Goal: Information Seeking & Learning: Learn about a topic

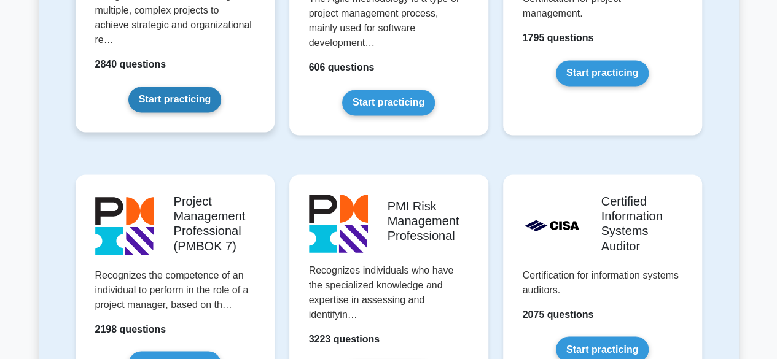
scroll to position [982, 0]
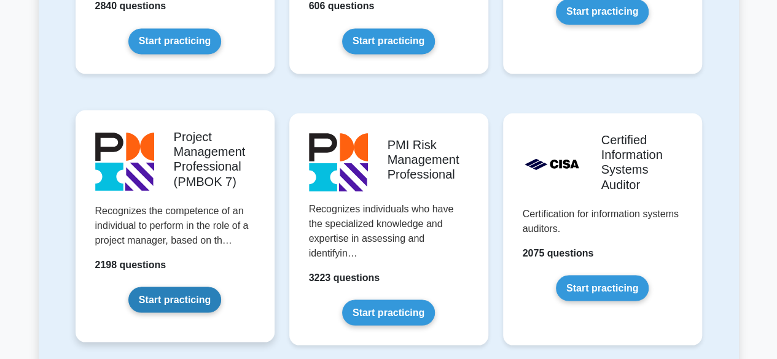
click at [184, 295] on link "Start practicing" at bounding box center [174, 300] width 93 height 26
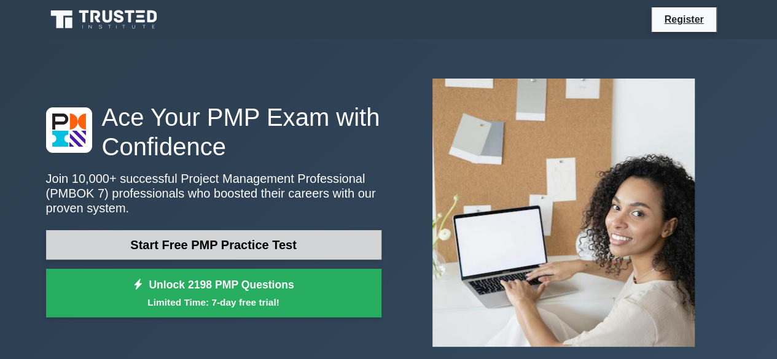
click at [239, 244] on link "Start Free PMP Practice Test" at bounding box center [213, 244] width 335 height 29
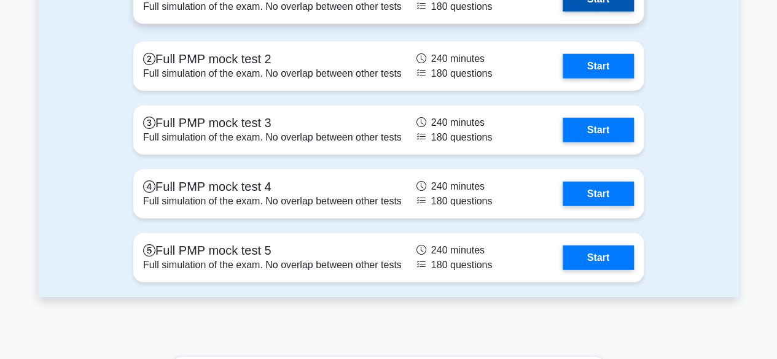
scroll to position [1473, 0]
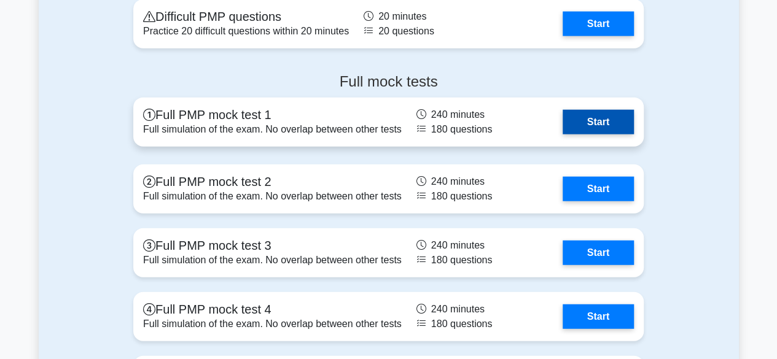
click at [605, 122] on link "Start" at bounding box center [597, 122] width 71 height 25
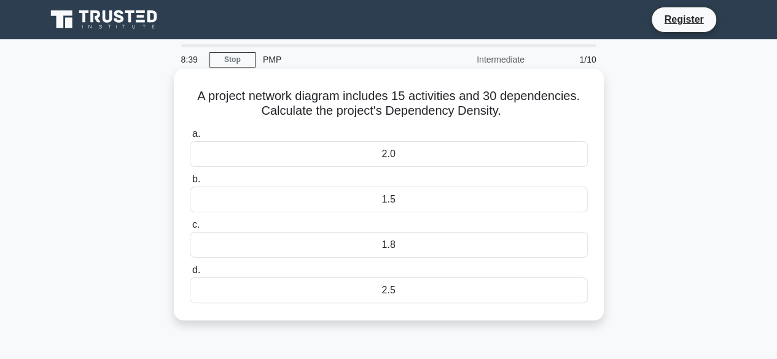
click at [387, 296] on div "2.5" at bounding box center [389, 290] width 398 height 26
click at [190, 274] on input "d. 2.5" at bounding box center [190, 270] width 0 height 8
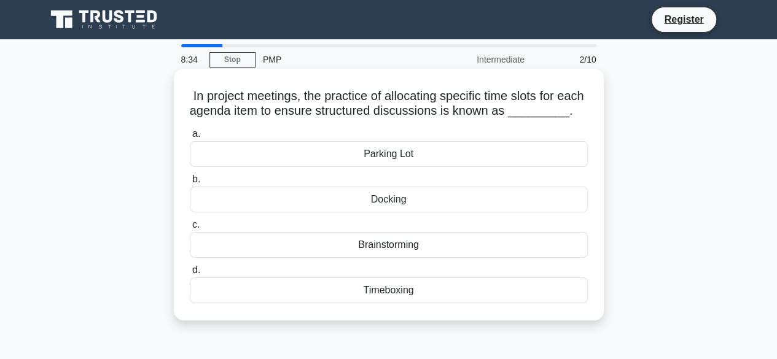
click at [379, 303] on div "Timeboxing" at bounding box center [389, 290] width 398 height 26
click at [190, 274] on input "d. Timeboxing" at bounding box center [190, 270] width 0 height 8
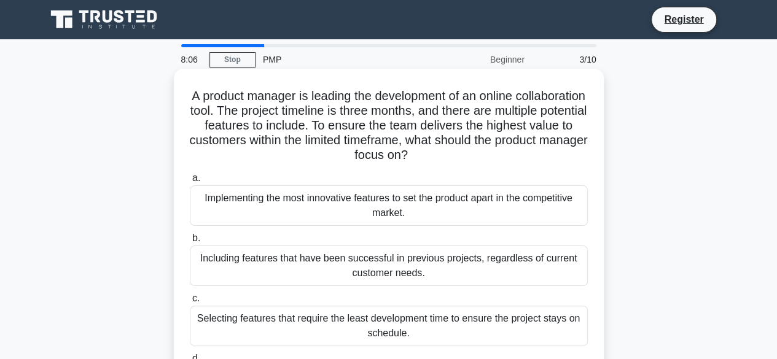
scroll to position [123, 0]
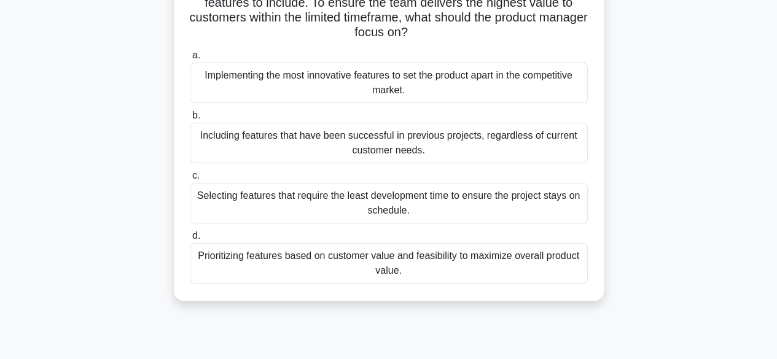
click at [279, 261] on div "Prioritizing features based on customer value and feasibility to maximize overa…" at bounding box center [389, 263] width 398 height 41
click at [190, 240] on input "d. Prioritizing features based on customer value and feasibility to maximize ov…" at bounding box center [190, 236] width 0 height 8
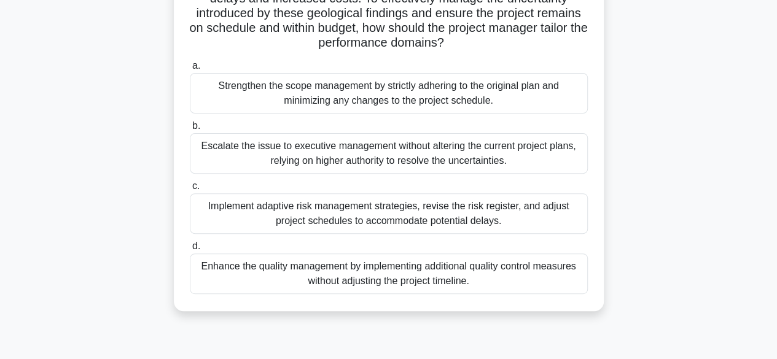
scroll to position [184, 0]
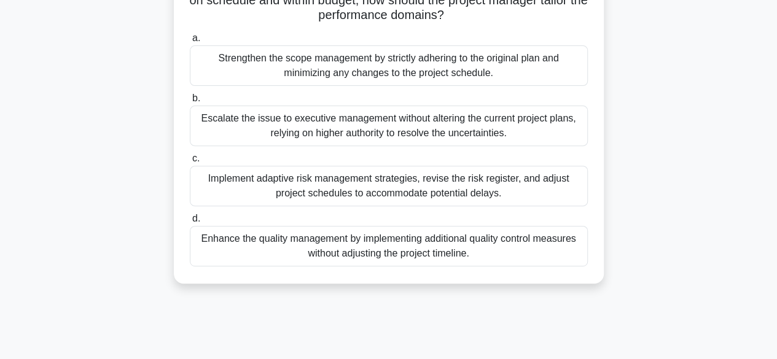
click at [435, 173] on div "Implement adaptive risk management strategies, revise the risk register, and ad…" at bounding box center [389, 186] width 398 height 41
click at [190, 163] on input "c. Implement adaptive risk management strategies, revise the risk register, and…" at bounding box center [190, 159] width 0 height 8
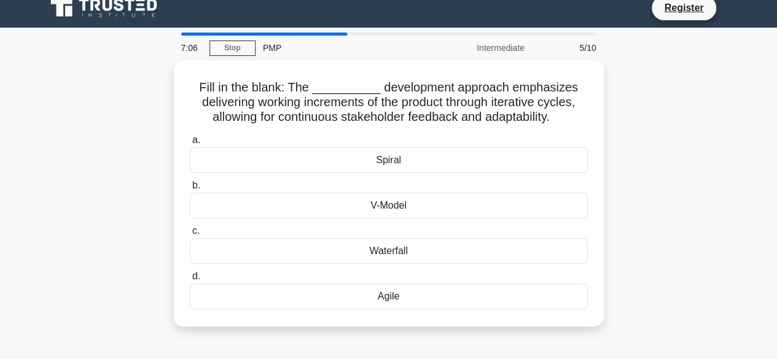
scroll to position [0, 0]
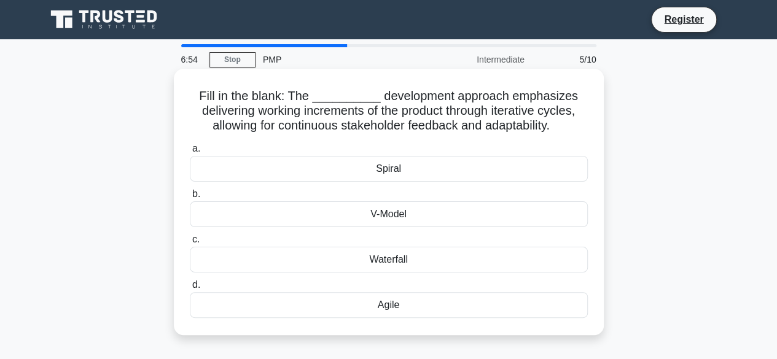
click at [405, 303] on div "Agile" at bounding box center [389, 305] width 398 height 26
click at [190, 289] on input "d. Agile" at bounding box center [190, 285] width 0 height 8
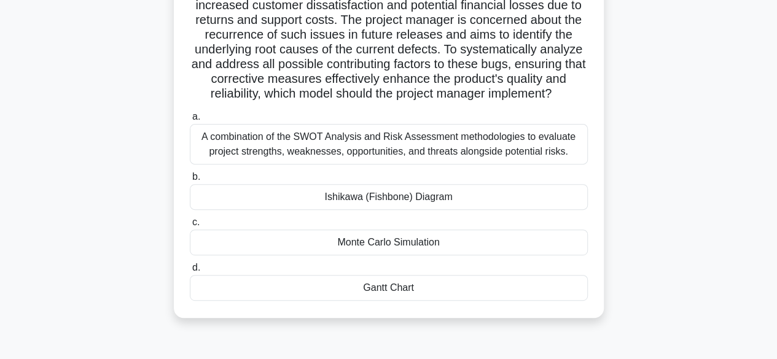
scroll to position [184, 0]
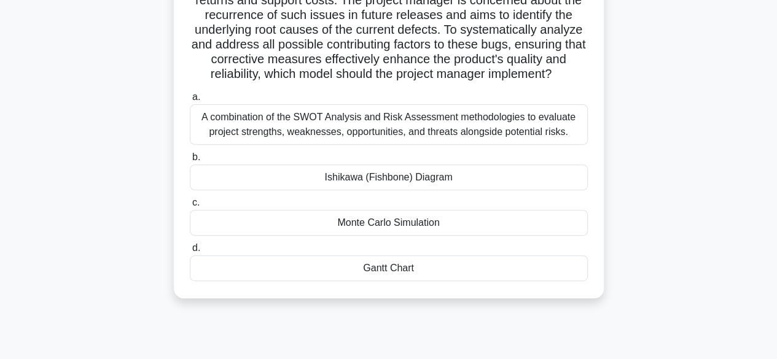
click at [388, 223] on div "Monte Carlo Simulation" at bounding box center [389, 223] width 398 height 26
click at [190, 207] on input "c. Monte Carlo Simulation" at bounding box center [190, 203] width 0 height 8
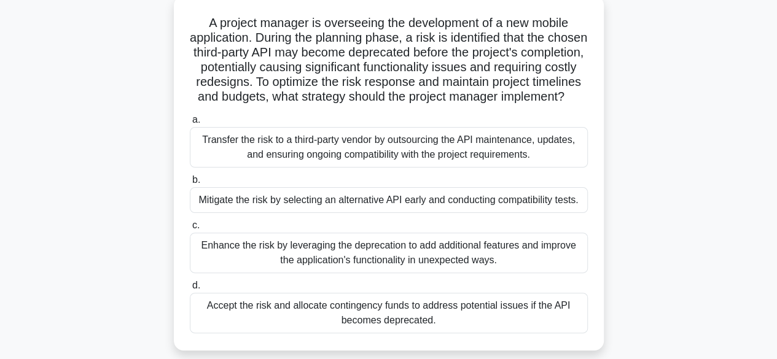
scroll to position [0, 0]
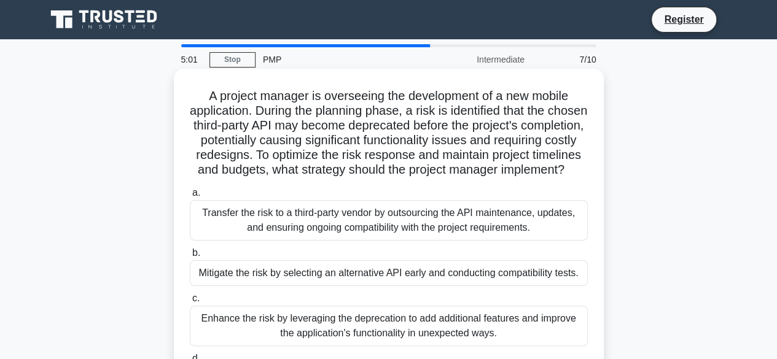
click at [357, 233] on div "Transfer the risk to a third-party vendor by outsourcing the API maintenance, u…" at bounding box center [389, 220] width 398 height 41
click at [190, 197] on input "a. Transfer the risk to a third-party vendor by outsourcing the API maintenance…" at bounding box center [190, 193] width 0 height 8
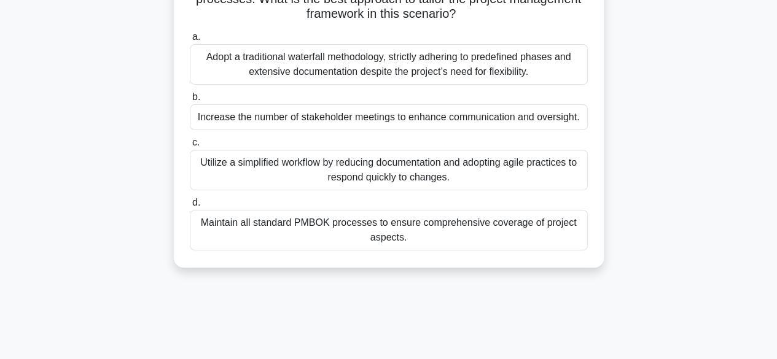
scroll to position [123, 0]
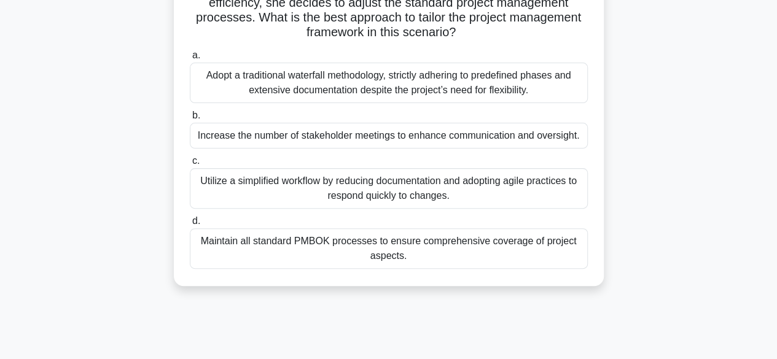
click at [423, 186] on div "Utilize a simplified workflow by reducing documentation and adopting agile prac…" at bounding box center [389, 188] width 398 height 41
click at [190, 165] on input "c. Utilize a simplified workflow by reducing documentation and adopting agile p…" at bounding box center [190, 161] width 0 height 8
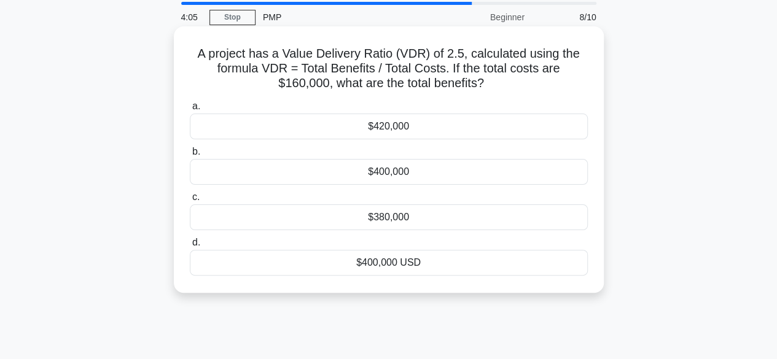
scroll to position [0, 0]
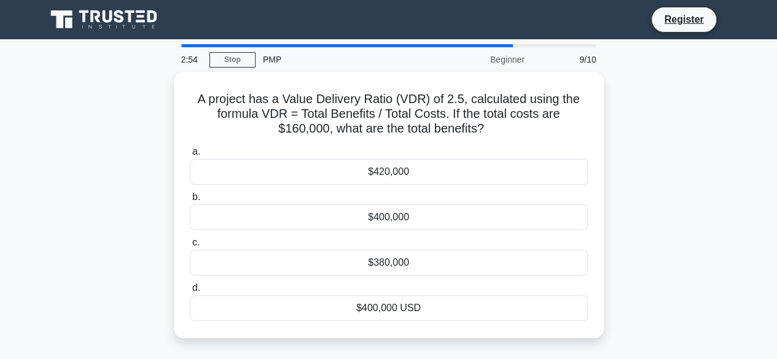
click at [629, 187] on div "A project has a Value Delivery Ratio (VDR) of 2.5, calculated using the formula…" at bounding box center [389, 212] width 700 height 281
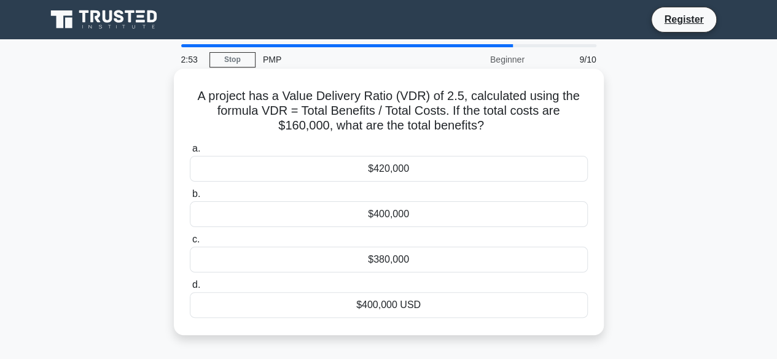
click at [427, 212] on div "$400,000" at bounding box center [389, 214] width 398 height 26
click at [190, 198] on input "b. $400,000" at bounding box center [190, 194] width 0 height 8
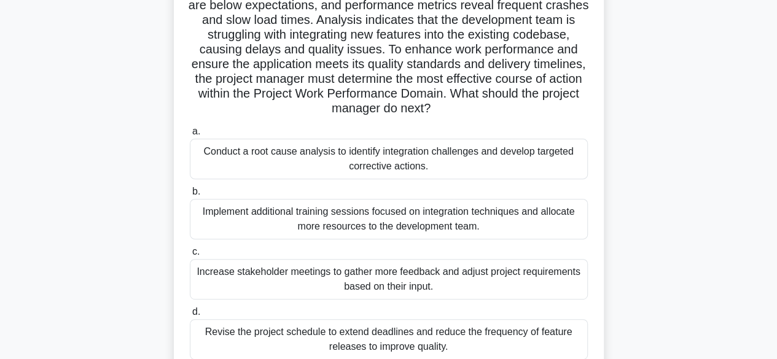
scroll to position [184, 0]
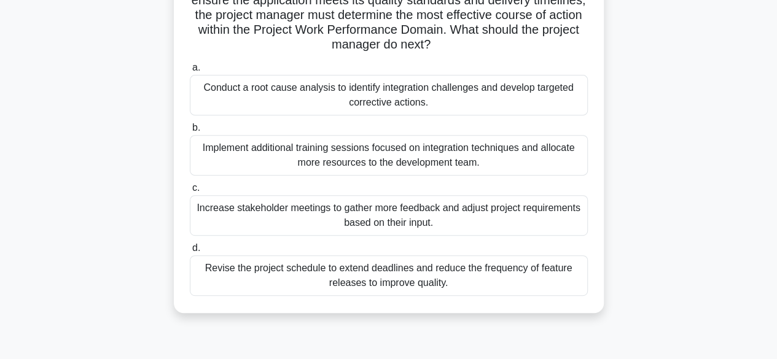
click at [339, 101] on div "Conduct a root cause analysis to identify integration challenges and develop ta…" at bounding box center [389, 95] width 398 height 41
click at [190, 72] on input "a. Conduct a root cause analysis to identify integration challenges and develop…" at bounding box center [190, 68] width 0 height 8
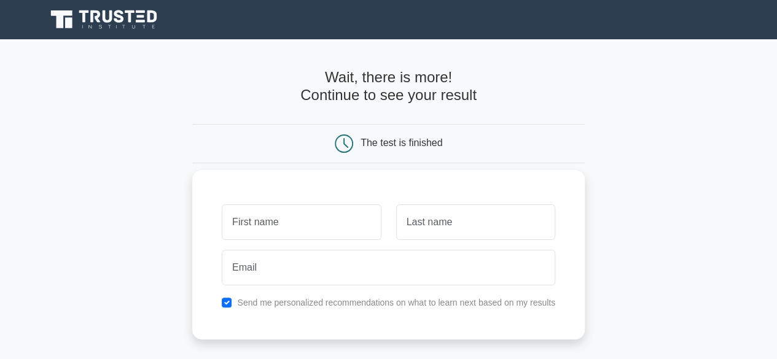
click at [349, 216] on input "text" at bounding box center [301, 222] width 159 height 36
type input "EKPE"
click at [468, 236] on input "text" at bounding box center [475, 222] width 159 height 36
type input "ISRAEL"
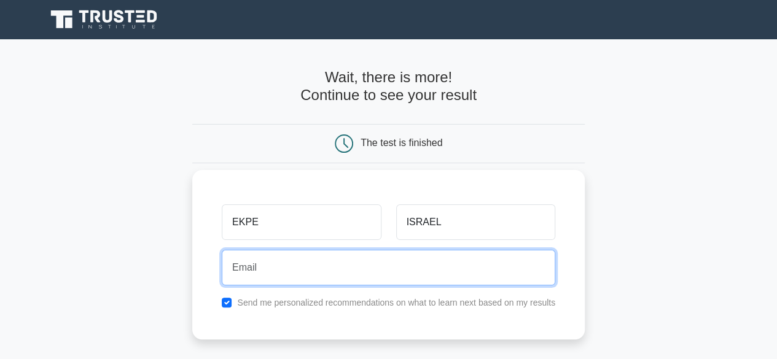
click at [308, 270] on input "email" at bounding box center [388, 268] width 333 height 36
type input "[EMAIL_ADDRESS][DOMAIN_NAME]"
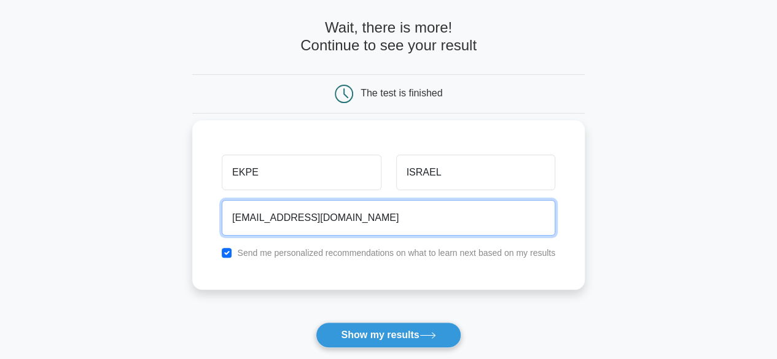
scroll to position [123, 0]
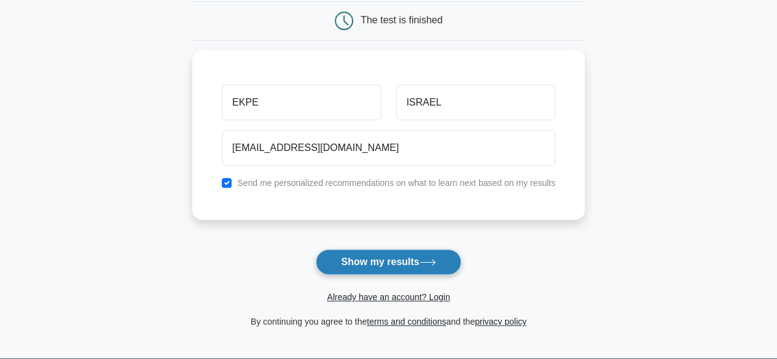
click at [396, 261] on button "Show my results" at bounding box center [388, 262] width 145 height 26
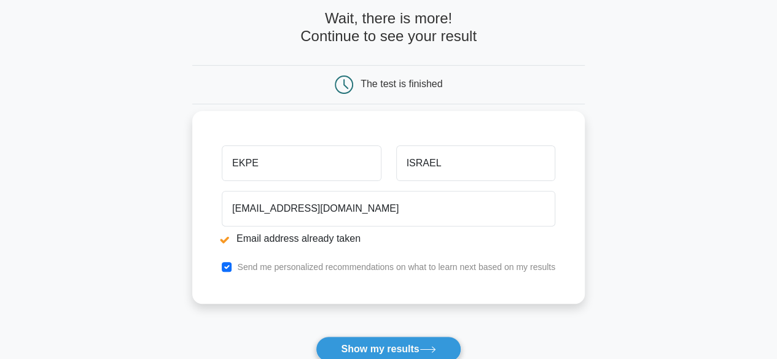
scroll to position [123, 0]
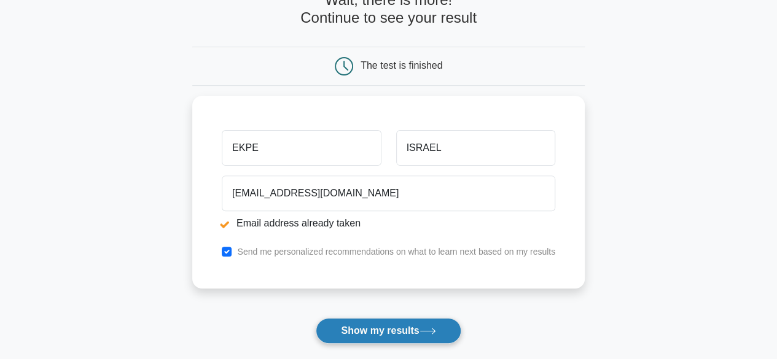
click at [428, 330] on icon at bounding box center [427, 331] width 15 height 6
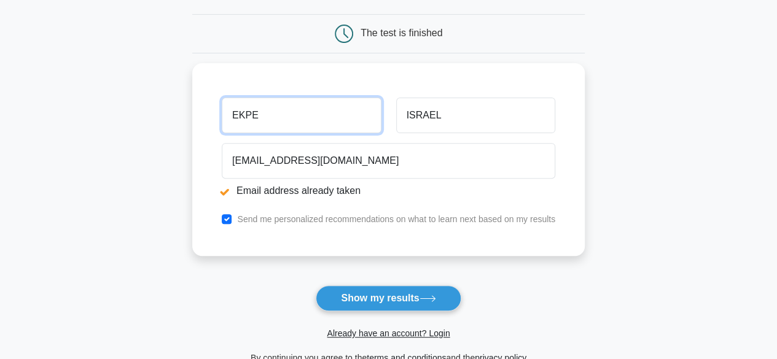
scroll to position [184, 0]
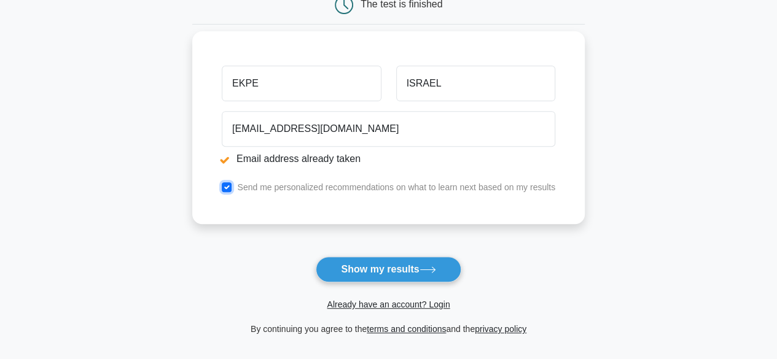
click at [224, 183] on input "checkbox" at bounding box center [227, 187] width 10 height 10
checkbox input "false"
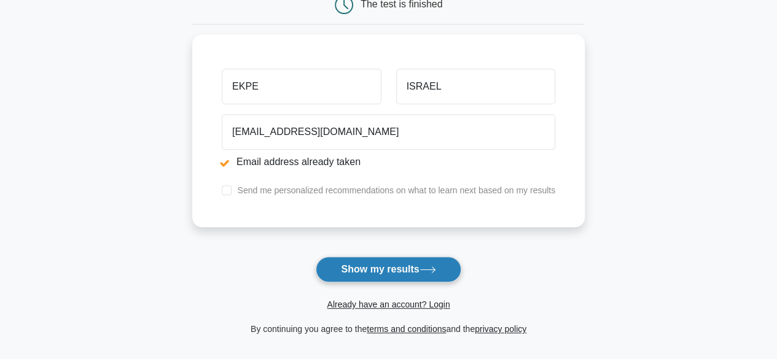
click at [394, 268] on button "Show my results" at bounding box center [388, 270] width 145 height 26
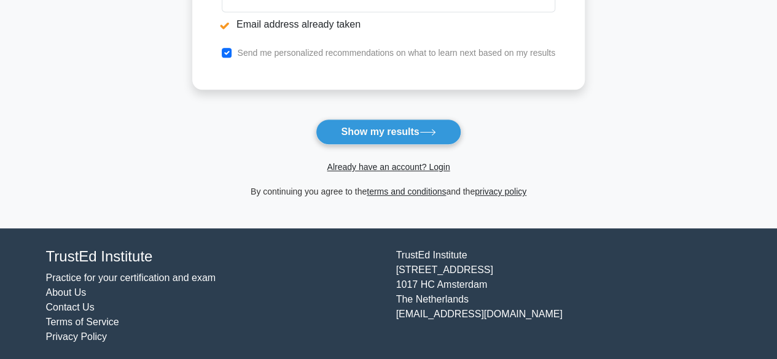
scroll to position [324, 0]
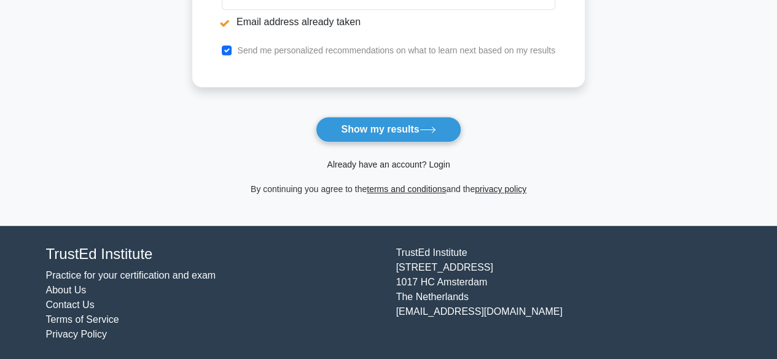
click at [386, 160] on link "Already have an account? Login" at bounding box center [388, 165] width 123 height 10
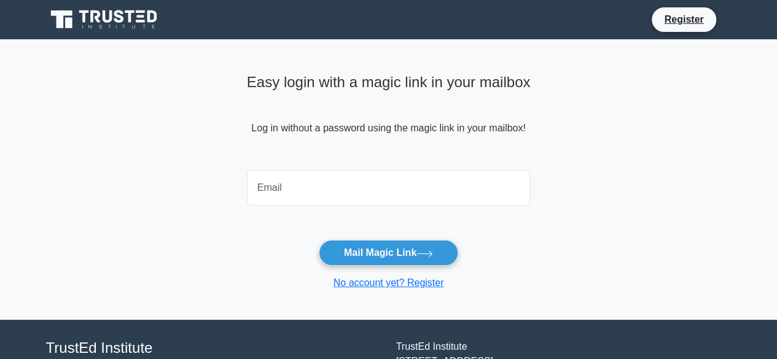
click at [378, 183] on input "email" at bounding box center [389, 188] width 284 height 36
type input "coachisreali@gmail.com"
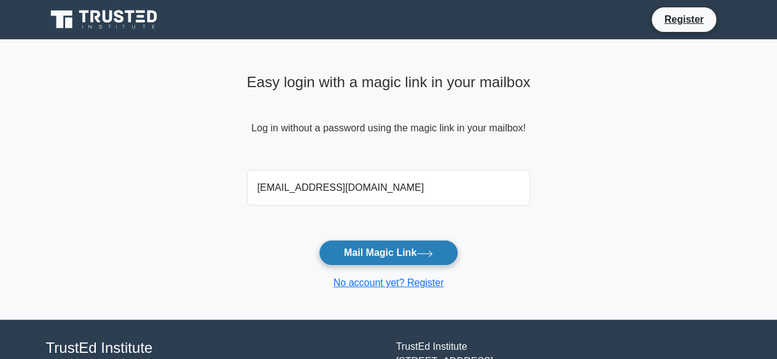
click at [409, 258] on button "Mail Magic Link" at bounding box center [388, 253] width 139 height 26
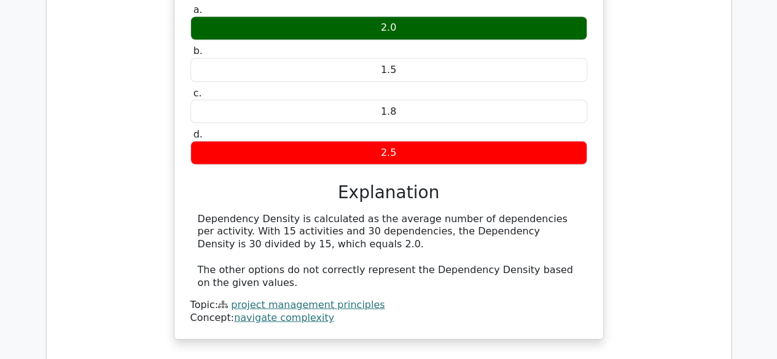
scroll to position [1289, 0]
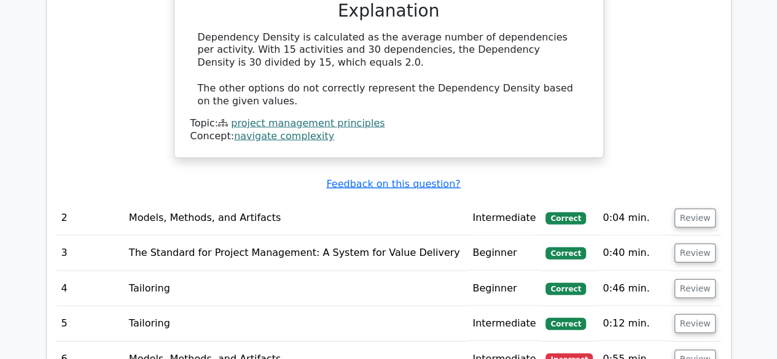
click at [571, 354] on span "Incorrect" at bounding box center [568, 360] width 47 height 12
click at [699, 350] on button "Review" at bounding box center [695, 359] width 42 height 19
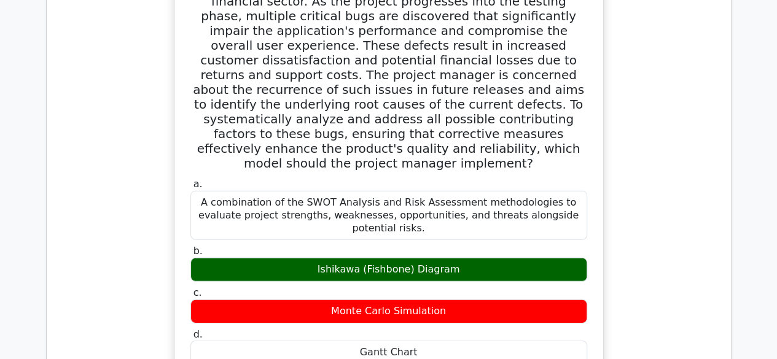
scroll to position [1842, 0]
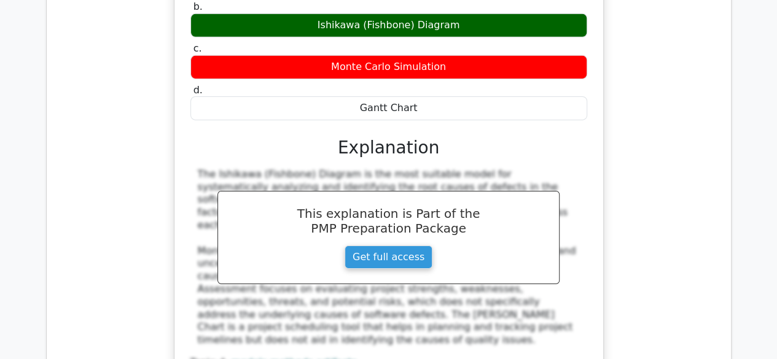
scroll to position [2026, 0]
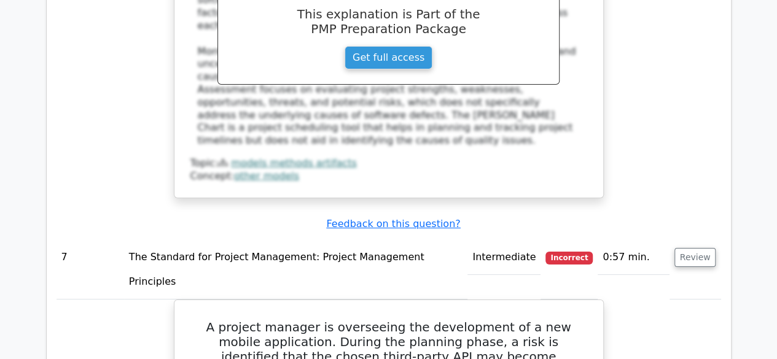
scroll to position [2210, 0]
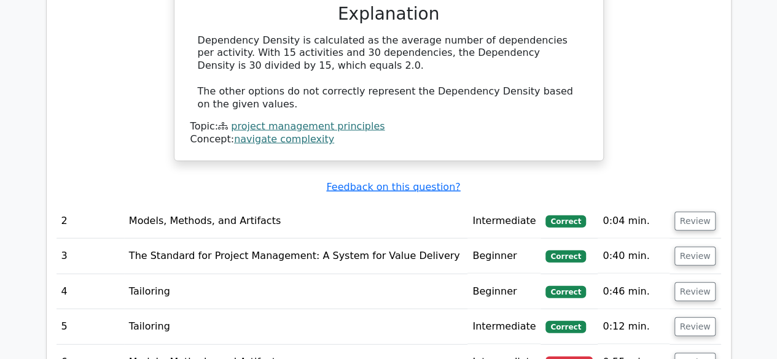
scroll to position [1351, 0]
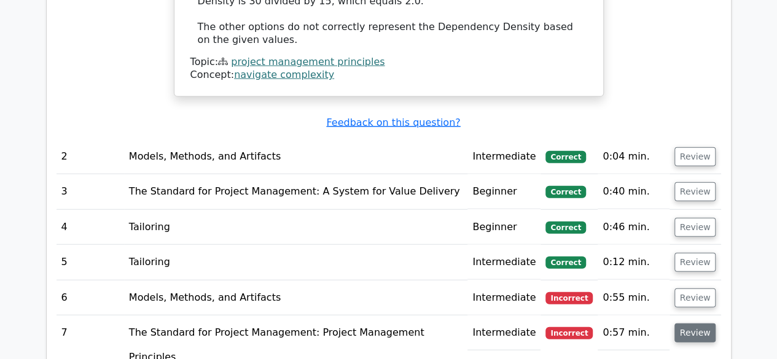
click at [691, 324] on button "Review" at bounding box center [695, 333] width 42 height 19
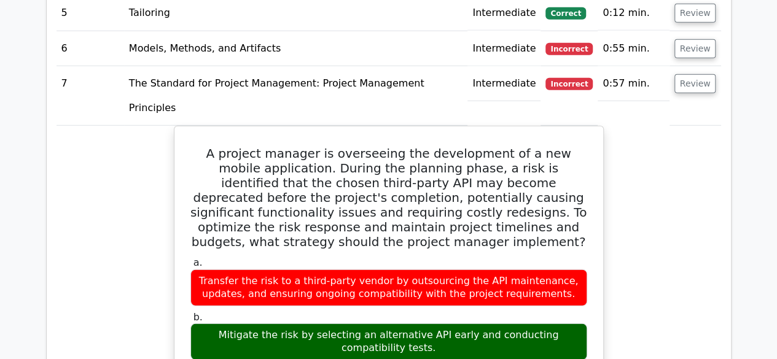
scroll to position [1596, 0]
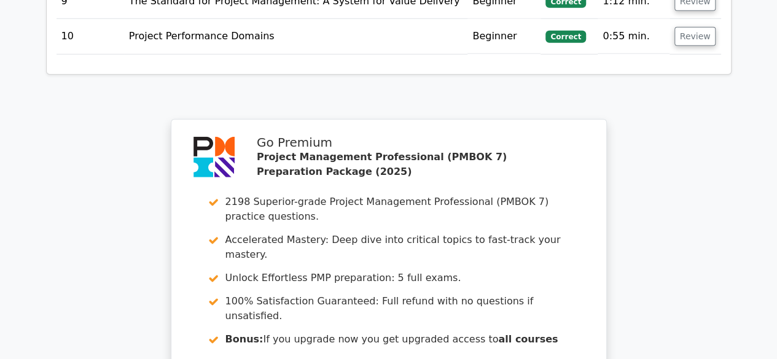
scroll to position [1842, 0]
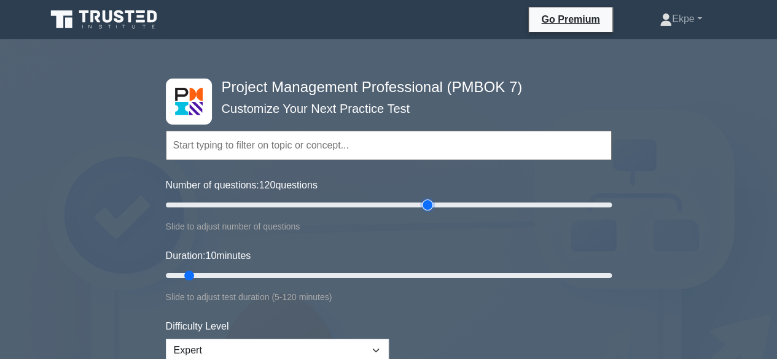
drag, startPoint x: 183, startPoint y: 204, endPoint x: 430, endPoint y: 209, distance: 247.4
type input "120"
click at [430, 209] on input "Number of questions: 120 questions" at bounding box center [389, 205] width 446 height 15
drag, startPoint x: 187, startPoint y: 274, endPoint x: 637, endPoint y: 266, distance: 450.7
type input "120"
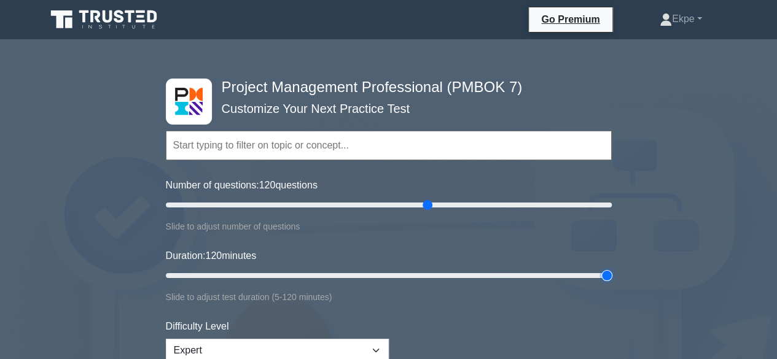
click at [611, 268] on input "Duration: 120 minutes" at bounding box center [389, 275] width 446 height 15
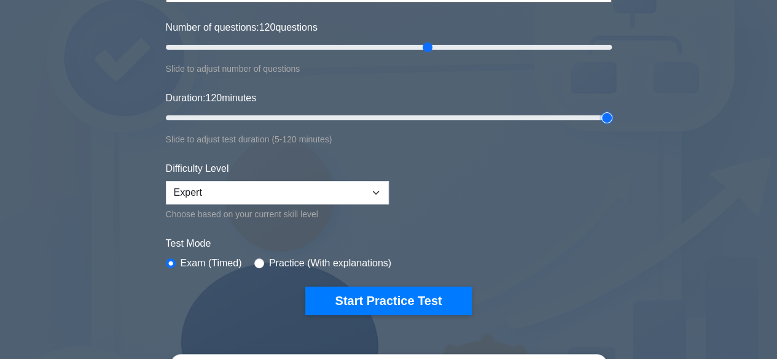
scroll to position [184, 0]
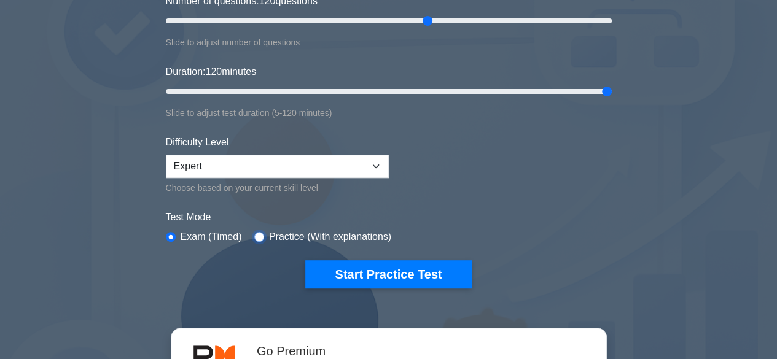
click at [259, 234] on input "radio" at bounding box center [259, 237] width 10 height 10
radio input "true"
click at [169, 232] on input "radio" at bounding box center [171, 237] width 10 height 10
radio input "true"
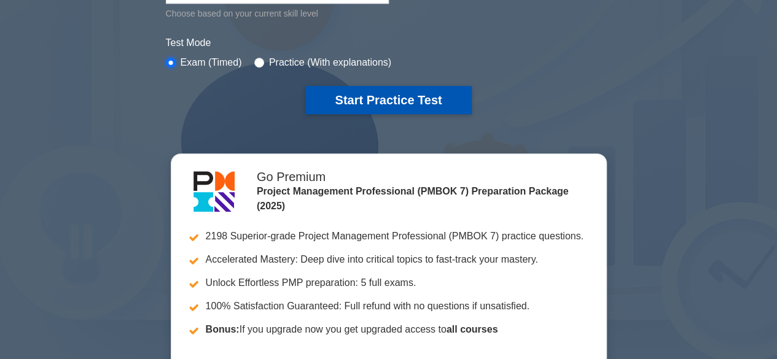
scroll to position [368, 0]
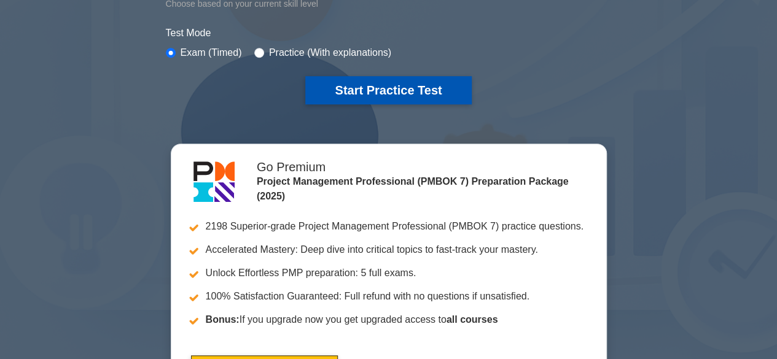
click at [382, 96] on button "Start Practice Test" at bounding box center [388, 90] width 166 height 28
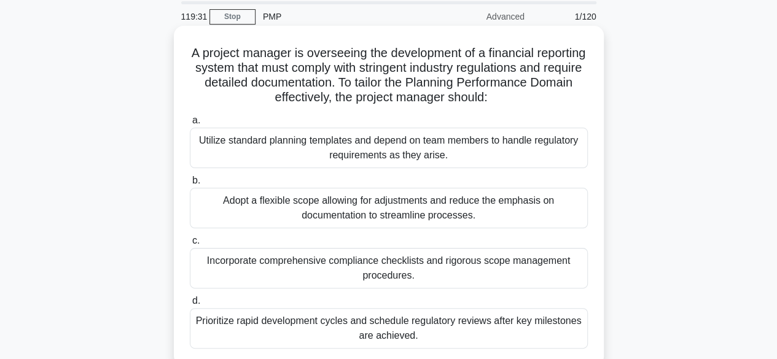
scroll to position [61, 0]
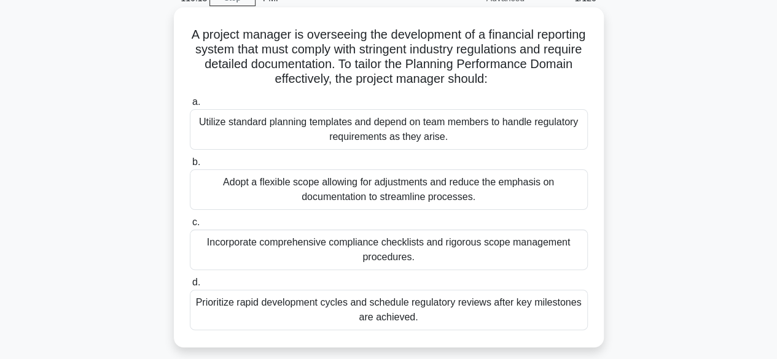
click at [438, 248] on div "Incorporate comprehensive compliance checklists and rigorous scope management p…" at bounding box center [389, 250] width 398 height 41
click at [190, 227] on input "c. Incorporate comprehensive compliance checklists and rigorous scope managemen…" at bounding box center [190, 223] width 0 height 8
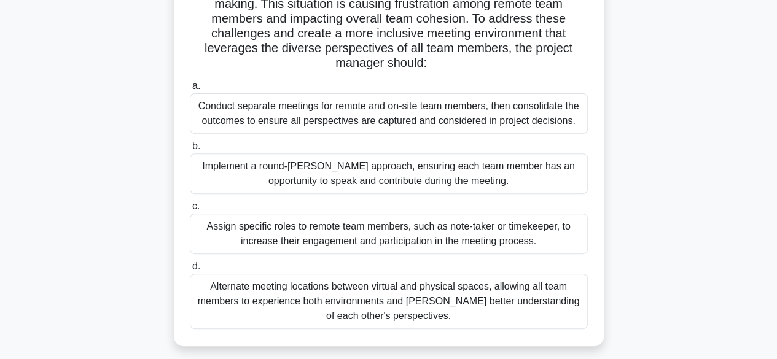
scroll to position [184, 0]
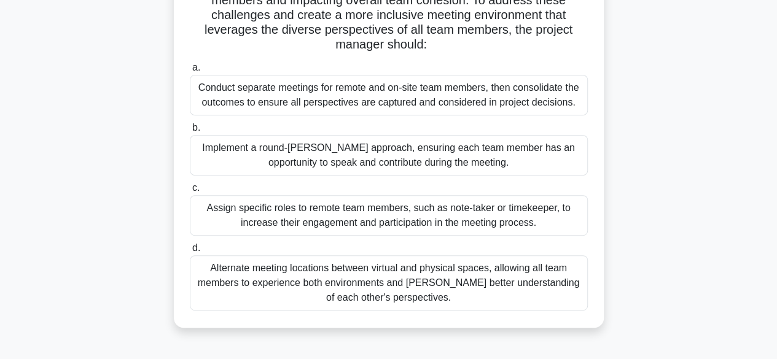
click at [382, 155] on div "Implement a round-[PERSON_NAME] approach, ensuring each team member has an oppo…" at bounding box center [389, 155] width 398 height 41
click at [190, 132] on input "b. Implement a round-[PERSON_NAME] approach, ensuring each team member has an o…" at bounding box center [190, 128] width 0 height 8
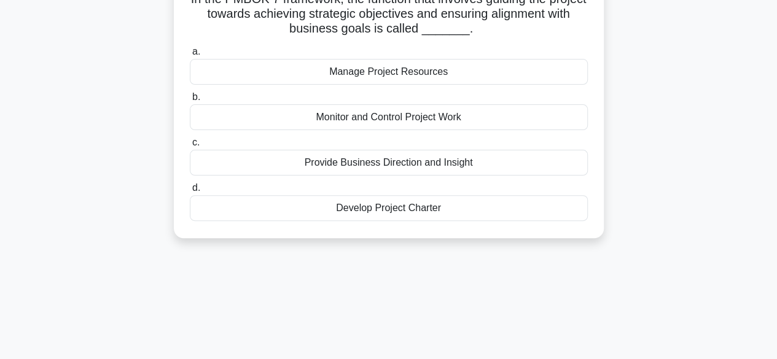
scroll to position [0, 0]
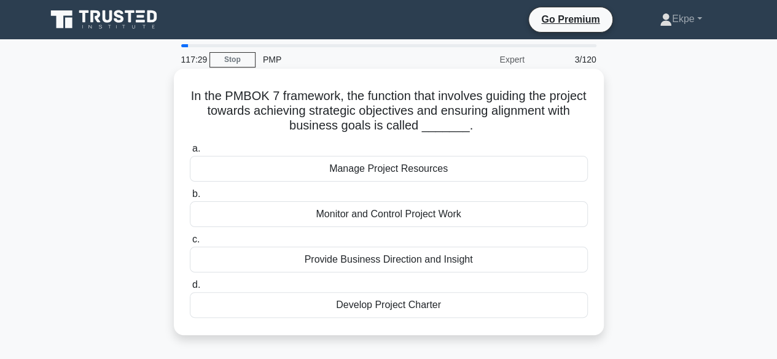
click at [420, 216] on div "Monitor and Control Project Work" at bounding box center [389, 214] width 398 height 26
click at [190, 198] on input "b. Monitor and Control Project Work" at bounding box center [190, 194] width 0 height 8
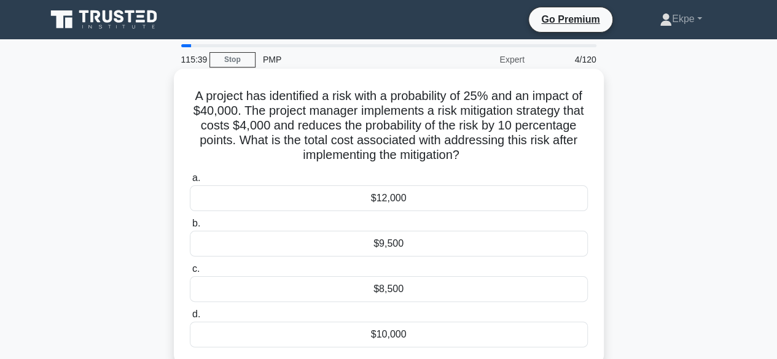
click at [395, 330] on div "$10,000" at bounding box center [389, 335] width 398 height 26
click at [190, 319] on input "d. $10,000" at bounding box center [190, 315] width 0 height 8
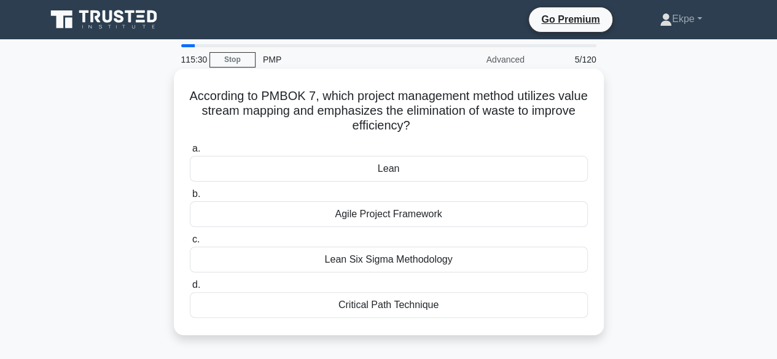
click at [385, 172] on div "Lean" at bounding box center [389, 169] width 398 height 26
click at [190, 153] on input "a. Lean" at bounding box center [190, 149] width 0 height 8
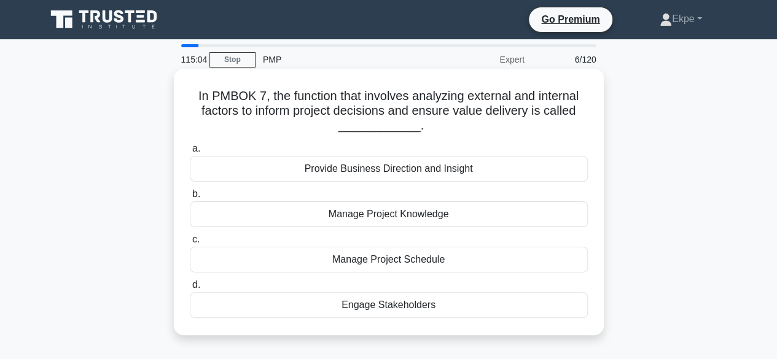
click at [405, 304] on div "Engage Stakeholders" at bounding box center [389, 305] width 398 height 26
click at [190, 289] on input "d. Engage Stakeholders" at bounding box center [190, 285] width 0 height 8
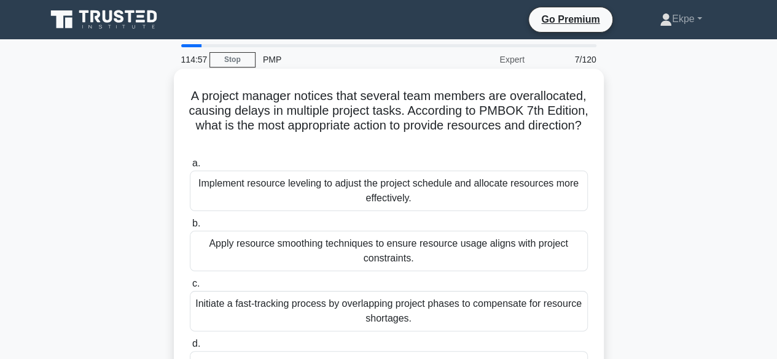
click at [406, 128] on h5 "A project manager notices that several team members are overallocated, causing …" at bounding box center [388, 118] width 400 height 60
click at [313, 193] on div "Implement resource leveling to adjust the project schedule and allocate resourc…" at bounding box center [389, 191] width 398 height 41
click at [190, 168] on input "a. Implement resource leveling to adjust the project schedule and allocate reso…" at bounding box center [190, 164] width 0 height 8
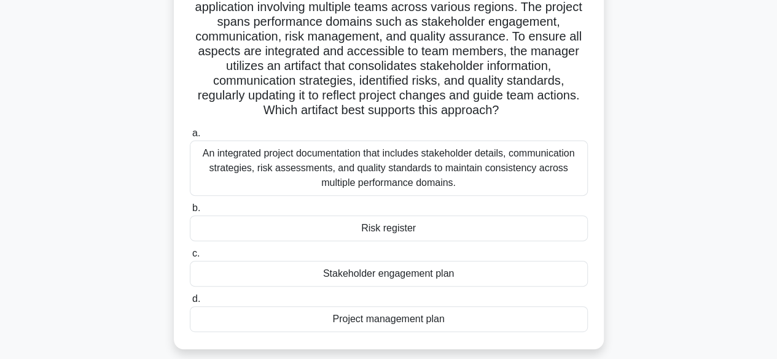
scroll to position [123, 0]
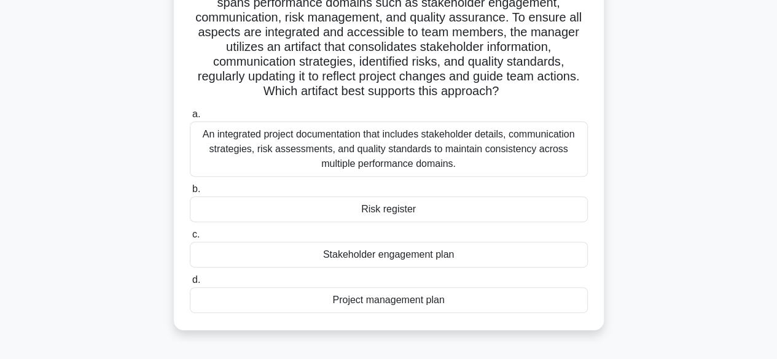
click at [398, 297] on div "Project management plan" at bounding box center [389, 300] width 398 height 26
click at [190, 284] on input "d. Project management plan" at bounding box center [190, 280] width 0 height 8
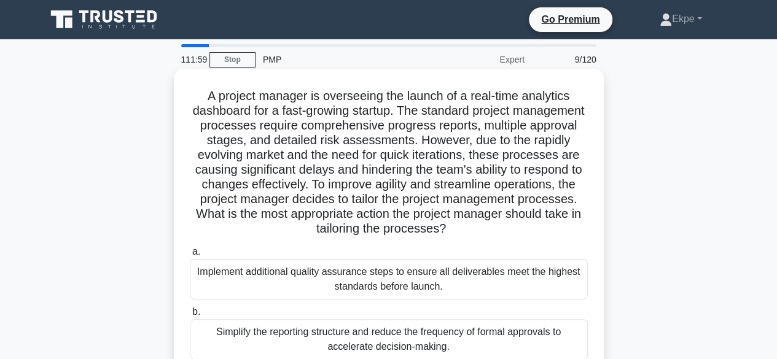
scroll to position [61, 0]
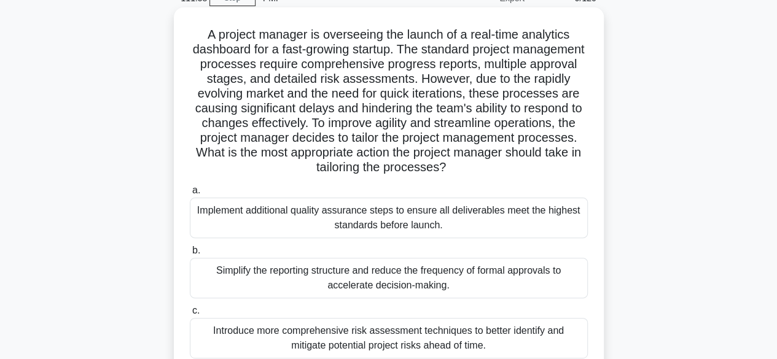
click at [262, 277] on div "Simplify the reporting structure and reduce the frequency of formal approvals t…" at bounding box center [389, 278] width 398 height 41
click at [190, 255] on input "b. Simplify the reporting structure and reduce the frequency of formal approval…" at bounding box center [190, 251] width 0 height 8
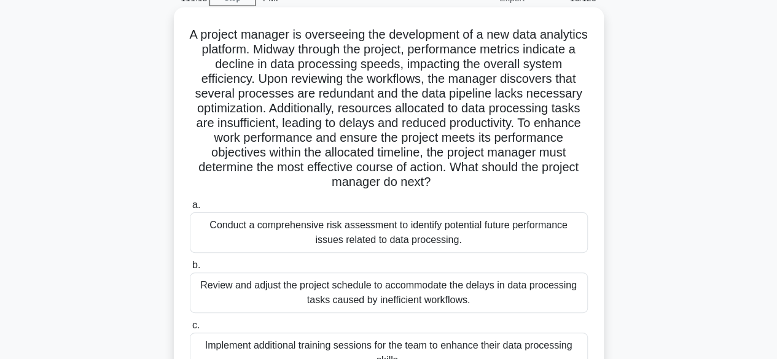
scroll to position [0, 0]
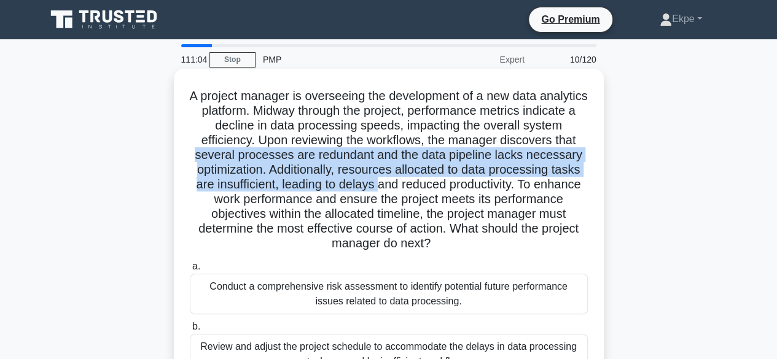
drag, startPoint x: 279, startPoint y: 152, endPoint x: 496, endPoint y: 180, distance: 219.1
click at [496, 180] on h5 "A project manager is overseeing the development of a new data analytics platfor…" at bounding box center [388, 169] width 400 height 163
click at [394, 174] on h5 "A project manager is overseeing the development of a new data analytics platfor…" at bounding box center [388, 169] width 400 height 163
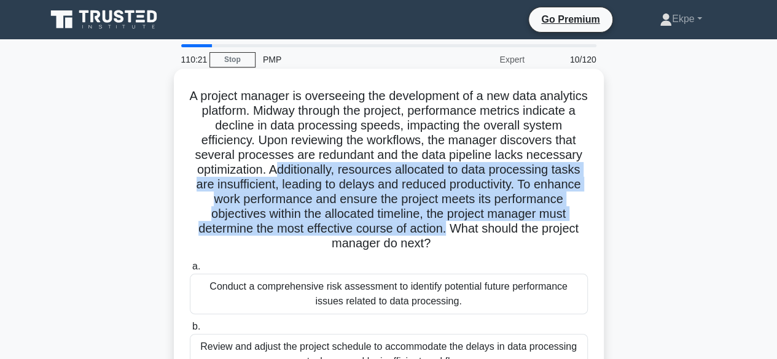
drag, startPoint x: 363, startPoint y: 166, endPoint x: 578, endPoint y: 222, distance: 221.8
click at [578, 222] on h5 "A project manager is overseeing the development of a new data analytics platfor…" at bounding box center [388, 169] width 400 height 163
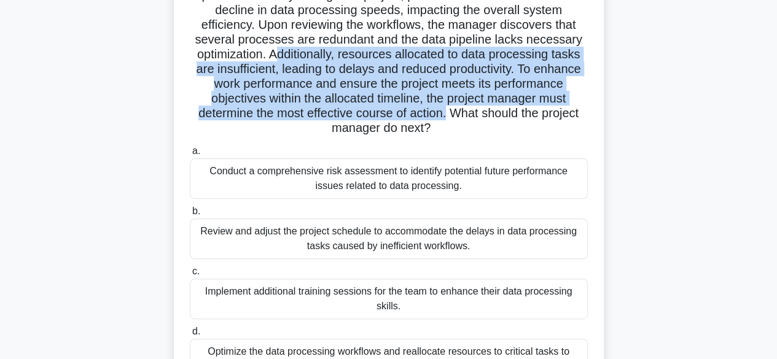
scroll to position [184, 0]
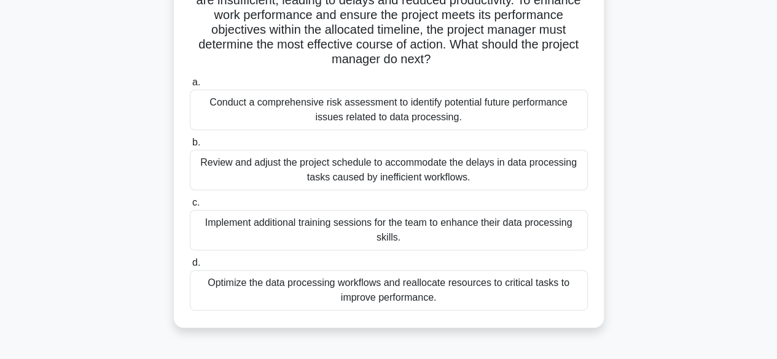
click at [383, 225] on div "Implement additional training sessions for the team to enhance their data proce…" at bounding box center [389, 230] width 398 height 41
click at [190, 207] on input "c. Implement additional training sessions for the team to enhance their data pr…" at bounding box center [190, 203] width 0 height 8
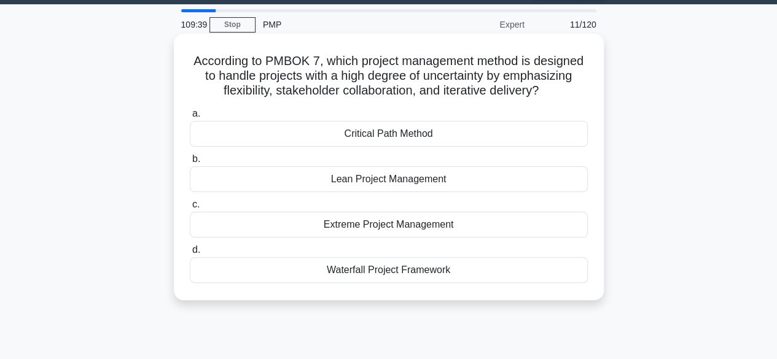
scroll to position [0, 0]
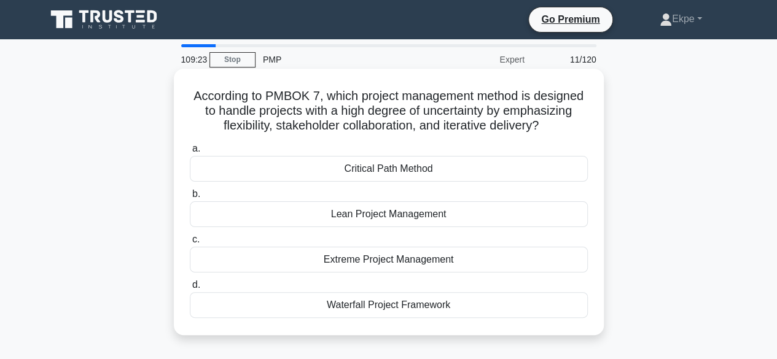
click at [389, 307] on div "Waterfall Project Framework" at bounding box center [389, 305] width 398 height 26
click at [190, 289] on input "d. Waterfall Project Framework" at bounding box center [190, 285] width 0 height 8
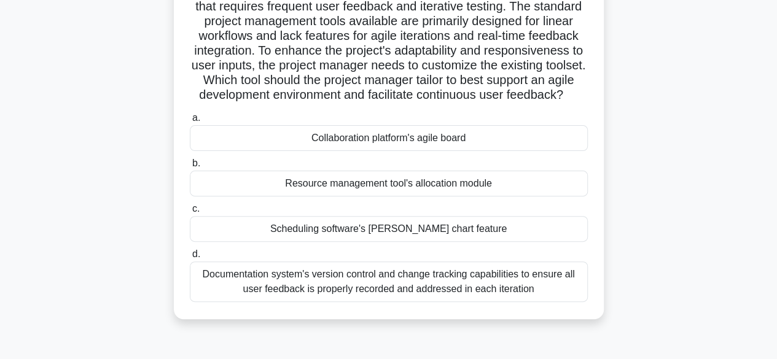
scroll to position [123, 0]
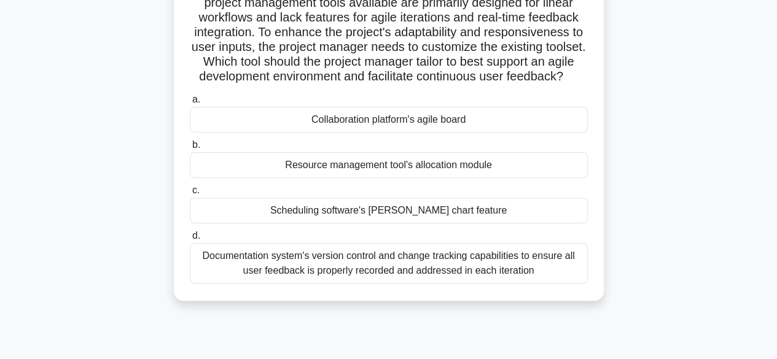
click at [338, 280] on div "Documentation system's version control and change tracking capabilities to ensu…" at bounding box center [389, 263] width 398 height 41
click at [190, 240] on input "d. Documentation system's version control and change tracking capabilities to e…" at bounding box center [190, 236] width 0 height 8
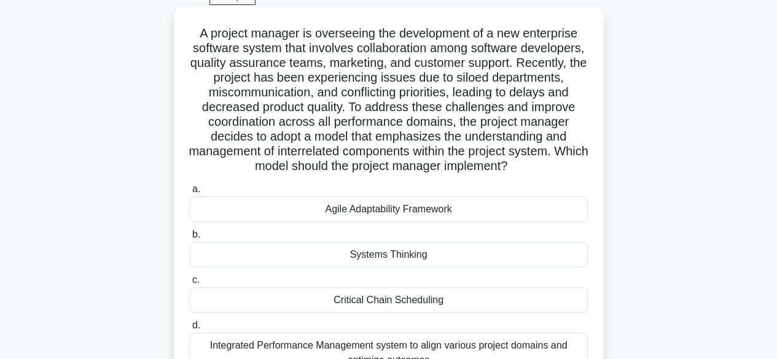
scroll to position [0, 0]
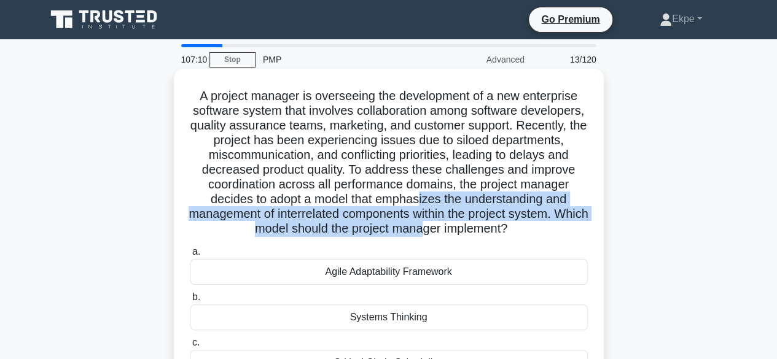
drag, startPoint x: 456, startPoint y: 198, endPoint x: 465, endPoint y: 225, distance: 29.1
click at [465, 225] on h5 "A project manager is overseeing the development of a new enterprise software sy…" at bounding box center [388, 162] width 400 height 149
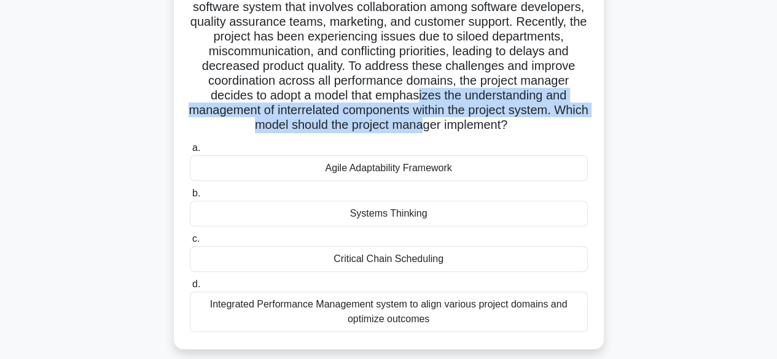
scroll to position [123, 0]
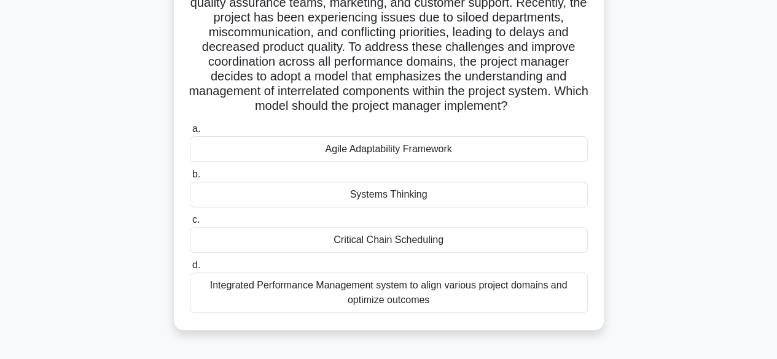
click at [295, 300] on div "Integrated Performance Management system to align various project domains and o…" at bounding box center [389, 293] width 398 height 41
click at [190, 269] on input "d. Integrated Performance Management system to align various project domains an…" at bounding box center [190, 266] width 0 height 8
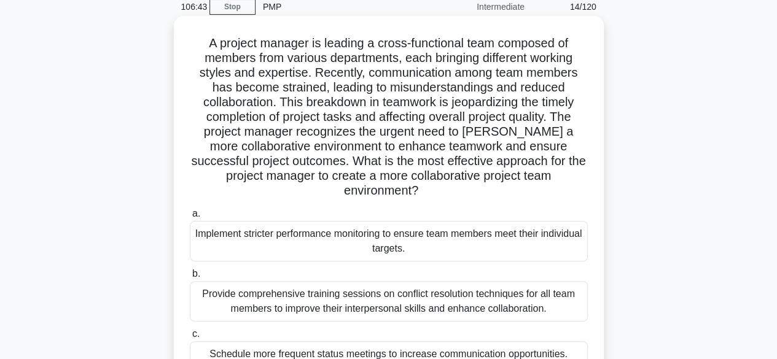
scroll to position [0, 0]
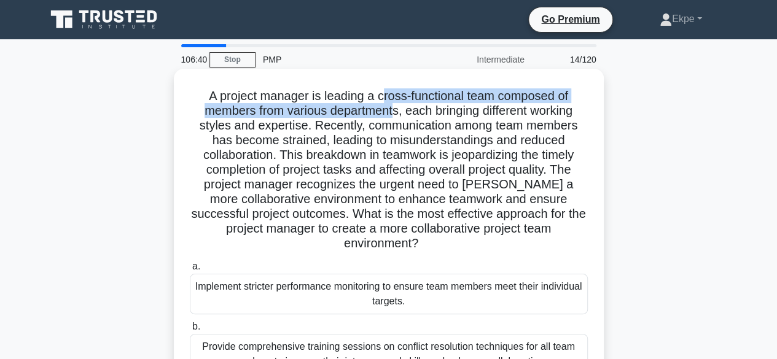
drag, startPoint x: 381, startPoint y: 99, endPoint x: 392, endPoint y: 115, distance: 19.4
click at [392, 115] on h5 "A project manager is leading a cross-functional team composed of members from v…" at bounding box center [388, 169] width 400 height 163
click at [394, 94] on h5 "A project manager is leading a cross-functional team composed of members from v…" at bounding box center [388, 169] width 400 height 163
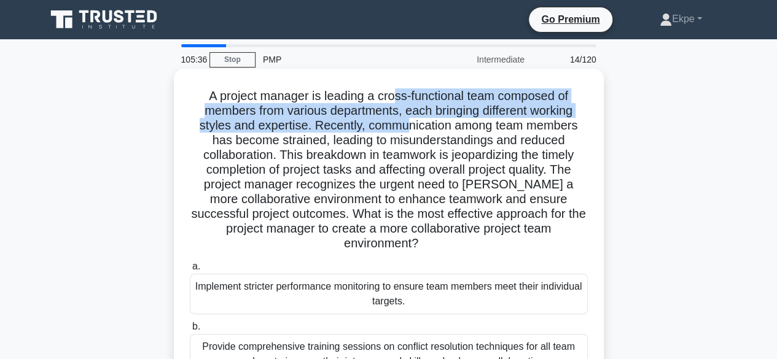
drag, startPoint x: 394, startPoint y: 94, endPoint x: 403, endPoint y: 125, distance: 32.0
click at [403, 125] on h5 "A project manager is leading a cross-functional team composed of members from v…" at bounding box center [388, 169] width 400 height 163
click at [407, 120] on h5 "A project manager is leading a cross-functional team composed of members from v…" at bounding box center [388, 169] width 400 height 163
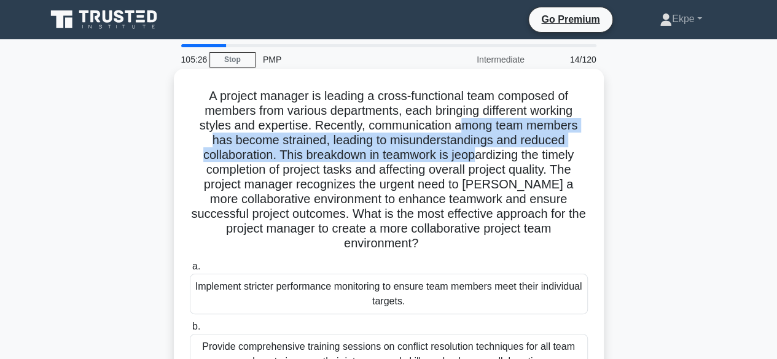
drag, startPoint x: 459, startPoint y: 121, endPoint x: 474, endPoint y: 150, distance: 32.9
click at [474, 150] on h5 "A project manager is leading a cross-functional team composed of members from v…" at bounding box center [388, 169] width 400 height 163
click at [362, 151] on h5 "A project manager is leading a cross-functional team composed of members from v…" at bounding box center [388, 169] width 400 height 163
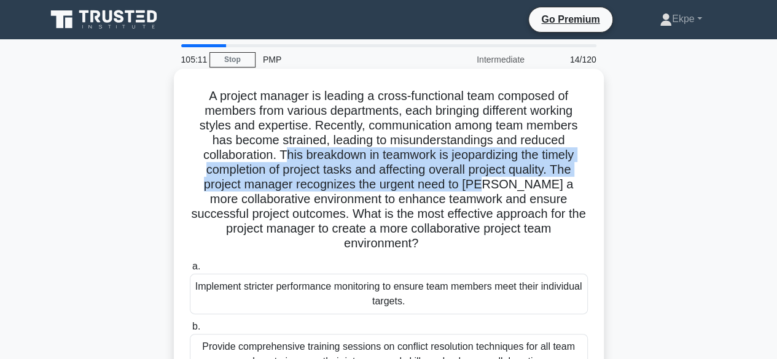
drag, startPoint x: 282, startPoint y: 158, endPoint x: 501, endPoint y: 178, distance: 220.1
click at [501, 178] on h5 "A project manager is leading a cross-functional team composed of members from v…" at bounding box center [388, 169] width 400 height 163
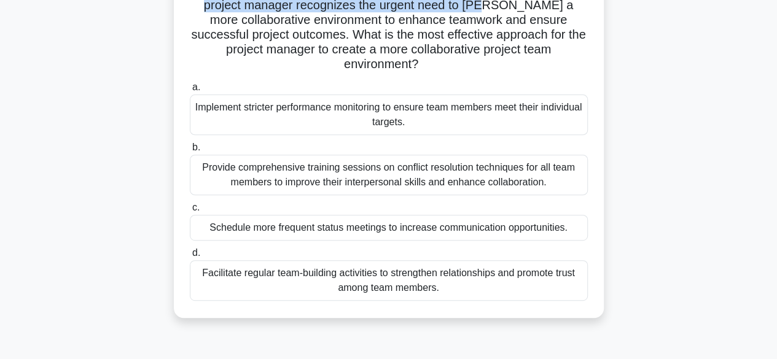
scroll to position [184, 0]
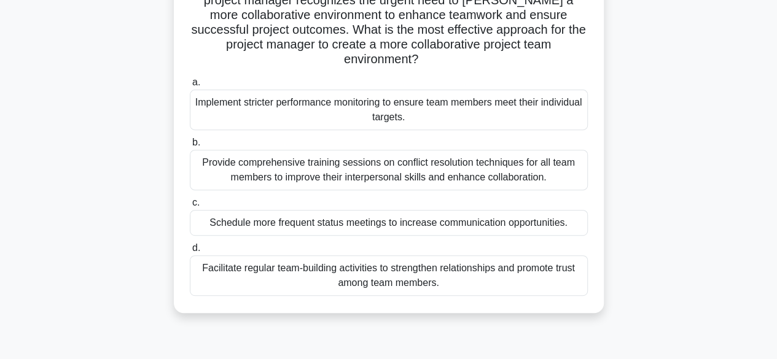
click at [352, 217] on div "Schedule more frequent status meetings to increase communication opportunities." at bounding box center [389, 223] width 398 height 26
click at [190, 207] on input "c. Schedule more frequent status meetings to increase communication opportuniti…" at bounding box center [190, 203] width 0 height 8
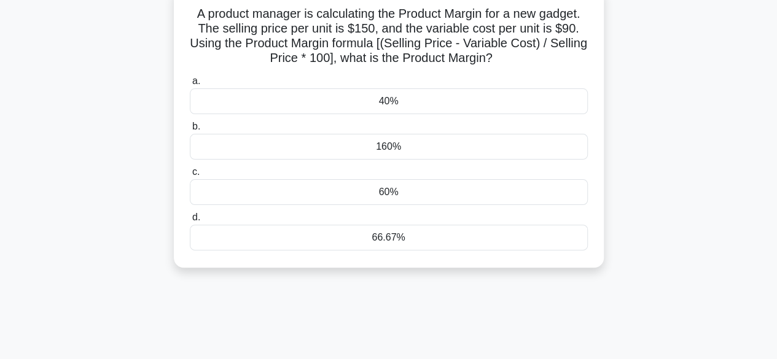
scroll to position [0, 0]
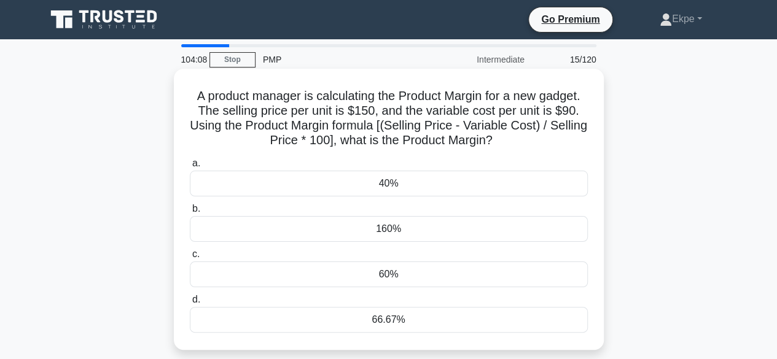
click at [404, 276] on div "60%" at bounding box center [389, 275] width 398 height 26
click at [190, 258] on input "c. 60%" at bounding box center [190, 254] width 0 height 8
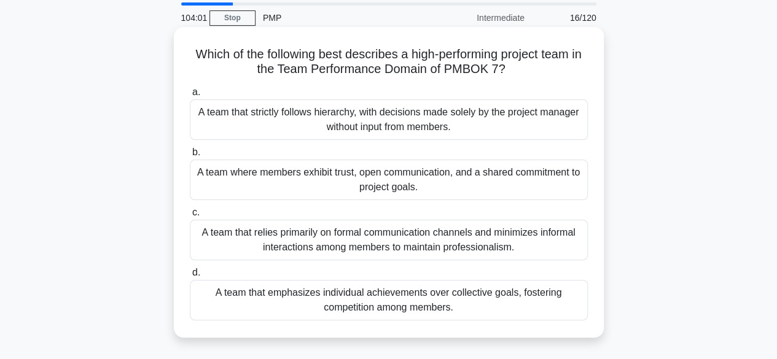
scroll to position [61, 0]
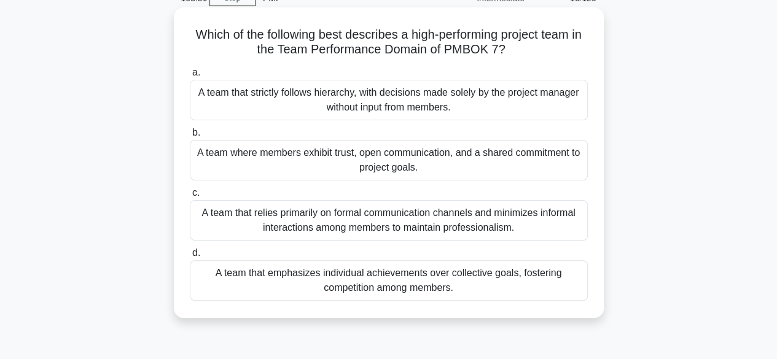
click at [443, 162] on div "A team where members exhibit trust, open communication, and a shared commitment…" at bounding box center [389, 160] width 398 height 41
click at [190, 137] on input "b. A team where members exhibit trust, open communication, and a shared commitm…" at bounding box center [190, 133] width 0 height 8
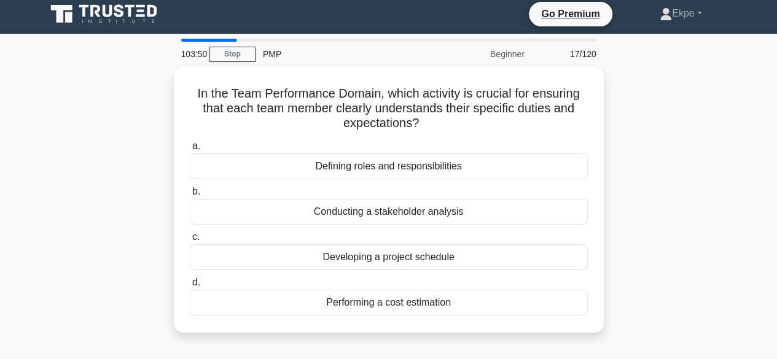
scroll to position [0, 0]
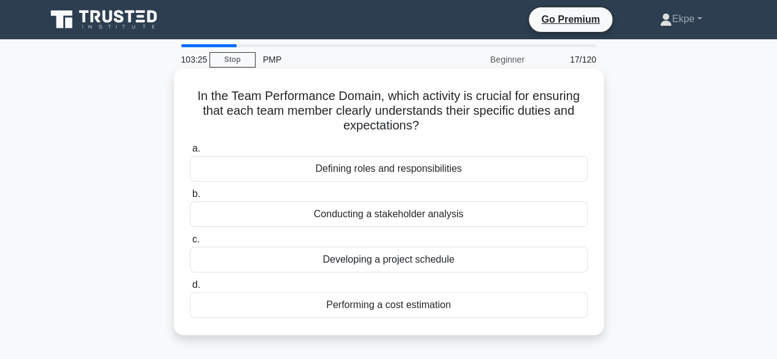
click at [419, 177] on div "Defining roles and responsibilities" at bounding box center [389, 169] width 398 height 26
click at [190, 153] on input "a. Defining roles and responsibilities" at bounding box center [190, 149] width 0 height 8
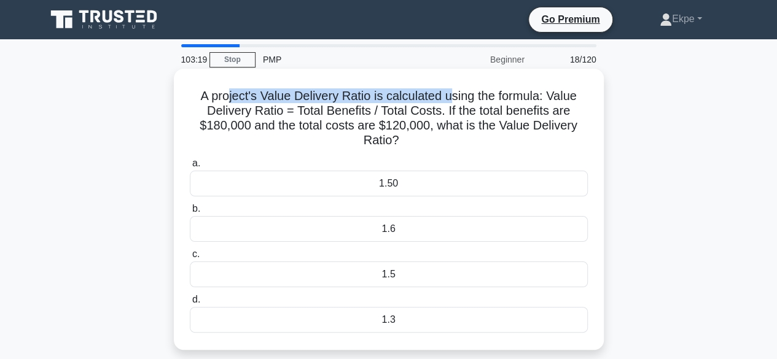
drag, startPoint x: 236, startPoint y: 93, endPoint x: 449, endPoint y: 99, distance: 213.1
click at [449, 99] on h5 "A project's Value Delivery Ratio is calculated using the formula: Value Deliver…" at bounding box center [388, 118] width 400 height 60
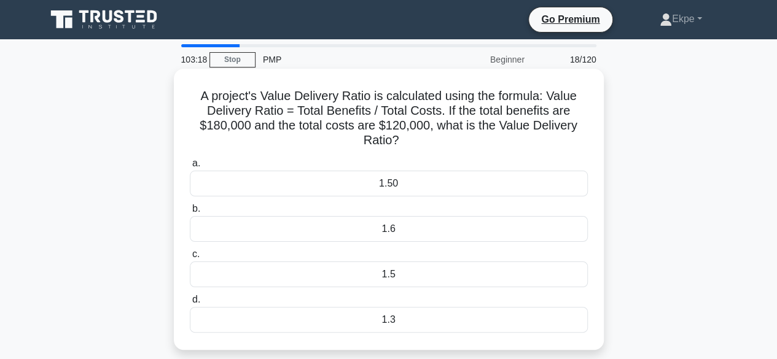
click at [281, 107] on h5 "A project's Value Delivery Ratio is calculated using the formula: Value Deliver…" at bounding box center [388, 118] width 400 height 60
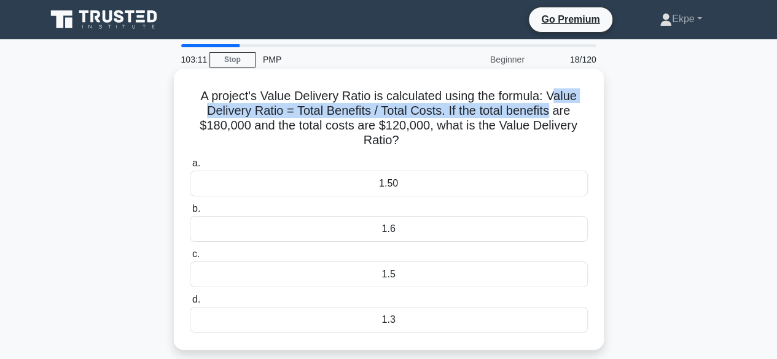
drag, startPoint x: 554, startPoint y: 91, endPoint x: 556, endPoint y: 105, distance: 13.6
click at [556, 105] on h5 "A project's Value Delivery Ratio is calculated using the formula: Value Deliver…" at bounding box center [388, 118] width 400 height 60
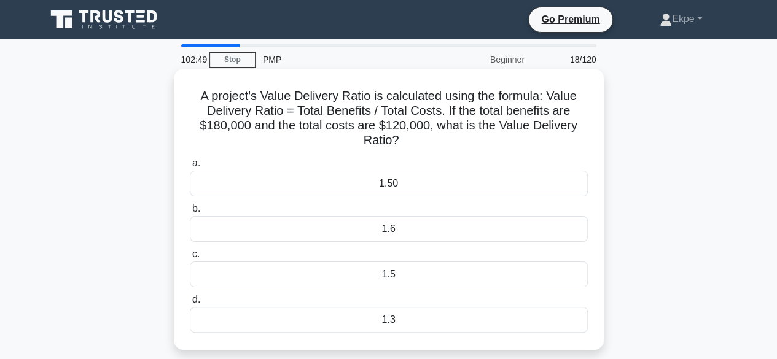
click at [390, 279] on div "1.5" at bounding box center [389, 275] width 398 height 26
click at [190, 258] on input "c. 1.5" at bounding box center [190, 254] width 0 height 8
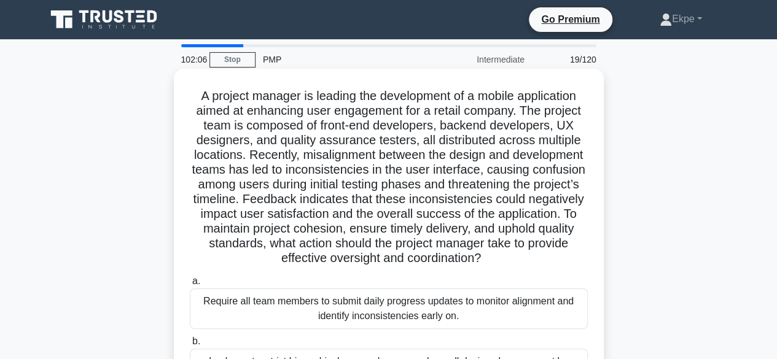
scroll to position [61, 0]
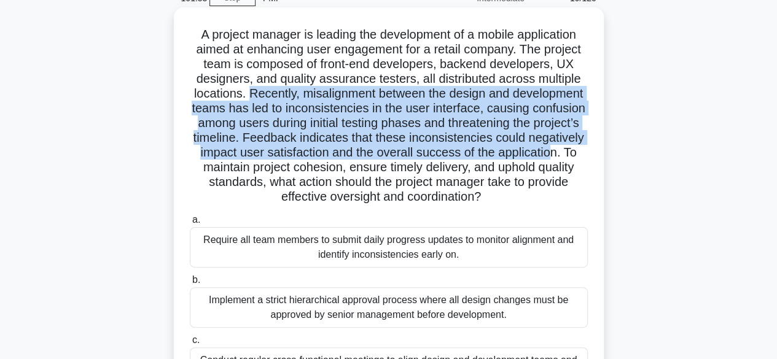
drag, startPoint x: 246, startPoint y: 88, endPoint x: 553, endPoint y: 152, distance: 314.0
click at [553, 152] on h5 "A project manager is leading the development of a mobile application aimed at e…" at bounding box center [388, 116] width 400 height 178
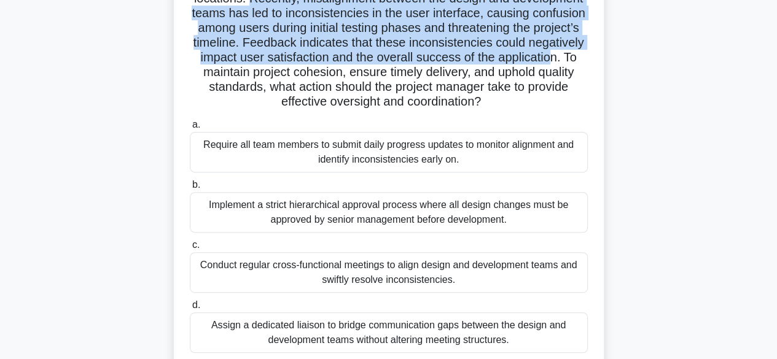
scroll to position [184, 0]
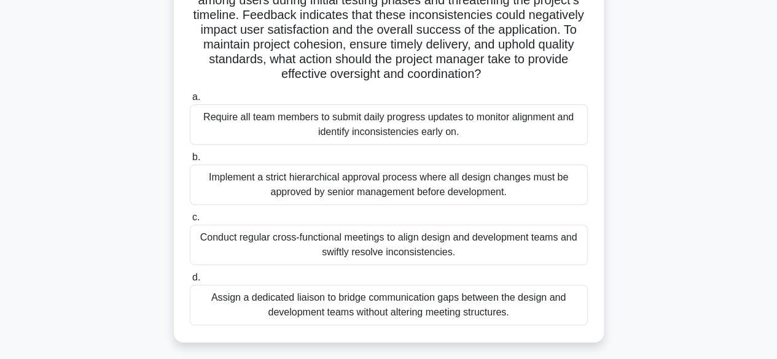
click at [401, 252] on div "Conduct regular cross-functional meetings to align design and development teams…" at bounding box center [389, 245] width 398 height 41
click at [190, 222] on input "c. Conduct regular cross-functional meetings to align design and development te…" at bounding box center [190, 218] width 0 height 8
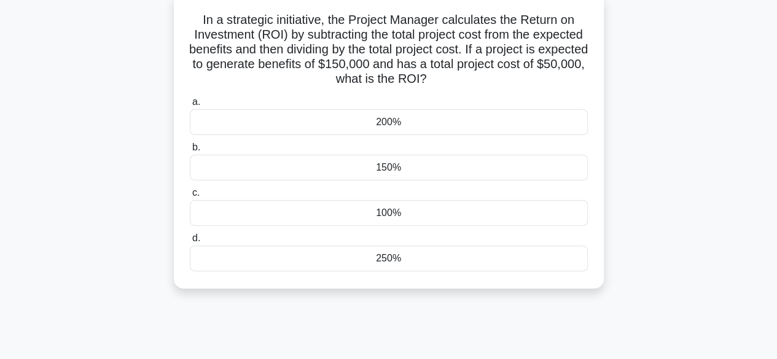
scroll to position [0, 0]
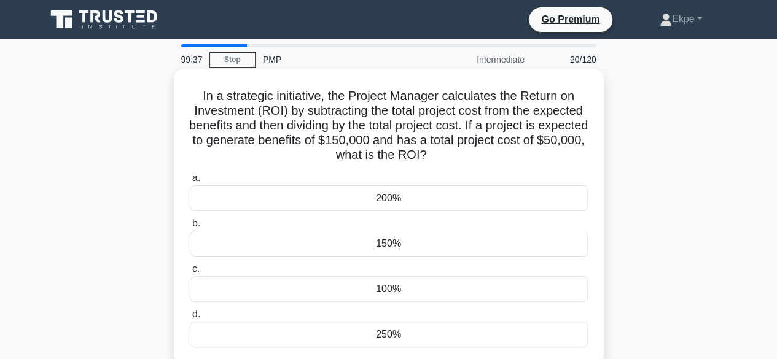
click at [392, 195] on div "200%" at bounding box center [389, 198] width 398 height 26
click at [190, 182] on input "a. 200%" at bounding box center [190, 178] width 0 height 8
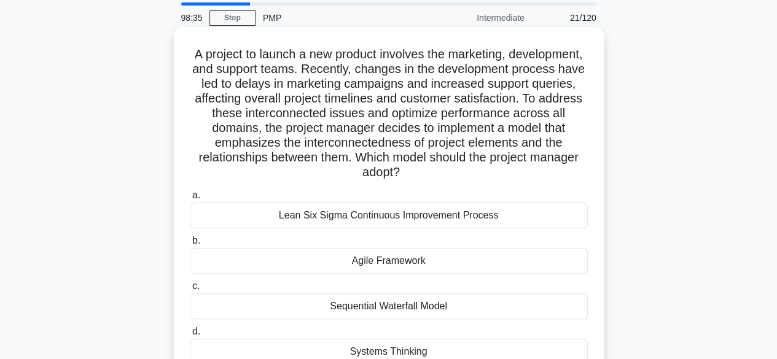
scroll to position [61, 0]
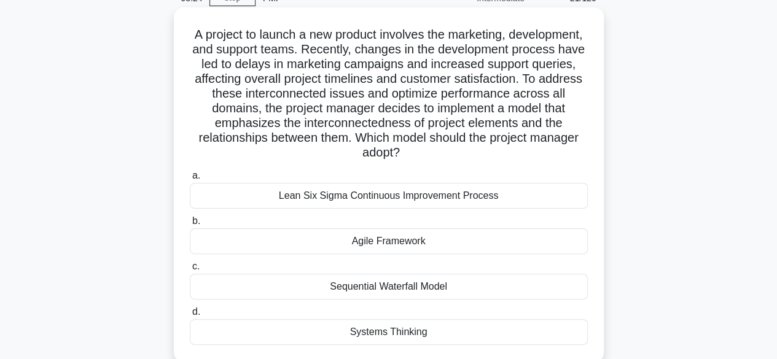
click at [417, 291] on div "Sequential Waterfall Model" at bounding box center [389, 287] width 398 height 26
click at [190, 271] on input "c. Sequential Waterfall Model" at bounding box center [190, 267] width 0 height 8
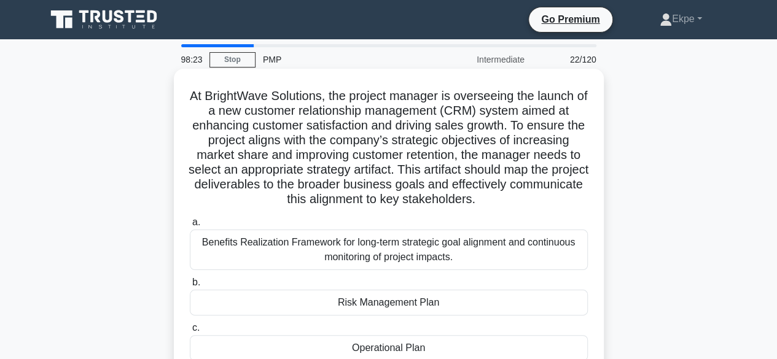
scroll to position [0, 0]
drag, startPoint x: 531, startPoint y: 138, endPoint x: 578, endPoint y: 196, distance: 75.1
click at [578, 196] on h5 "At BrightWave Solutions, the project manager is overseeing the launch of a new …" at bounding box center [388, 147] width 400 height 119
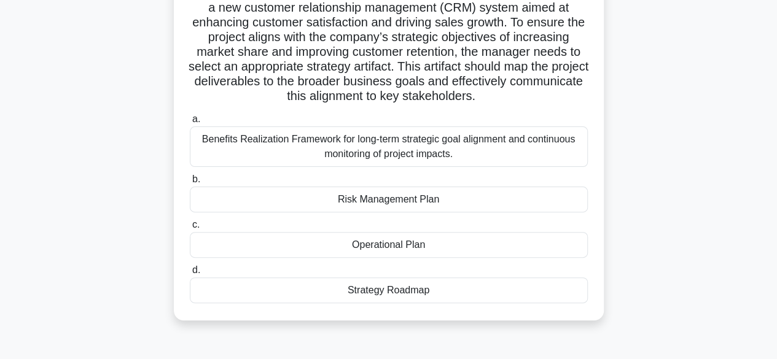
scroll to position [123, 0]
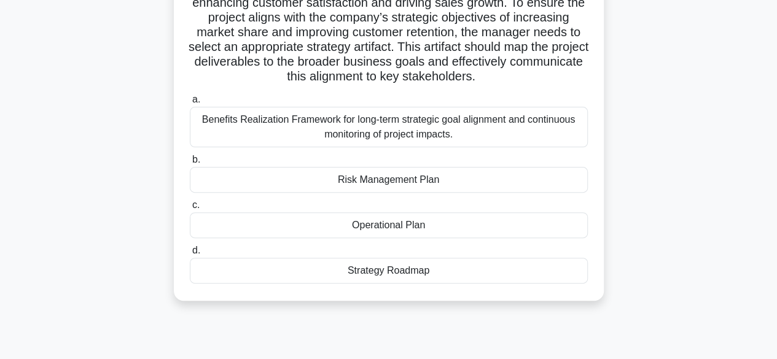
click at [382, 128] on div "Benefits Realization Framework for long-term strategic goal alignment and conti…" at bounding box center [389, 127] width 398 height 41
click at [190, 104] on input "a. Benefits Realization Framework for long-term strategic goal alignment and co…" at bounding box center [190, 100] width 0 height 8
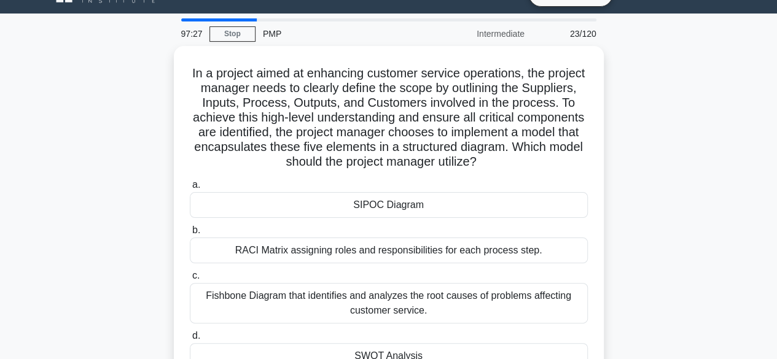
scroll to position [0, 0]
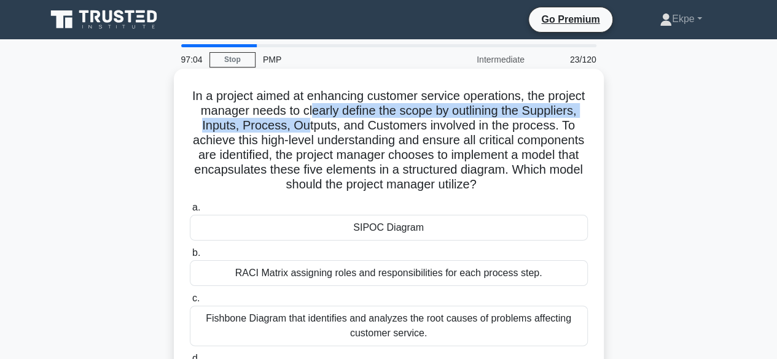
drag, startPoint x: 357, startPoint y: 112, endPoint x: 365, endPoint y: 123, distance: 13.3
click at [365, 123] on h5 "In a project aimed at enhancing customer service operations, the project manage…" at bounding box center [388, 140] width 400 height 104
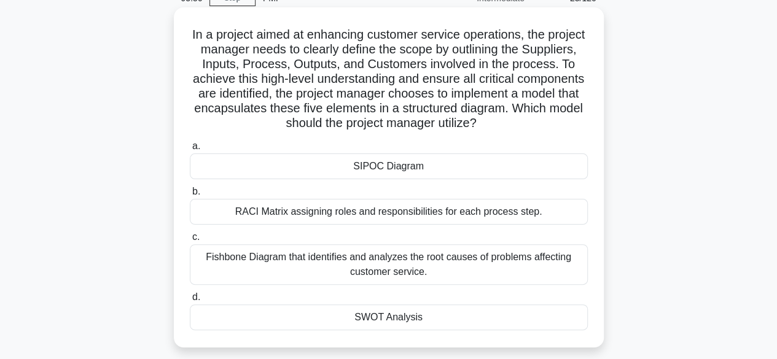
click at [382, 164] on div "SIPOC Diagram" at bounding box center [389, 166] width 398 height 26
click at [190, 150] on input "a. SIPOC Diagram" at bounding box center [190, 146] width 0 height 8
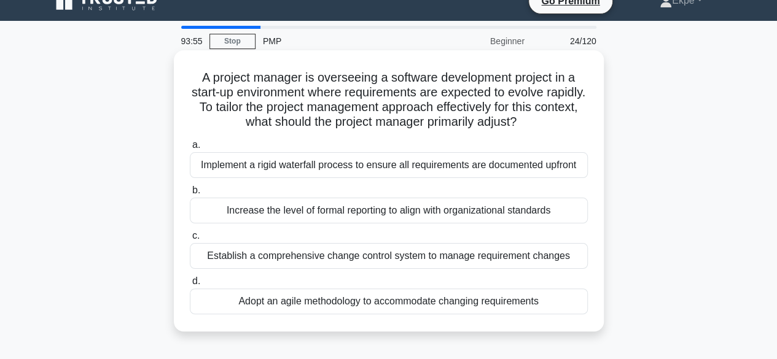
scroll to position [0, 0]
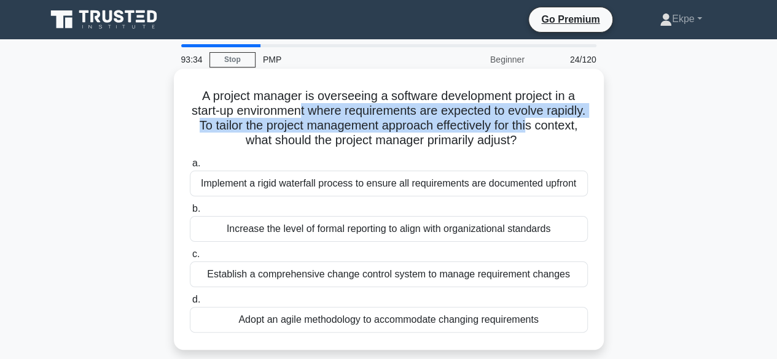
drag, startPoint x: 319, startPoint y: 110, endPoint x: 577, endPoint y: 133, distance: 258.9
click at [577, 133] on h5 "A project manager is overseeing a software development project in a start-up en…" at bounding box center [388, 118] width 400 height 60
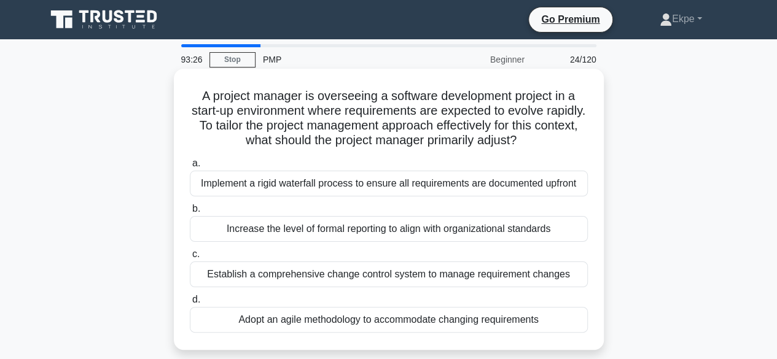
click at [343, 319] on div "Adopt an agile methodology to accommodate changing requirements" at bounding box center [389, 320] width 398 height 26
click at [190, 304] on input "d. Adopt an agile methodology to accommodate changing requirements" at bounding box center [190, 300] width 0 height 8
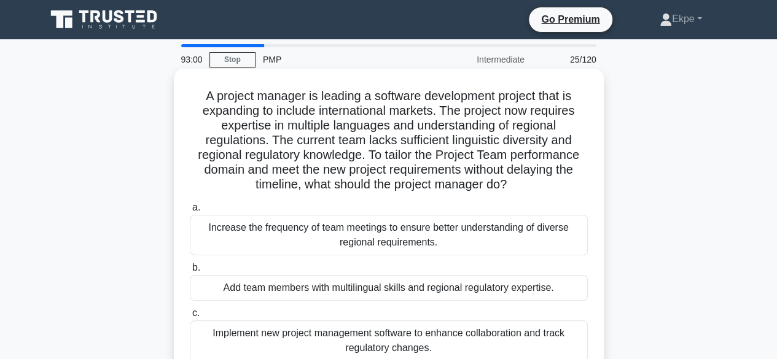
drag, startPoint x: 386, startPoint y: 91, endPoint x: 549, endPoint y: 183, distance: 186.6
click at [549, 183] on h5 "A project manager is leading a software development project that is expanding t…" at bounding box center [388, 140] width 400 height 104
click at [404, 168] on h5 "A project manager is leading a software development project that is expanding t…" at bounding box center [388, 140] width 400 height 104
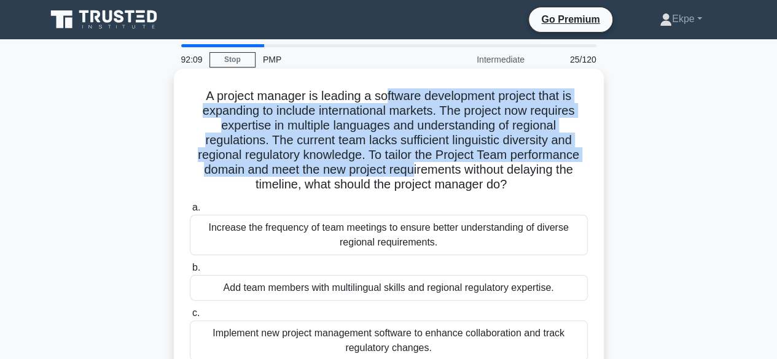
drag, startPoint x: 381, startPoint y: 95, endPoint x: 414, endPoint y: 166, distance: 78.8
click at [414, 166] on h5 "A project manager is leading a software development project that is expanding t…" at bounding box center [388, 140] width 400 height 104
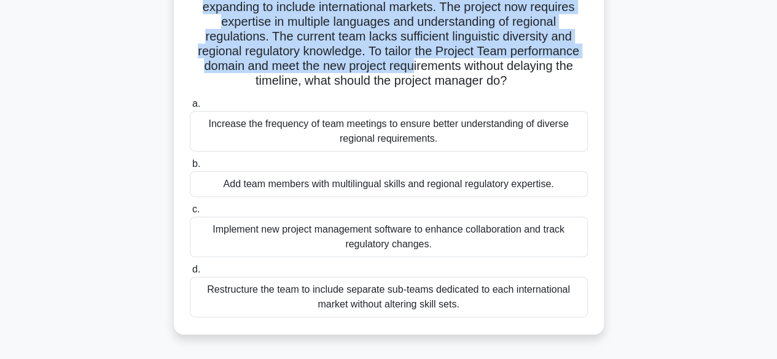
scroll to position [123, 0]
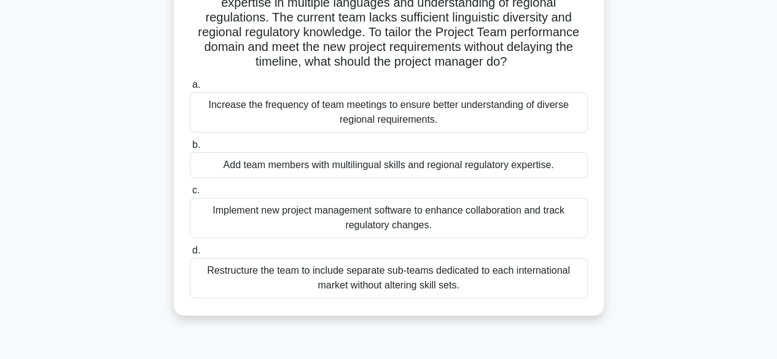
click at [357, 213] on div "Implement new project management software to enhance collaboration and track re…" at bounding box center [389, 218] width 398 height 41
click at [190, 195] on input "c. Implement new project management software to enhance collaboration and track…" at bounding box center [190, 191] width 0 height 8
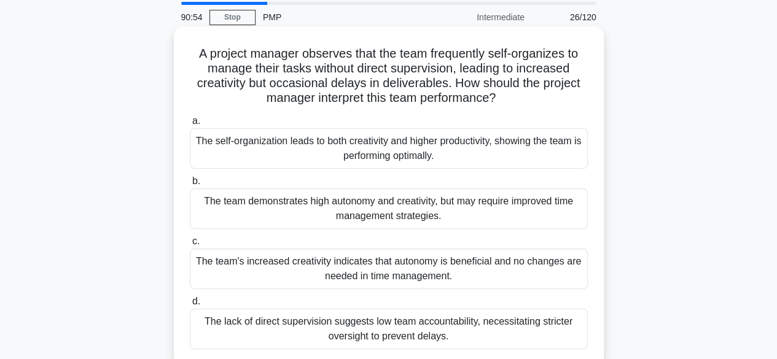
scroll to position [61, 0]
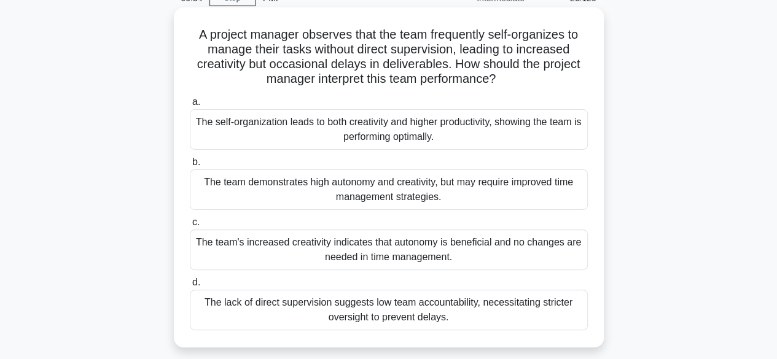
click at [428, 187] on div "The team demonstrates high autonomy and creativity, but may require improved ti…" at bounding box center [389, 189] width 398 height 41
click at [190, 166] on input "b. The team demonstrates high autonomy and creativity, but may require improved…" at bounding box center [190, 162] width 0 height 8
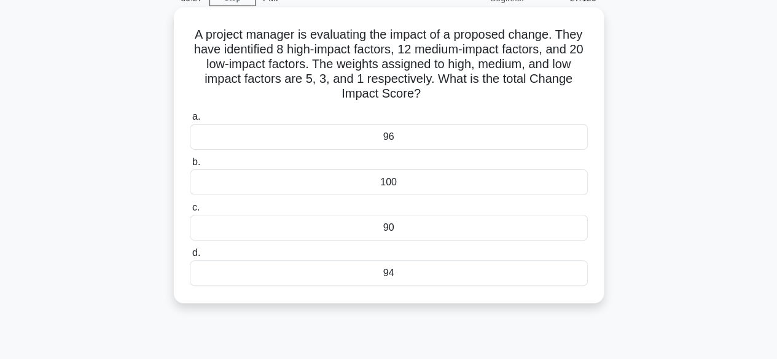
click at [389, 136] on div "96" at bounding box center [389, 137] width 398 height 26
click at [190, 121] on input "a. 96" at bounding box center [190, 117] width 0 height 8
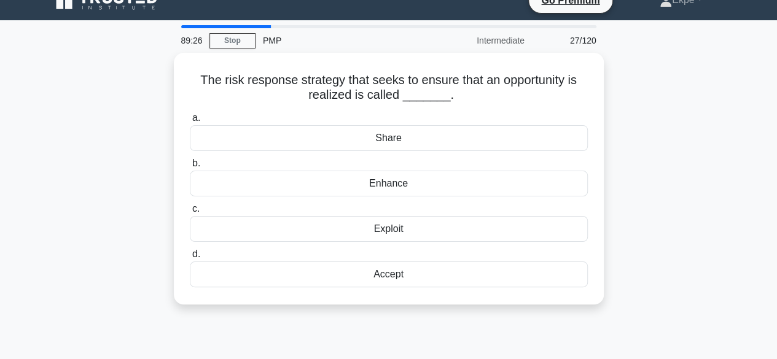
scroll to position [0, 0]
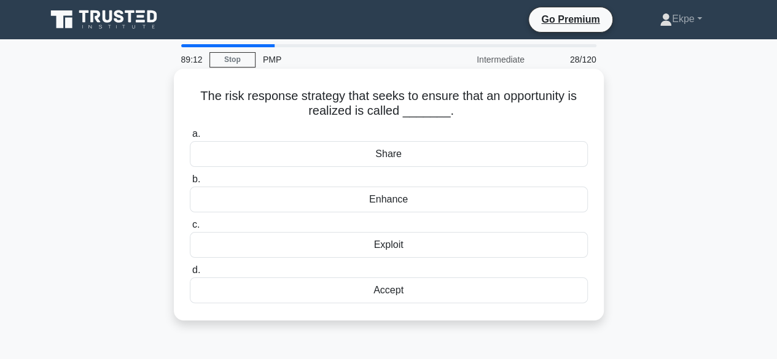
click at [401, 246] on div "Exploit" at bounding box center [389, 245] width 398 height 26
click at [190, 229] on input "c. Exploit" at bounding box center [190, 225] width 0 height 8
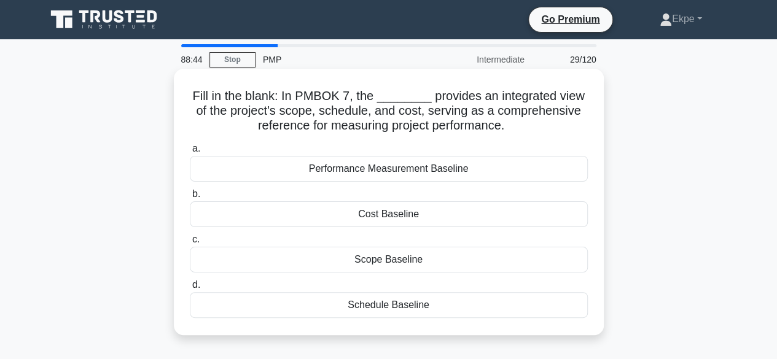
click at [384, 173] on div "Performance Measurement Baseline" at bounding box center [389, 169] width 398 height 26
click at [190, 153] on input "a. Performance Measurement Baseline" at bounding box center [190, 149] width 0 height 8
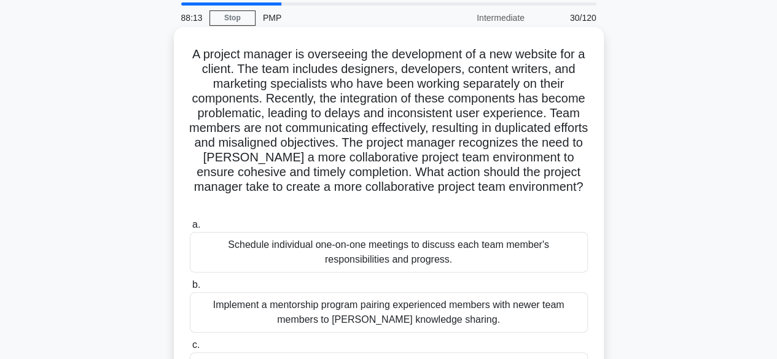
scroll to position [61, 0]
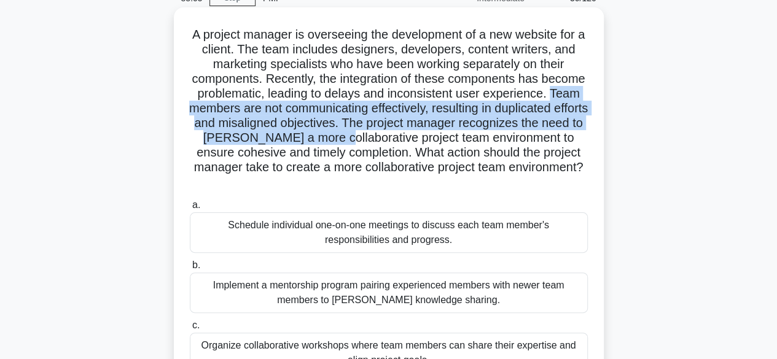
drag, startPoint x: 255, startPoint y: 112, endPoint x: 464, endPoint y: 134, distance: 209.9
click at [464, 134] on h5 "A project manager is overseeing the development of a new website for a client. …" at bounding box center [388, 108] width 400 height 163
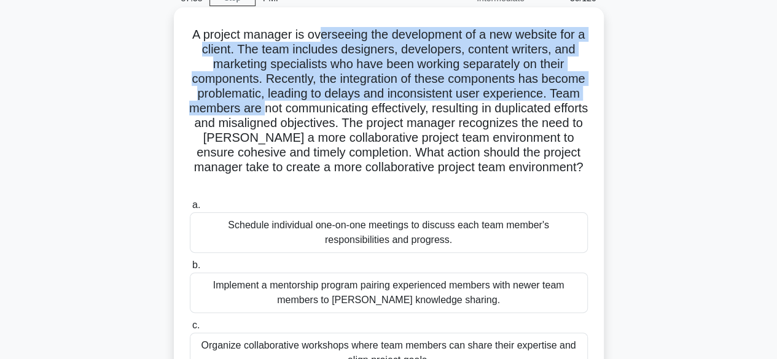
drag, startPoint x: 322, startPoint y: 29, endPoint x: 366, endPoint y: 107, distance: 90.2
click at [366, 107] on h5 "A project manager is overseeing the development of a new website for a client. …" at bounding box center [388, 108] width 400 height 163
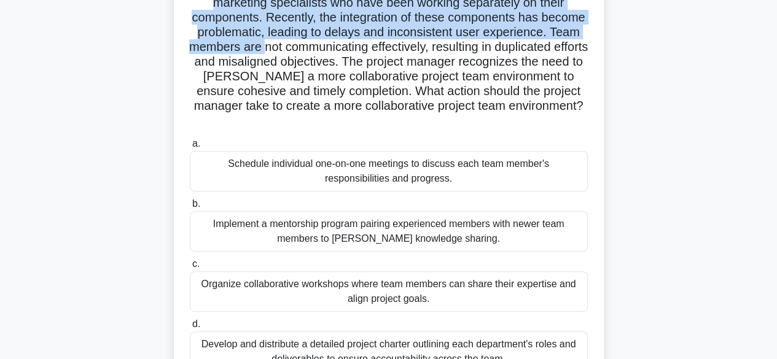
scroll to position [184, 0]
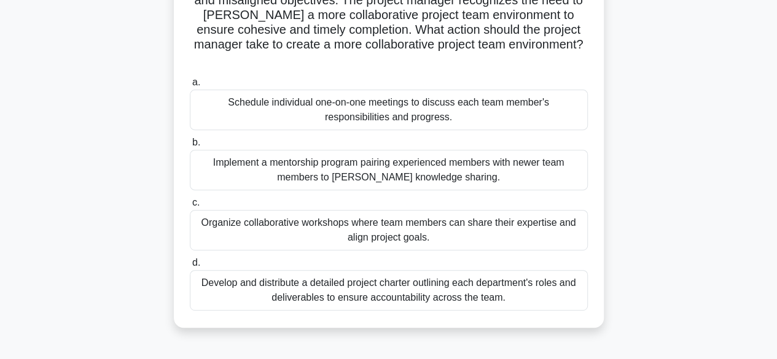
click at [435, 231] on div "Organize collaborative workshops where team members can share their expertise a…" at bounding box center [389, 230] width 398 height 41
click at [190, 207] on input "c. Organize collaborative workshops where team members can share their expertis…" at bounding box center [190, 203] width 0 height 8
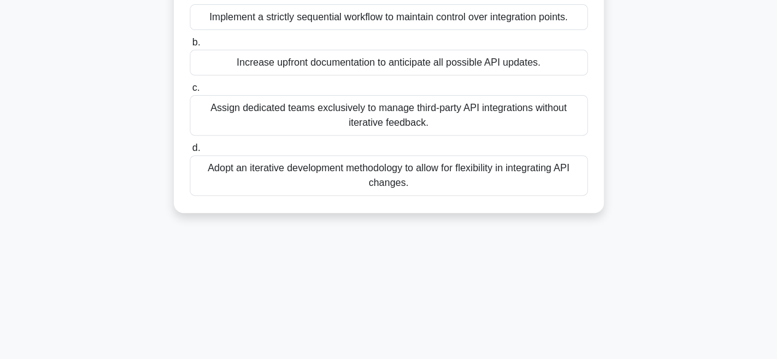
scroll to position [0, 0]
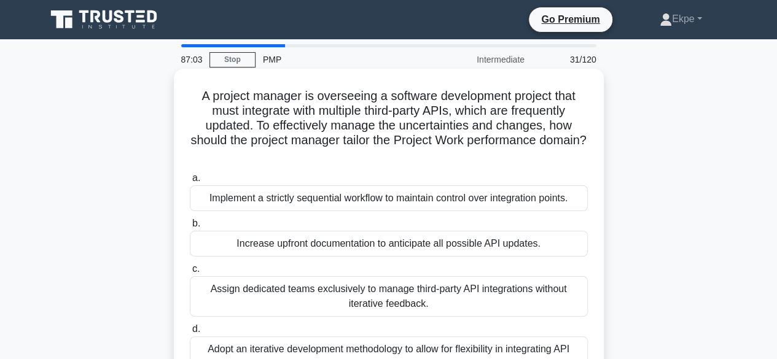
drag, startPoint x: 252, startPoint y: 128, endPoint x: 431, endPoint y: 155, distance: 181.4
click at [431, 155] on h5 "A project manager is overseeing a software development project that must integr…" at bounding box center [388, 125] width 400 height 75
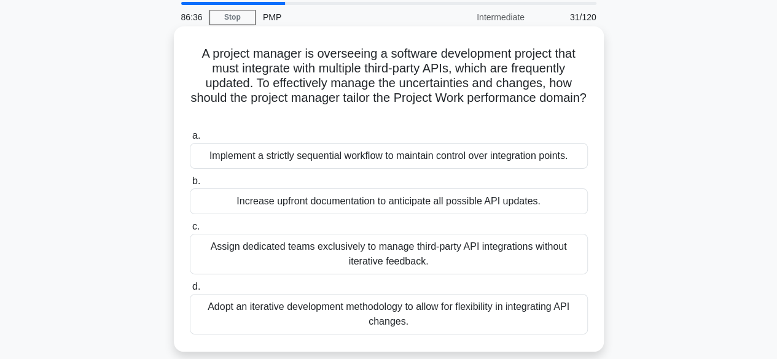
scroll to position [61, 0]
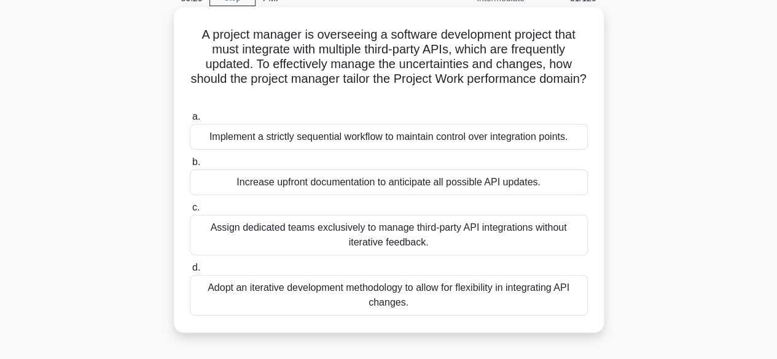
click at [425, 292] on div "Adopt an iterative development methodology to allow for flexibility in integrat…" at bounding box center [389, 295] width 398 height 41
click at [190, 272] on input "d. Adopt an iterative development methodology to allow for flexibility in integ…" at bounding box center [190, 268] width 0 height 8
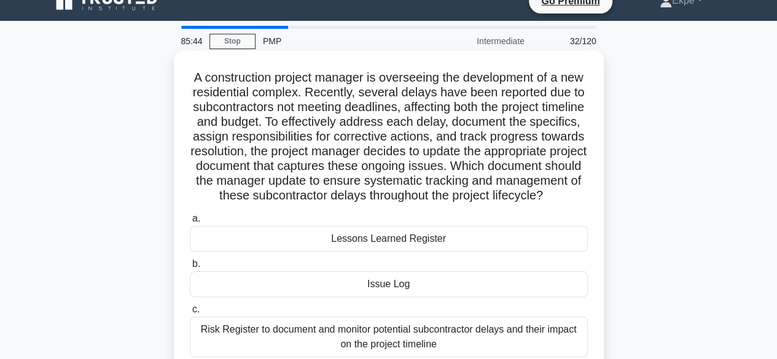
scroll to position [0, 0]
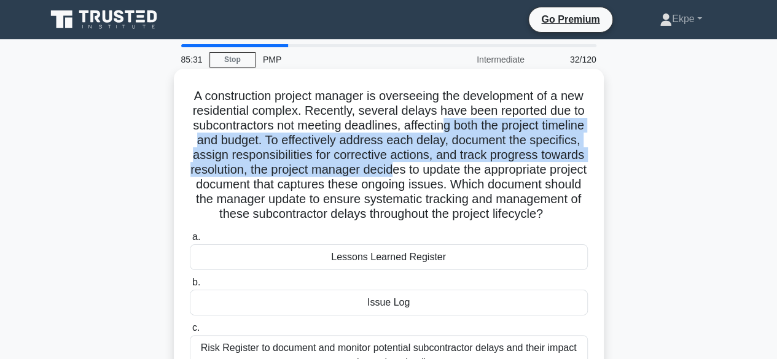
drag, startPoint x: 487, startPoint y: 130, endPoint x: 478, endPoint y: 134, distance: 10.2
click at [489, 153] on h5 "A construction project manager is overseeing the development of a new residenti…" at bounding box center [388, 155] width 400 height 134
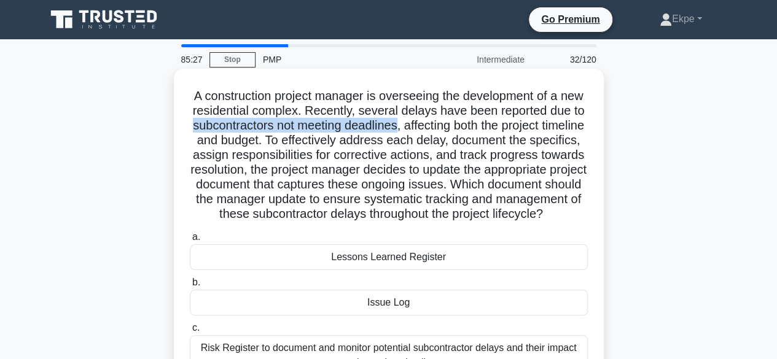
drag, startPoint x: 227, startPoint y: 130, endPoint x: 438, endPoint y: 133, distance: 211.2
click at [438, 133] on h5 "A construction project manager is overseeing the development of a new residenti…" at bounding box center [388, 155] width 400 height 134
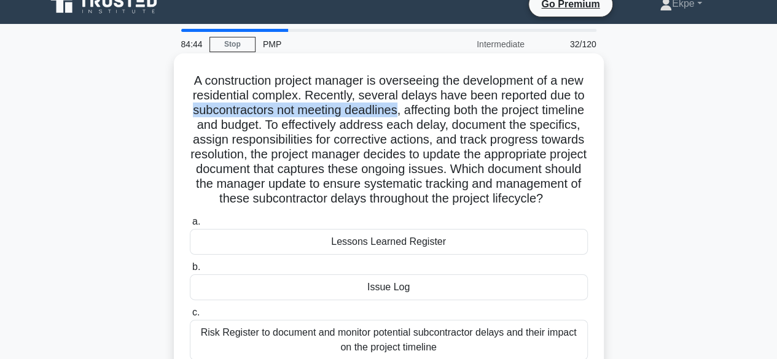
scroll to position [61, 0]
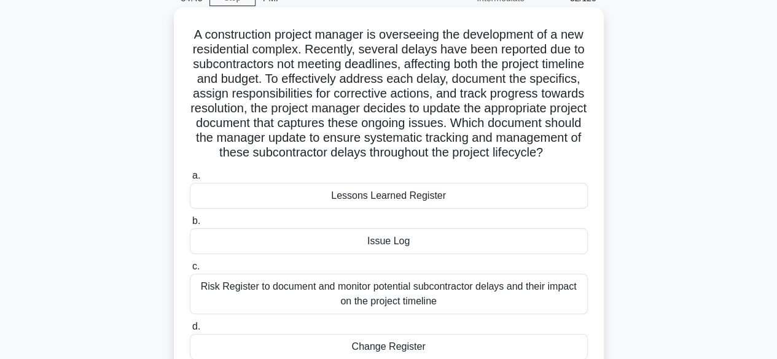
click at [405, 254] on div "Issue Log" at bounding box center [389, 241] width 398 height 26
click at [190, 225] on input "b. Issue Log" at bounding box center [190, 221] width 0 height 8
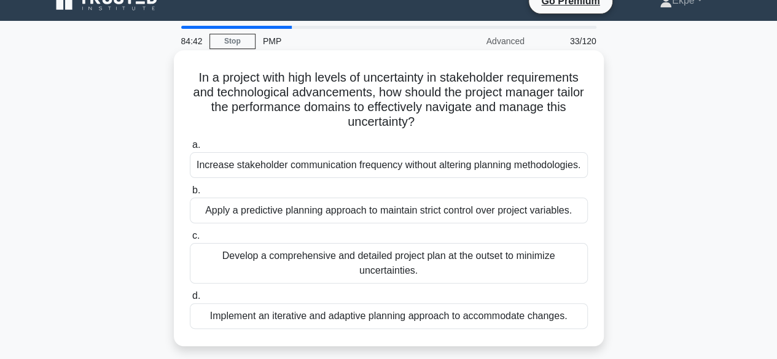
scroll to position [0, 0]
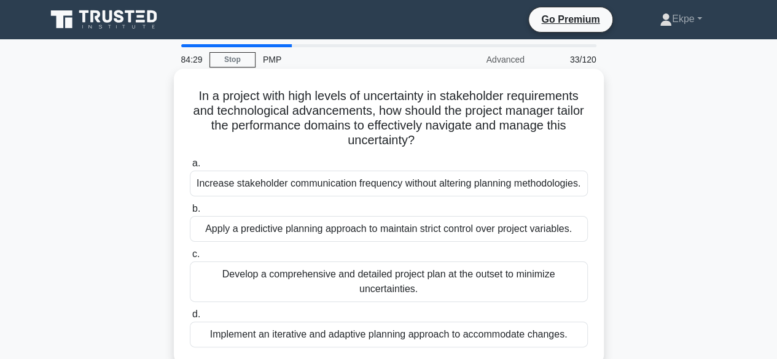
drag, startPoint x: 286, startPoint y: 123, endPoint x: 435, endPoint y: 137, distance: 149.2
click at [435, 137] on h5 "In a project with high levels of uncertainty in stakeholder requirements and te…" at bounding box center [388, 118] width 400 height 60
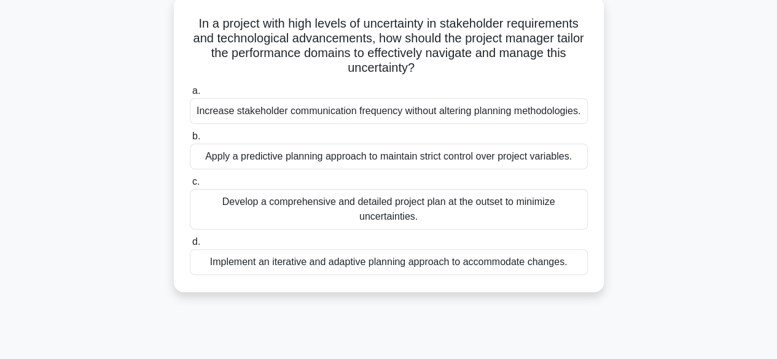
scroll to position [184, 0]
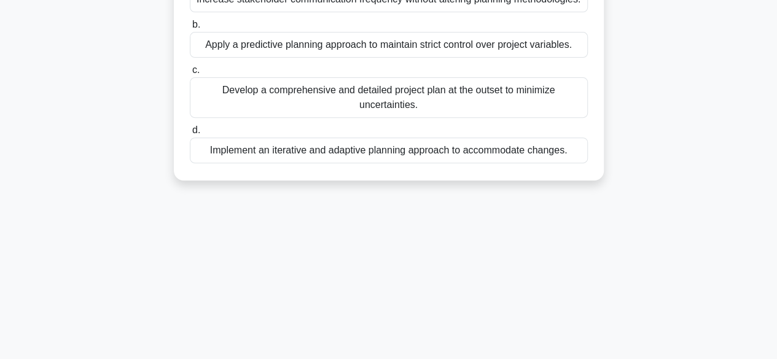
click at [323, 142] on div "Implement an iterative and adaptive planning approach to accommodate changes." at bounding box center [389, 151] width 398 height 26
click at [326, 154] on div "Implement an iterative and adaptive planning approach to accommodate changes." at bounding box center [389, 151] width 398 height 26
click at [190, 134] on input "d. Implement an iterative and adaptive planning approach to accommodate changes." at bounding box center [190, 130] width 0 height 8
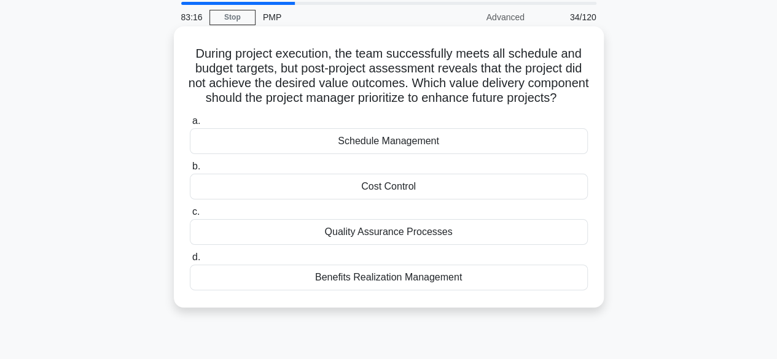
scroll to position [61, 0]
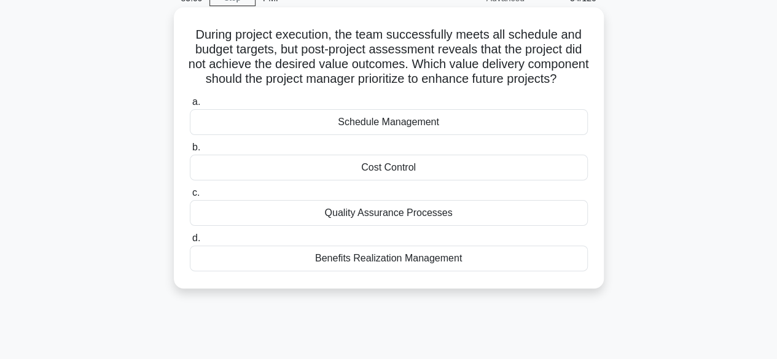
click at [430, 271] on div "Benefits Realization Management" at bounding box center [389, 259] width 398 height 26
click at [190, 242] on input "d. Benefits Realization Management" at bounding box center [190, 238] width 0 height 8
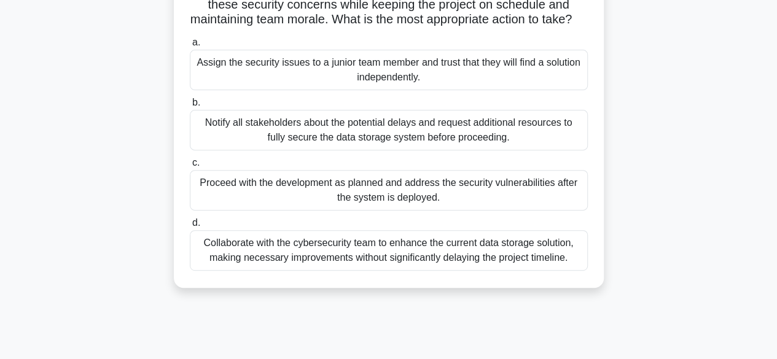
scroll to position [184, 0]
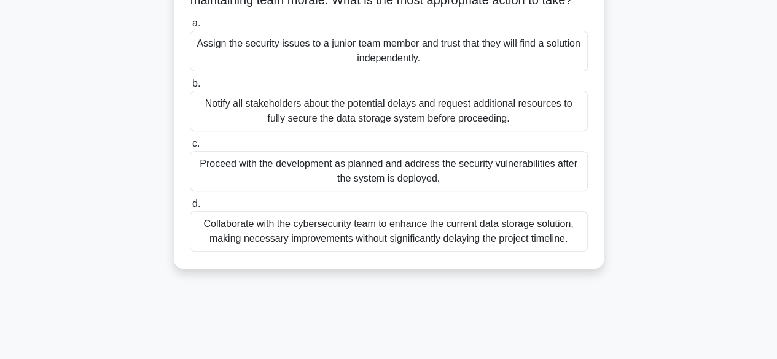
click at [424, 249] on div "Collaborate with the cybersecurity team to enhance the current data storage sol…" at bounding box center [389, 231] width 398 height 41
click at [190, 208] on input "d. Collaborate with the cybersecurity team to enhance the current data storage …" at bounding box center [190, 204] width 0 height 8
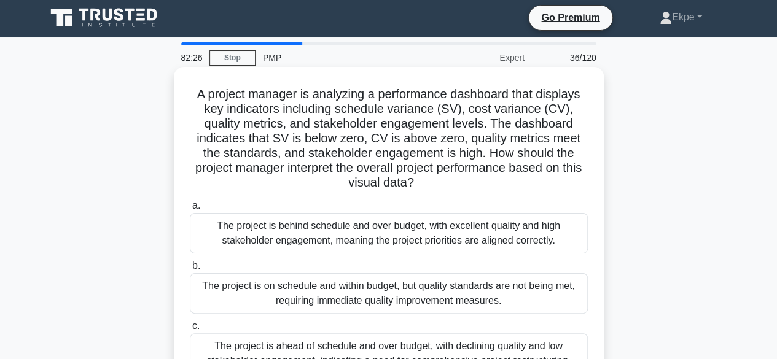
scroll to position [0, 0]
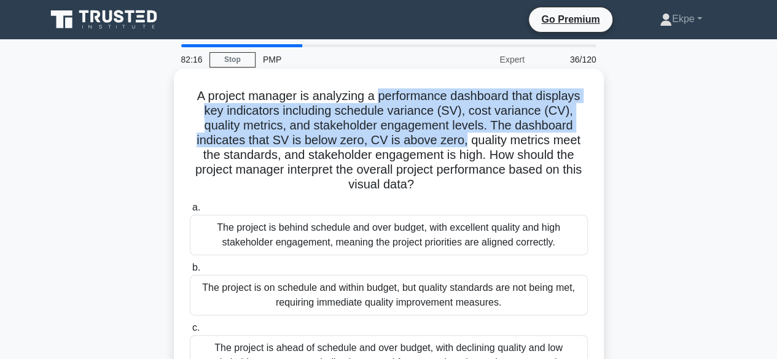
drag, startPoint x: 381, startPoint y: 95, endPoint x: 465, endPoint y: 136, distance: 94.2
click at [465, 136] on h5 "A project manager is analyzing a performance dashboard that displays key indica…" at bounding box center [388, 140] width 400 height 104
click at [377, 137] on h5 "A project manager is analyzing a performance dashboard that displays key indica…" at bounding box center [388, 140] width 400 height 104
click at [355, 141] on h5 "A project manager is analyzing a performance dashboard that displays key indica…" at bounding box center [388, 140] width 400 height 104
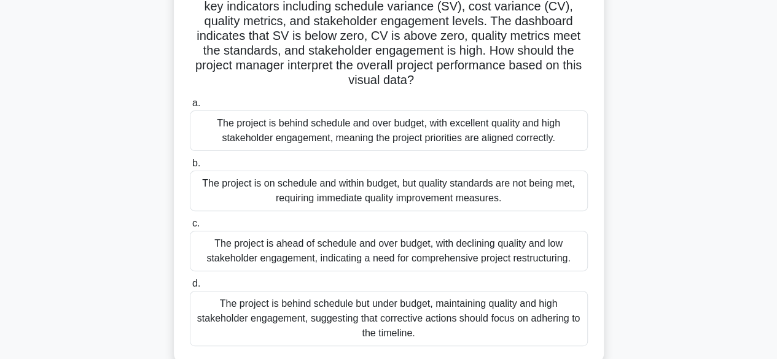
scroll to position [123, 0]
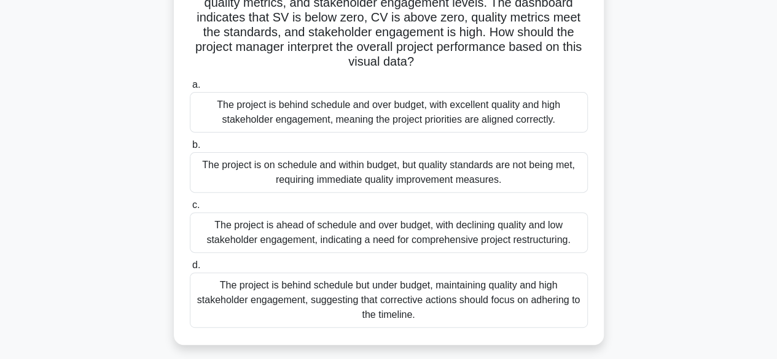
click at [518, 302] on div "The project is behind schedule but under budget, maintaining quality and high s…" at bounding box center [389, 300] width 398 height 55
click at [190, 269] on input "d. The project is behind schedule but under budget, maintaining quality and hig…" at bounding box center [190, 266] width 0 height 8
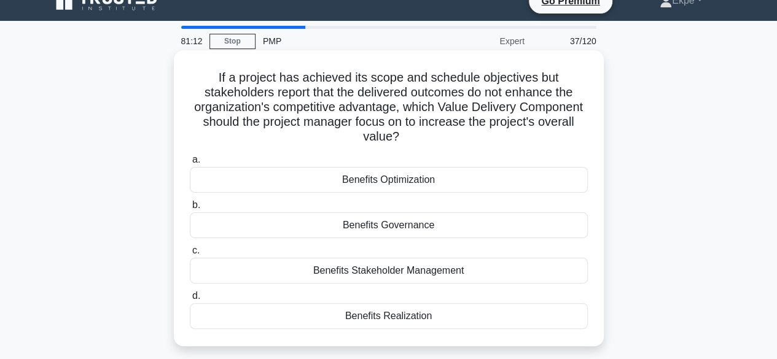
scroll to position [0, 0]
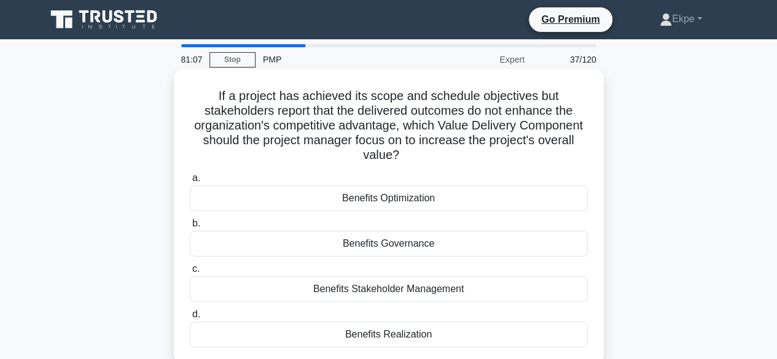
drag, startPoint x: 285, startPoint y: 96, endPoint x: 427, endPoint y: 165, distance: 157.6
click at [427, 165] on div "If a project has achieved its scope and schedule objectives but stakeholders re…" at bounding box center [389, 217] width 420 height 286
click at [336, 144] on h5 "If a project has achieved its scope and schedule objectives but stakeholders re…" at bounding box center [388, 125] width 400 height 75
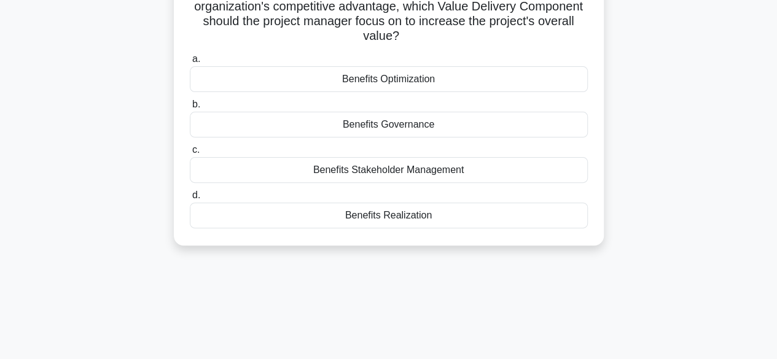
scroll to position [123, 0]
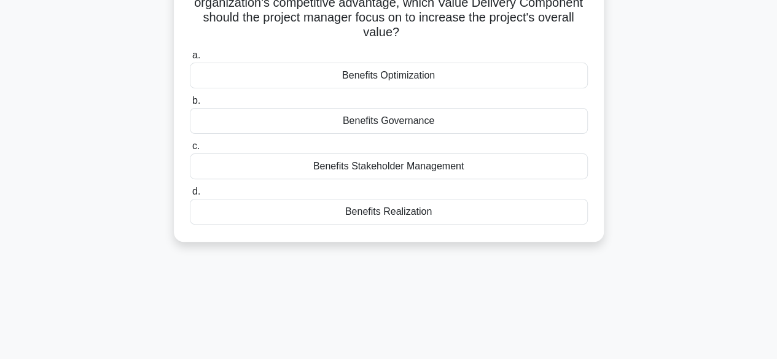
click at [413, 84] on div "Benefits Optimization" at bounding box center [389, 76] width 398 height 26
click at [190, 60] on input "a. Benefits Optimization" at bounding box center [190, 56] width 0 height 8
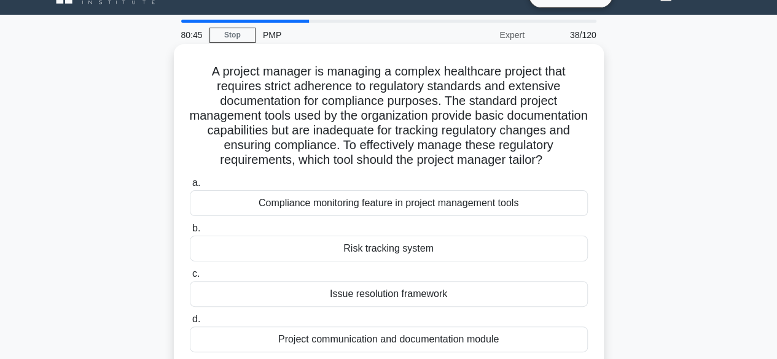
scroll to position [0, 0]
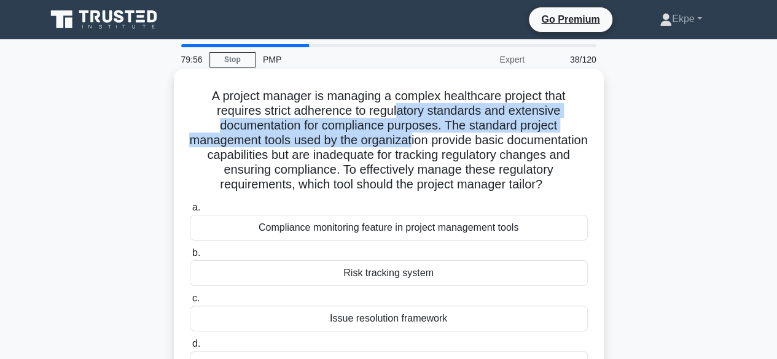
drag, startPoint x: 397, startPoint y: 111, endPoint x: 452, endPoint y: 130, distance: 58.4
click at [454, 132] on h5 "A project manager is managing a complex healthcare project that requires strict…" at bounding box center [388, 140] width 400 height 104
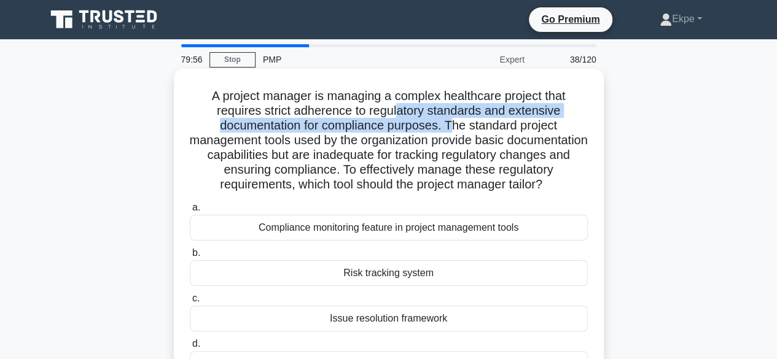
click at [446, 123] on h5 "A project manager is managing a complex healthcare project that requires strict…" at bounding box center [388, 140] width 400 height 104
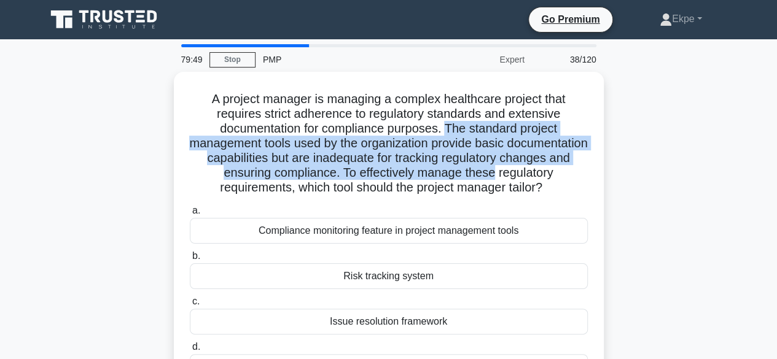
drag, startPoint x: 446, startPoint y: 123, endPoint x: 609, endPoint y: 177, distance: 171.8
click at [609, 177] on div "A project manager is managing a complex healthcare project that requires strict…" at bounding box center [389, 242] width 700 height 340
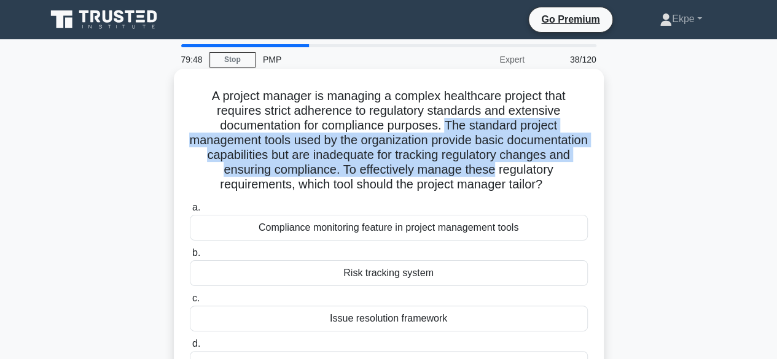
scroll to position [61, 0]
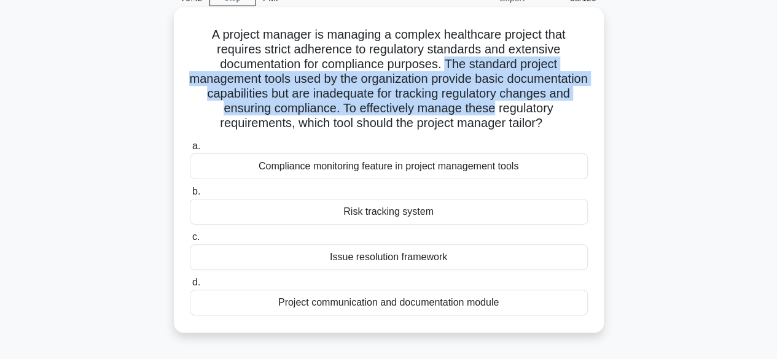
click at [328, 109] on h5 "A project manager is managing a complex healthcare project that requires strict…" at bounding box center [388, 79] width 400 height 104
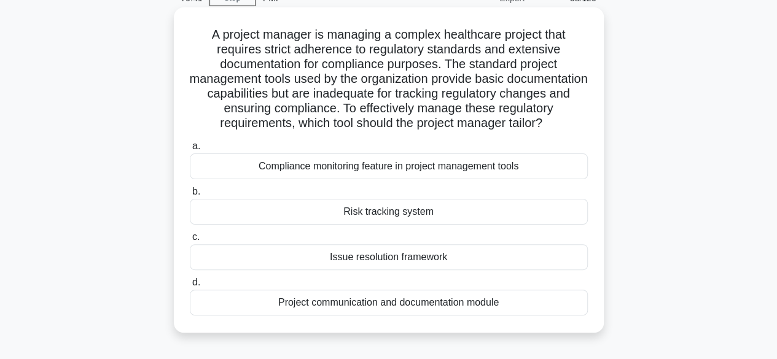
drag, startPoint x: 450, startPoint y: 62, endPoint x: 451, endPoint y: 69, distance: 6.8
click at [451, 69] on h5 "A project manager is managing a complex healthcare project that requires strict…" at bounding box center [388, 79] width 400 height 104
drag, startPoint x: 422, startPoint y: 104, endPoint x: 429, endPoint y: 133, distance: 29.8
click at [429, 131] on h5 "A project manager is managing a complex healthcare project that requires strict…" at bounding box center [388, 79] width 400 height 104
click at [431, 179] on div "Compliance monitoring feature in project management tools" at bounding box center [389, 166] width 398 height 26
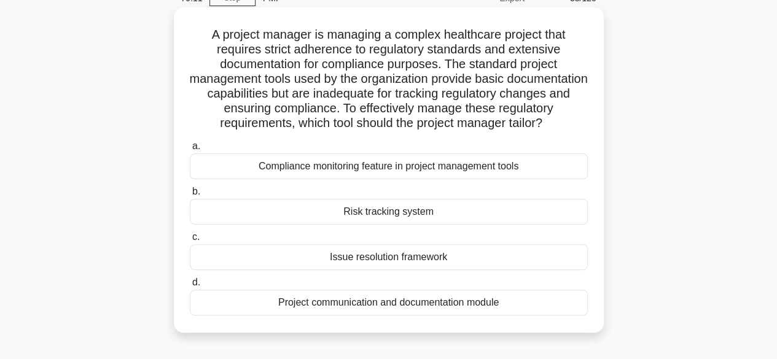
click at [190, 150] on input "a. Compliance monitoring feature in project management tools" at bounding box center [190, 146] width 0 height 8
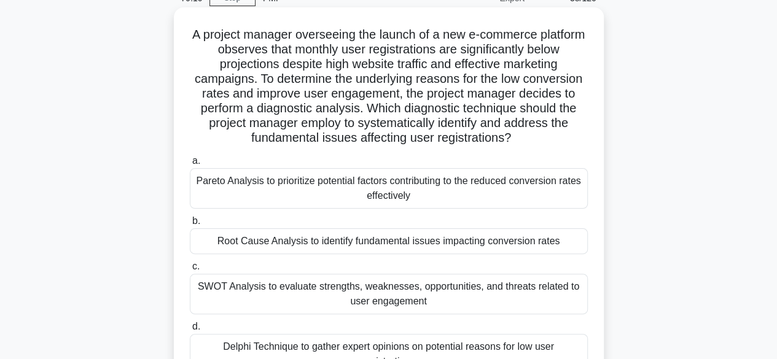
scroll to position [0, 0]
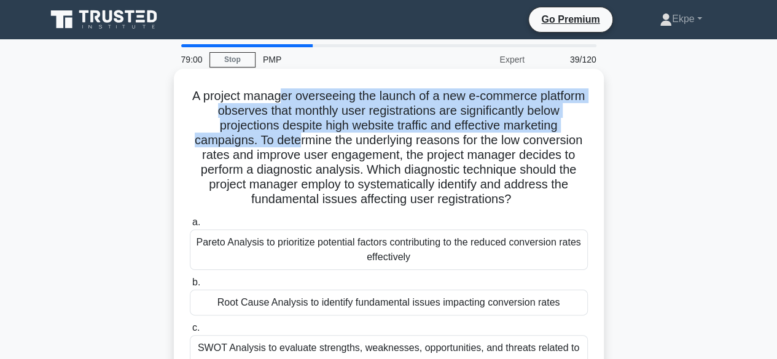
drag, startPoint x: 304, startPoint y: 95, endPoint x: 293, endPoint y: 137, distance: 43.6
click at [293, 137] on h5 "A project manager overseeing the launch of a new e-commerce platform observes t…" at bounding box center [388, 147] width 400 height 119
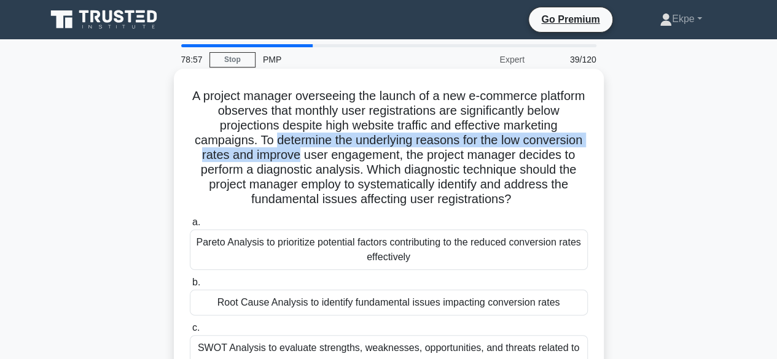
drag, startPoint x: 293, startPoint y: 137, endPoint x: 294, endPoint y: 154, distance: 17.2
click at [294, 154] on h5 "A project manager overseeing the launch of a new e-commerce platform observes t…" at bounding box center [388, 147] width 400 height 119
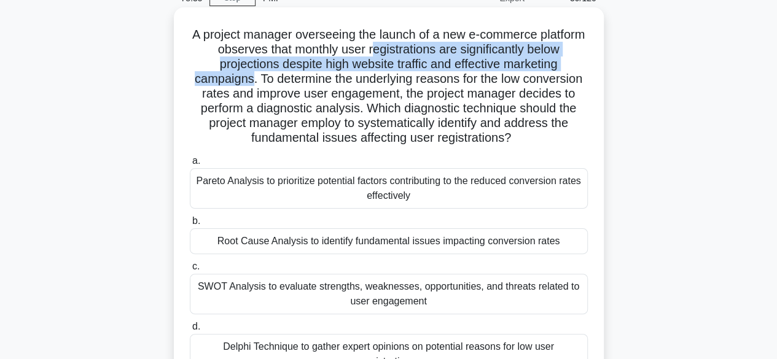
drag, startPoint x: 415, startPoint y: 44, endPoint x: 248, endPoint y: 85, distance: 172.1
click at [248, 85] on h5 "A project manager overseeing the launch of a new e-commerce platform observes t…" at bounding box center [388, 86] width 400 height 119
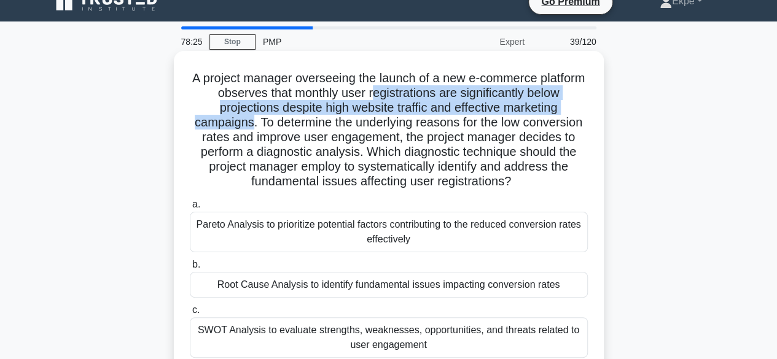
scroll to position [0, 0]
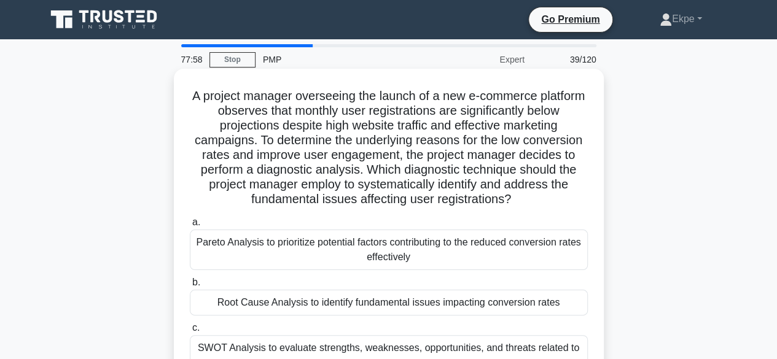
click at [484, 306] on div "Root Cause Analysis to identify fundamental issues impacting conversion rates" at bounding box center [389, 303] width 398 height 26
click at [190, 287] on input "b. Root Cause Analysis to identify fundamental issues impacting conversion rates" at bounding box center [190, 283] width 0 height 8
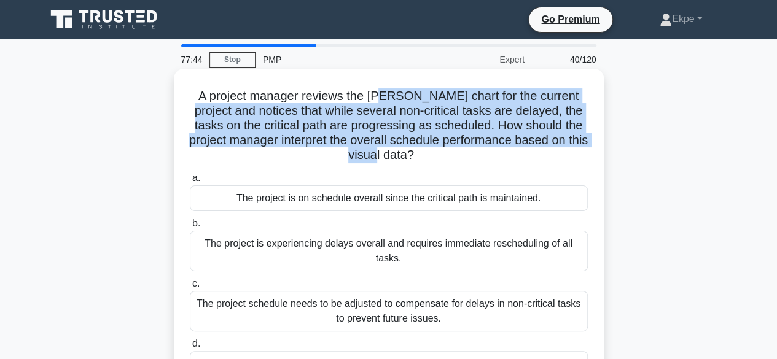
drag, startPoint x: 382, startPoint y: 94, endPoint x: 543, endPoint y: 160, distance: 173.2
click at [543, 160] on h5 "A project manager reviews the [PERSON_NAME] chart for the current project and n…" at bounding box center [388, 125] width 400 height 75
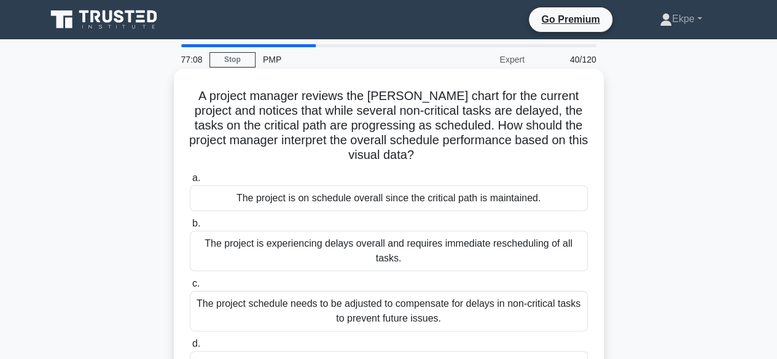
click at [370, 206] on div "The project is on schedule overall since the critical path is maintained." at bounding box center [389, 198] width 398 height 26
click at [190, 182] on input "a. The project is on schedule overall since the critical path is maintained." at bounding box center [190, 178] width 0 height 8
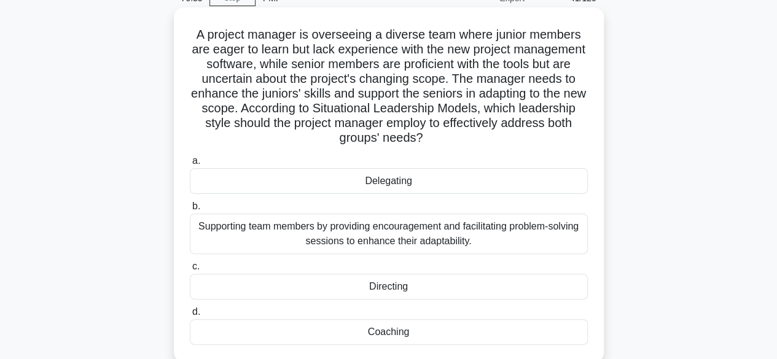
scroll to position [123, 0]
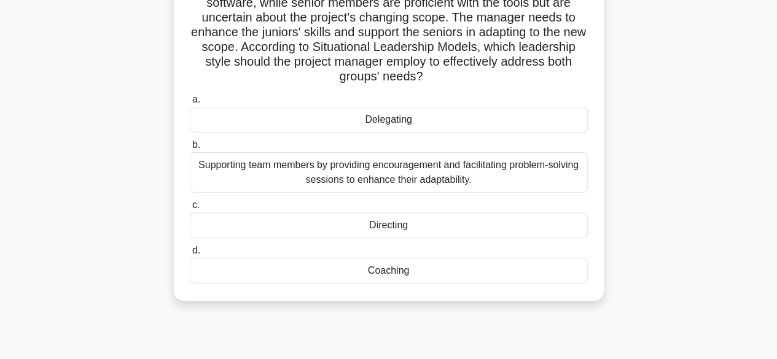
click at [425, 274] on div "Coaching" at bounding box center [389, 271] width 398 height 26
click at [190, 255] on input "d. Coaching" at bounding box center [190, 251] width 0 height 8
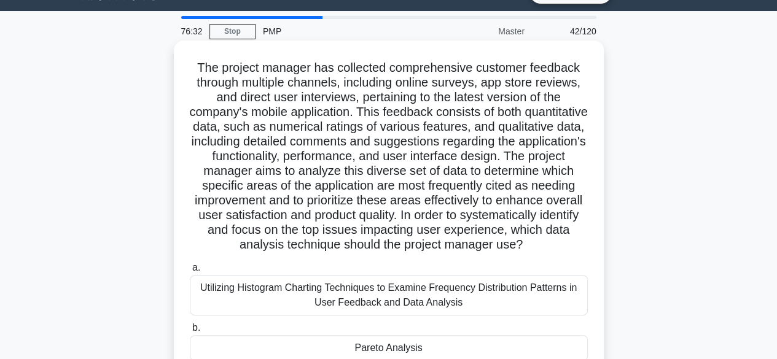
scroll to position [0, 0]
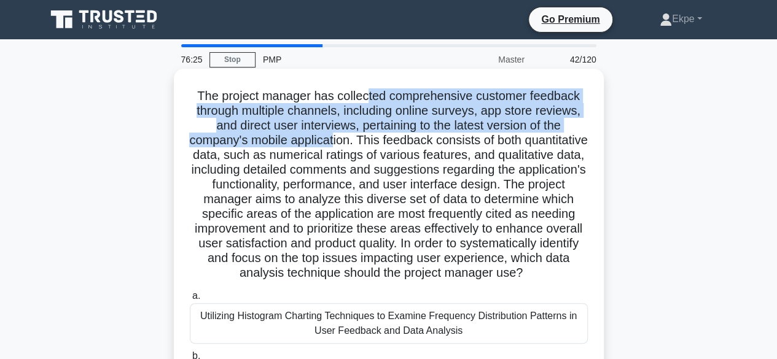
drag, startPoint x: 366, startPoint y: 102, endPoint x: 360, endPoint y: 138, distance: 36.7
click at [366, 147] on h5 "The project manager has collected comprehensive customer feedback through multi…" at bounding box center [388, 184] width 400 height 193
click at [360, 138] on h5 "The project manager has collected comprehensive customer feedback through multi…" at bounding box center [388, 184] width 400 height 193
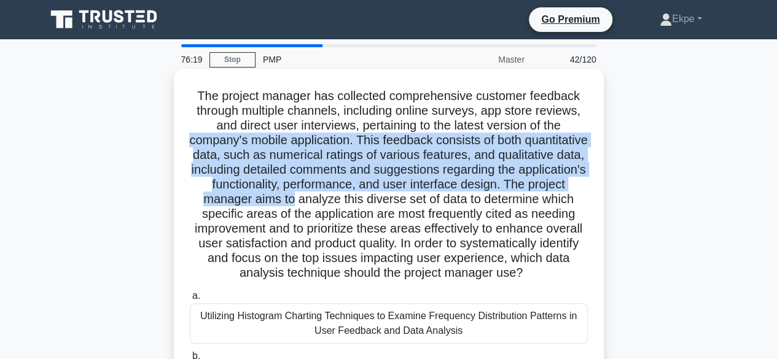
drag, startPoint x: 194, startPoint y: 147, endPoint x: 448, endPoint y: 198, distance: 259.2
click at [448, 198] on h5 "The project manager has collected comprehensive customer feedback through multi…" at bounding box center [388, 184] width 400 height 193
click at [449, 198] on h5 "The project manager has collected comprehensive customer feedback through multi…" at bounding box center [388, 184] width 400 height 193
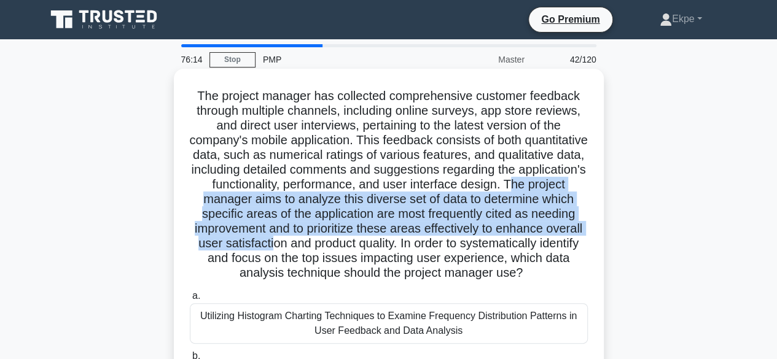
drag, startPoint x: 297, startPoint y: 196, endPoint x: 441, endPoint y: 247, distance: 152.4
click at [441, 247] on h5 "The project manager has collected comprehensive customer feedback through multi…" at bounding box center [388, 184] width 400 height 193
click at [431, 240] on h5 "The project manager has collected comprehensive customer feedback through multi…" at bounding box center [388, 184] width 400 height 193
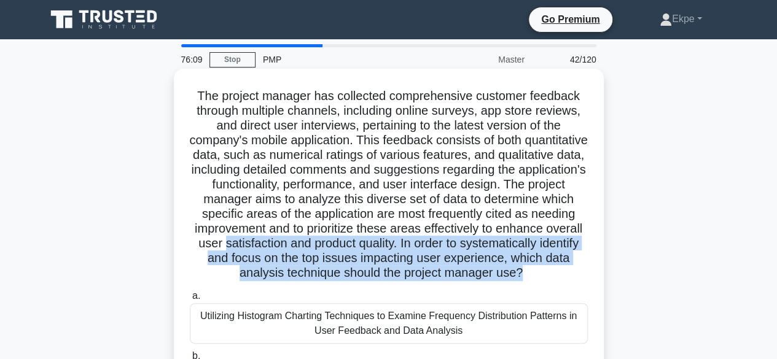
drag, startPoint x: 431, startPoint y: 240, endPoint x: 469, endPoint y: 282, distance: 56.5
click at [469, 281] on h5 "The project manager has collected comprehensive customer feedback through multi…" at bounding box center [388, 184] width 400 height 193
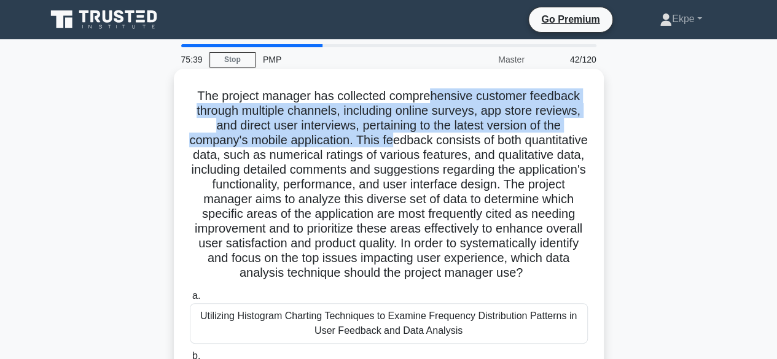
drag, startPoint x: 431, startPoint y: 88, endPoint x: 428, endPoint y: 144, distance: 55.9
click at [428, 144] on h5 "The project manager has collected comprehensive customer feedback through multi…" at bounding box center [388, 184] width 400 height 193
click at [427, 144] on h5 "The project manager has collected comprehensive customer feedback through multi…" at bounding box center [388, 184] width 400 height 193
click at [410, 141] on h5 "The project manager has collected comprehensive customer feedback through multi…" at bounding box center [388, 184] width 400 height 193
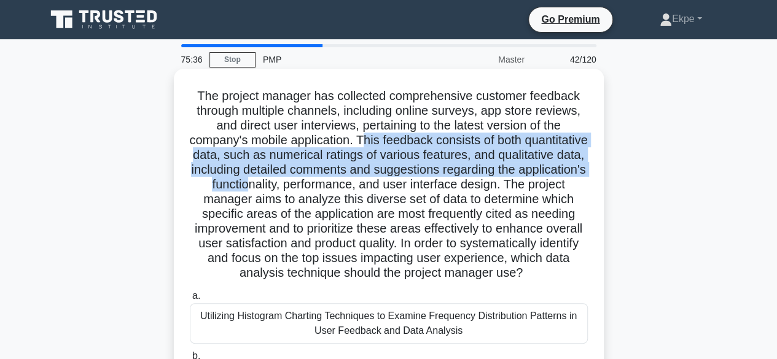
drag, startPoint x: 397, startPoint y: 140, endPoint x: 405, endPoint y: 180, distance: 40.8
click at [405, 180] on h5 "The project manager has collected comprehensive customer feedback through multi…" at bounding box center [388, 184] width 400 height 193
click at [356, 177] on h5 "The project manager has collected comprehensive customer feedback through multi…" at bounding box center [388, 184] width 400 height 193
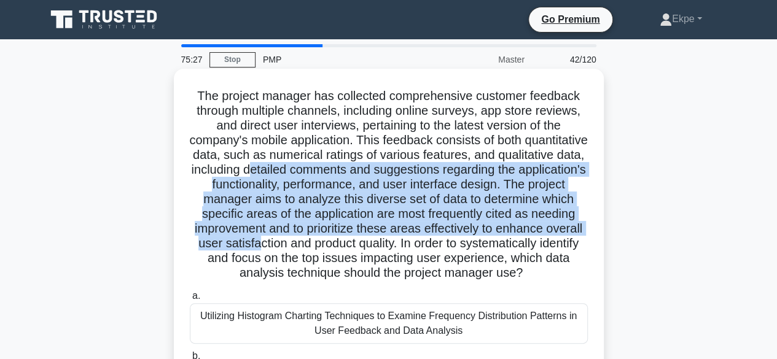
drag, startPoint x: 370, startPoint y: 174, endPoint x: 422, endPoint y: 246, distance: 88.8
click at [422, 246] on h5 "The project manager has collected comprehensive customer feedback through multi…" at bounding box center [388, 184] width 400 height 193
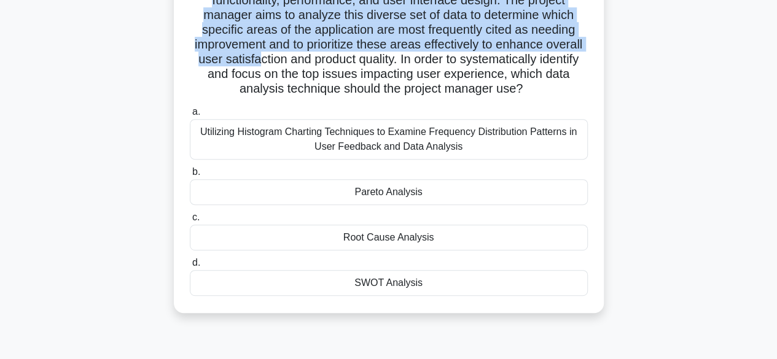
scroll to position [246, 0]
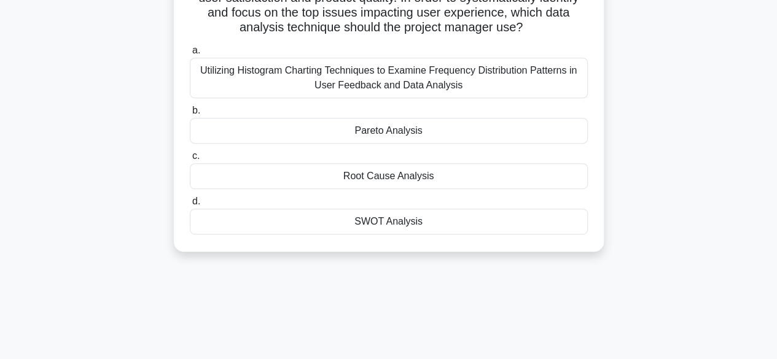
click at [390, 144] on div "Pareto Analysis" at bounding box center [389, 131] width 398 height 26
click at [190, 115] on input "b. Pareto Analysis" at bounding box center [190, 111] width 0 height 8
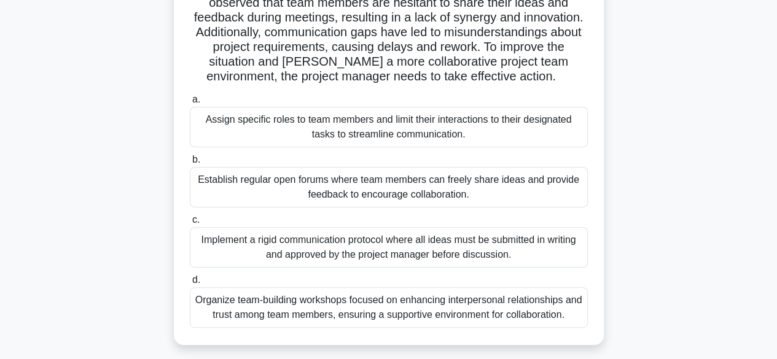
scroll to position [0, 0]
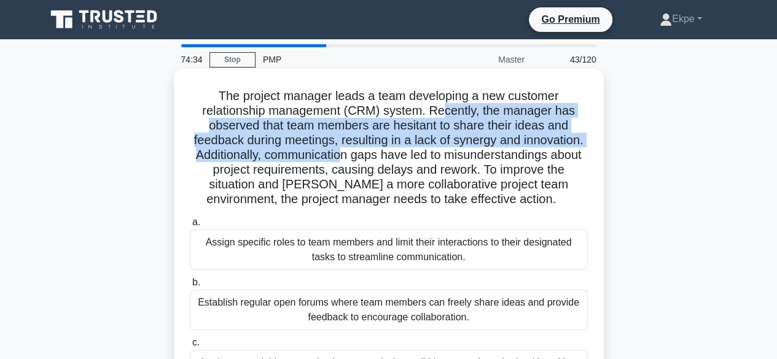
drag, startPoint x: 443, startPoint y: 111, endPoint x: 444, endPoint y: 160, distance: 49.1
click at [444, 160] on h5 "The project manager leads a team developing a new customer relationship managem…" at bounding box center [388, 147] width 400 height 119
click at [413, 155] on h5 "The project manager leads a team developing a new customer relationship managem…" at bounding box center [388, 147] width 400 height 119
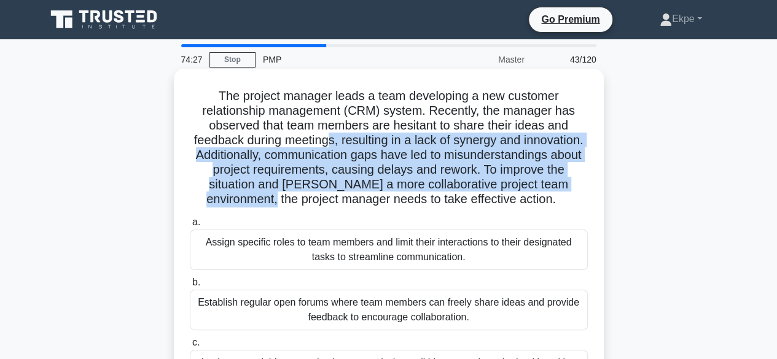
drag, startPoint x: 361, startPoint y: 147, endPoint x: 376, endPoint y: 200, distance: 55.4
click at [376, 200] on h5 "The project manager leads a team developing a new customer relationship managem…" at bounding box center [388, 147] width 400 height 119
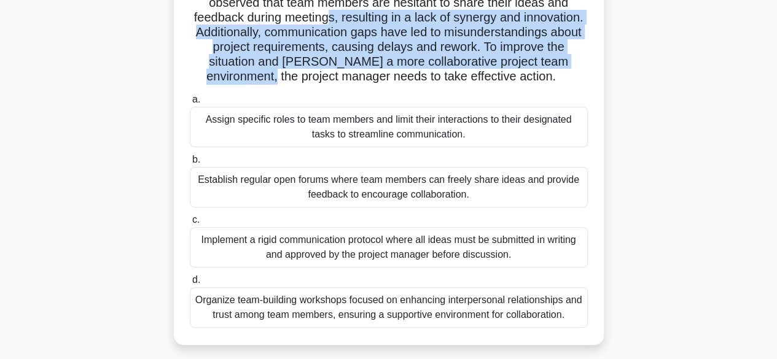
scroll to position [184, 0]
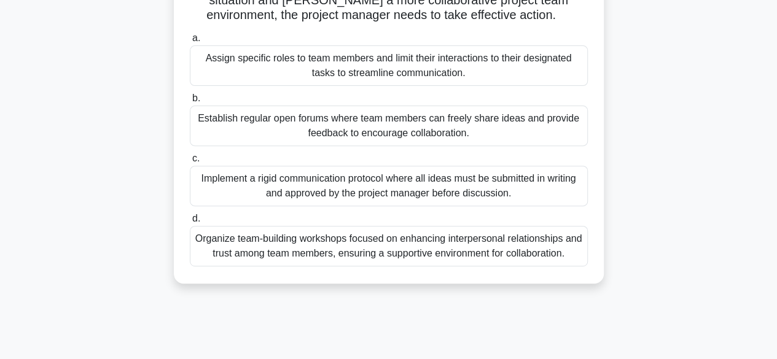
click at [404, 144] on div "Establish regular open forums where team members can freely share ideas and pro…" at bounding box center [389, 126] width 398 height 41
click at [190, 103] on input "b. Establish regular open forums where team members can freely share ideas and …" at bounding box center [190, 99] width 0 height 8
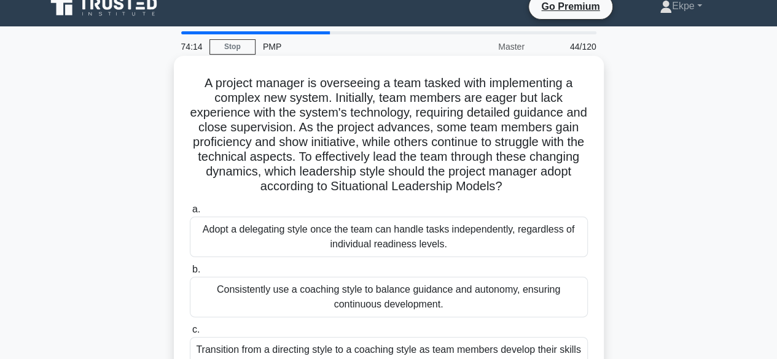
scroll to position [0, 0]
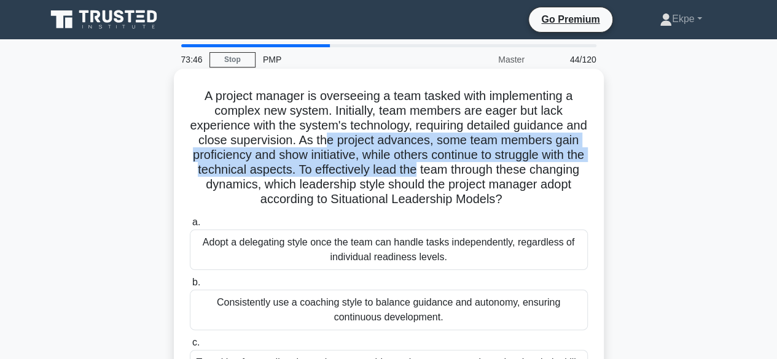
drag, startPoint x: 368, startPoint y: 151, endPoint x: 464, endPoint y: 171, distance: 97.9
click at [464, 171] on h5 "A project manager is overseeing a team tasked with implementing a complex new s…" at bounding box center [388, 147] width 400 height 119
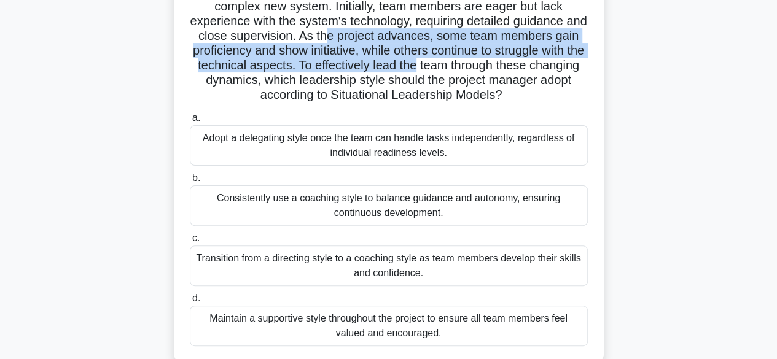
scroll to position [123, 0]
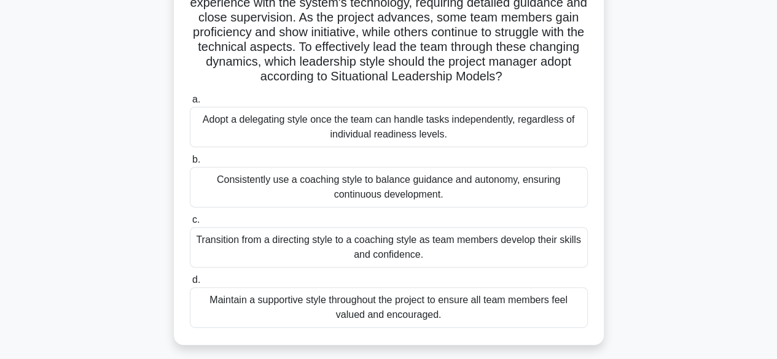
click at [379, 181] on div "Consistently use a coaching style to balance guidance and autonomy, ensuring co…" at bounding box center [389, 187] width 398 height 41
click at [190, 164] on input "b. Consistently use a coaching style to balance guidance and autonomy, ensuring…" at bounding box center [190, 160] width 0 height 8
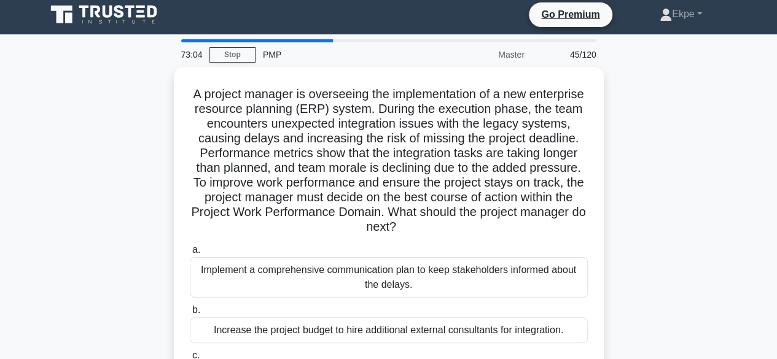
scroll to position [0, 0]
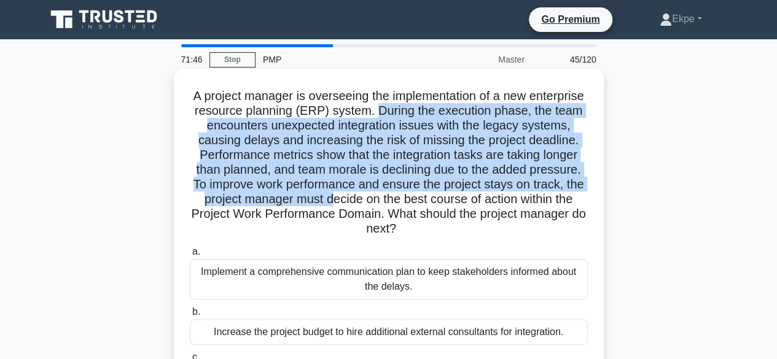
drag, startPoint x: 430, startPoint y: 107, endPoint x: 428, endPoint y: 198, distance: 90.2
click at [428, 198] on h5 "A project manager is overseeing the implementation of a new enterprise resource…" at bounding box center [388, 162] width 400 height 149
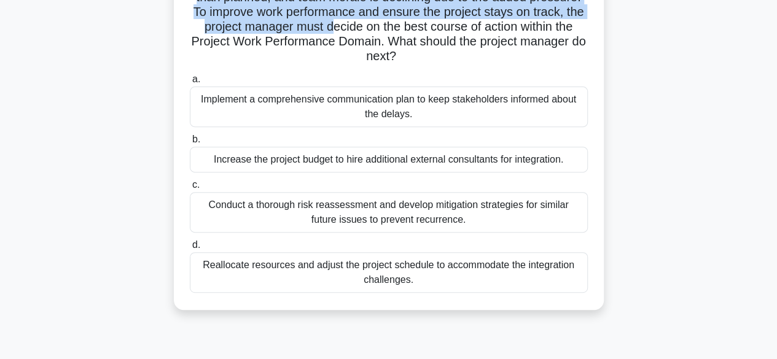
scroll to position [184, 0]
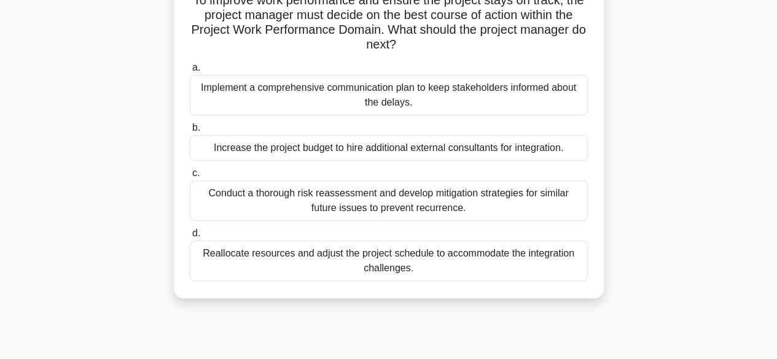
click at [371, 200] on div "Conduct a thorough risk reassessment and develop mitigation strategies for simi…" at bounding box center [389, 200] width 398 height 41
click at [190, 177] on input "c. Conduct a thorough risk reassessment and develop mitigation strategies for s…" at bounding box center [190, 173] width 0 height 8
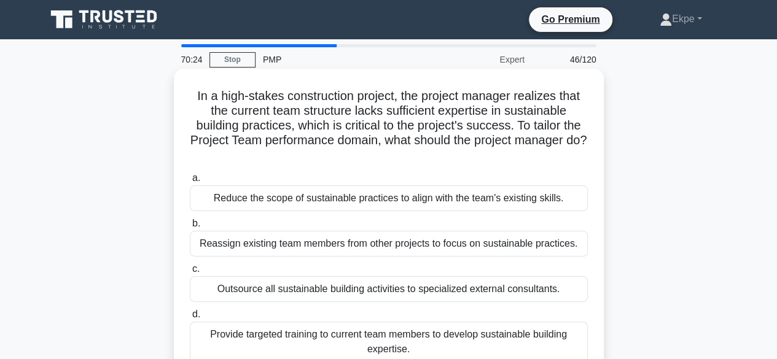
scroll to position [61, 0]
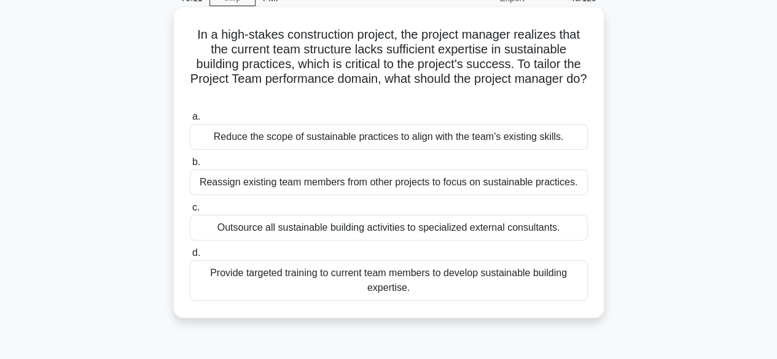
click at [498, 283] on div "Provide targeted training to current team members to develop sustainable buildi…" at bounding box center [389, 280] width 398 height 41
click at [190, 257] on input "d. Provide targeted training to current team members to develop sustainable bui…" at bounding box center [190, 253] width 0 height 8
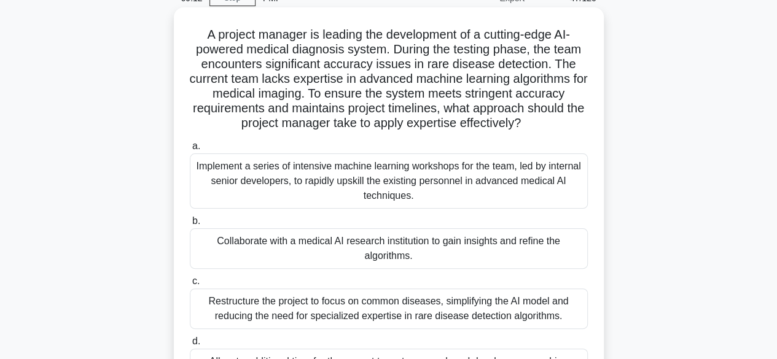
scroll to position [0, 0]
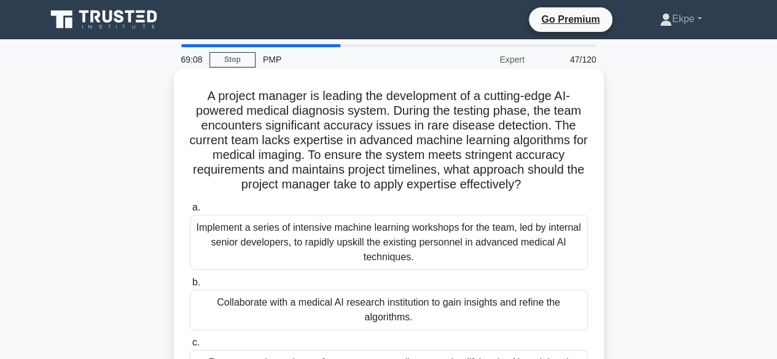
click at [344, 245] on div "Implement a series of intensive machine learning workshops for the team, led by…" at bounding box center [389, 242] width 398 height 55
click at [190, 212] on input "a. Implement a series of intensive machine learning workshops for the team, led…" at bounding box center [190, 208] width 0 height 8
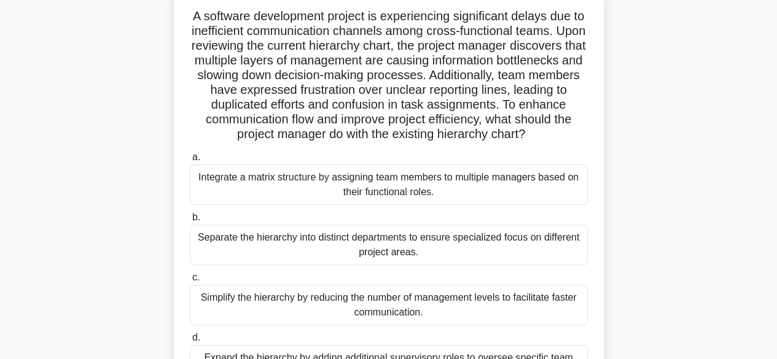
scroll to position [61, 0]
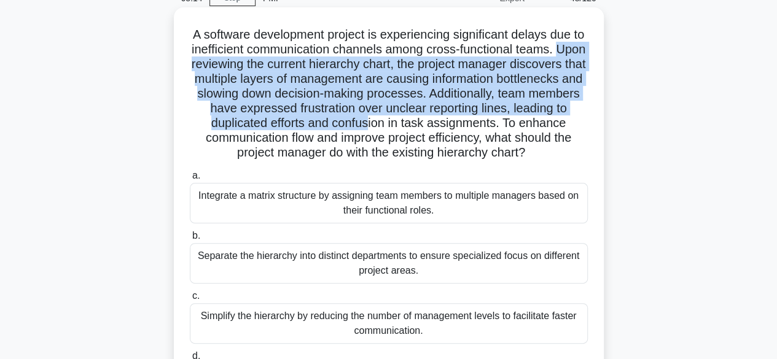
drag, startPoint x: 206, startPoint y: 65, endPoint x: 425, endPoint y: 122, distance: 225.9
click at [425, 122] on h5 "A software development project is experiencing significant delays due to ineffi…" at bounding box center [388, 94] width 400 height 134
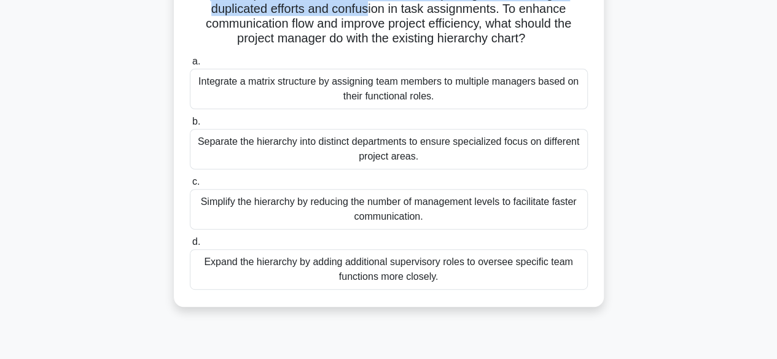
scroll to position [184, 0]
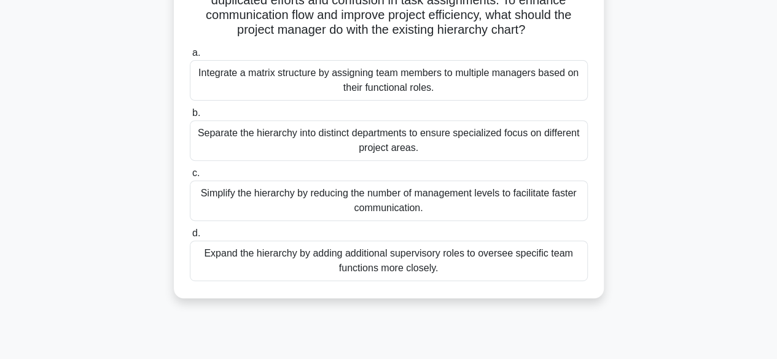
click at [407, 143] on div "Separate the hierarchy into distinct departments to ensure specialized focus on…" at bounding box center [389, 140] width 398 height 41
click at [190, 117] on input "b. Separate the hierarchy into distinct departments to ensure specialized focus…" at bounding box center [190, 113] width 0 height 8
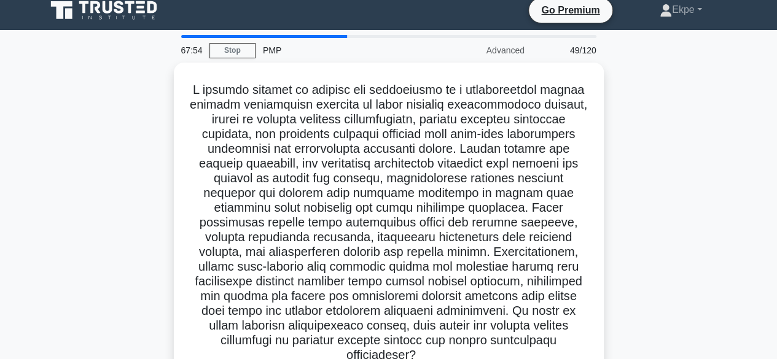
scroll to position [0, 0]
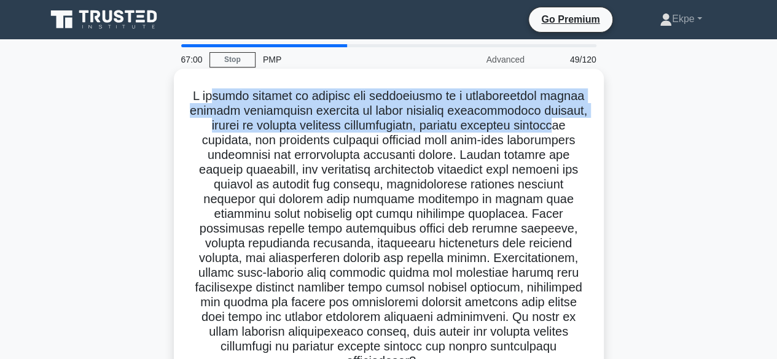
drag, startPoint x: 231, startPoint y: 103, endPoint x: 247, endPoint y: 136, distance: 36.8
click at [247, 136] on h5 ".spinner_0XTQ{transform-origin:center;animation:spinner_y6GP .75s linear infini…" at bounding box center [388, 228] width 400 height 281
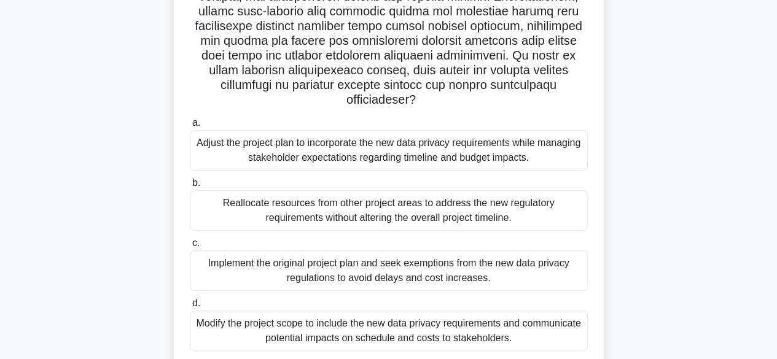
scroll to position [242, 0]
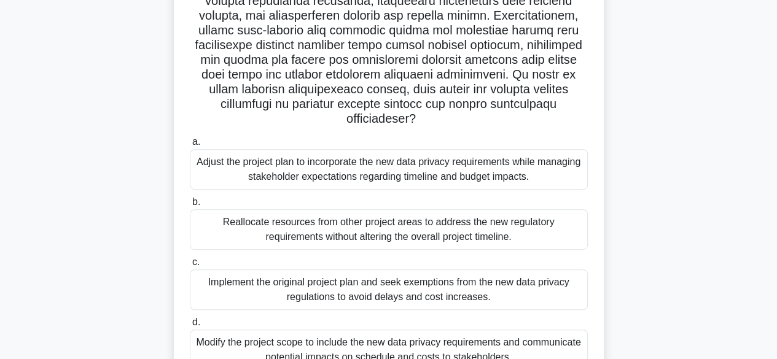
click at [514, 180] on div "Adjust the project plan to incorporate the new data privacy requirements while …" at bounding box center [389, 169] width 398 height 41
click at [190, 146] on input "a. Adjust the project plan to incorporate the new data privacy requirements whi…" at bounding box center [190, 142] width 0 height 8
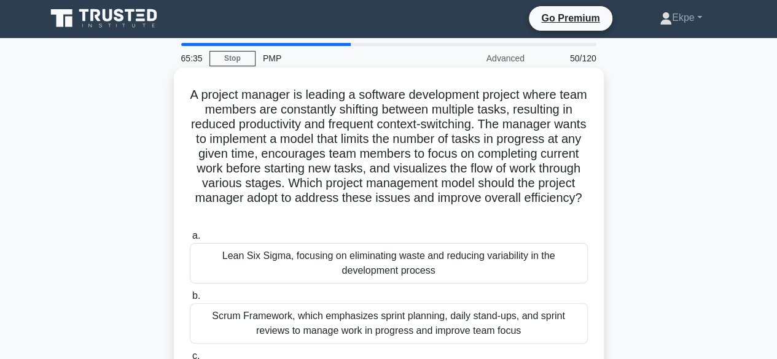
scroll to position [0, 0]
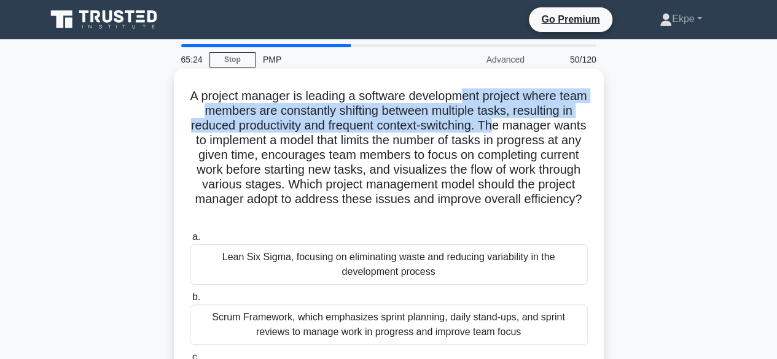
drag, startPoint x: 477, startPoint y: 97, endPoint x: 521, endPoint y: 133, distance: 56.7
click at [521, 133] on h5 "A project manager is leading a software development project where team members …" at bounding box center [388, 155] width 400 height 134
click at [367, 107] on h5 "A project manager is leading a software development project where team members …" at bounding box center [388, 155] width 400 height 134
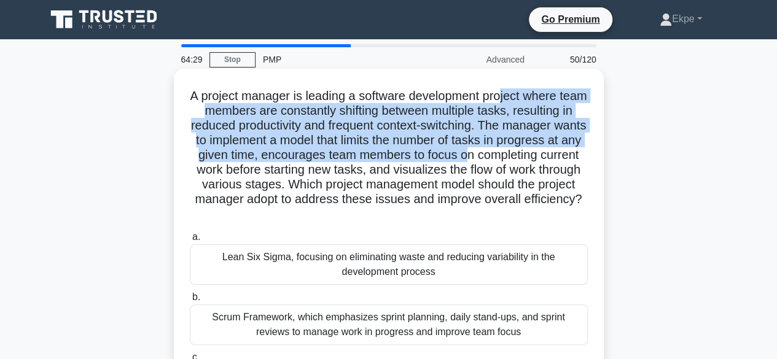
drag, startPoint x: 517, startPoint y: 94, endPoint x: 509, endPoint y: 156, distance: 62.5
click at [509, 156] on h5 "A project manager is leading a software development project where team members …" at bounding box center [388, 155] width 400 height 134
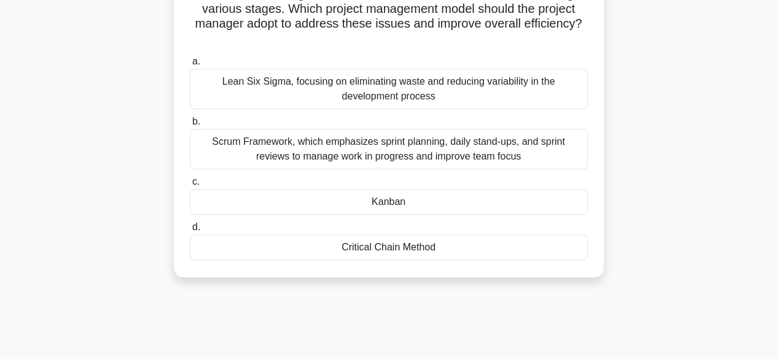
scroll to position [184, 0]
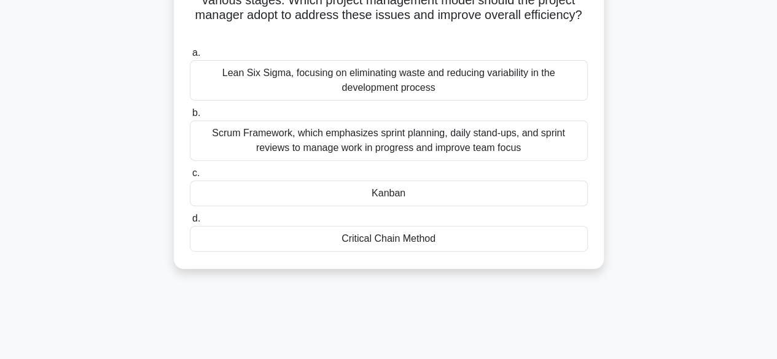
click at [373, 187] on div "Kanban" at bounding box center [389, 193] width 398 height 26
click at [190, 177] on input "c. [GEOGRAPHIC_DATA]" at bounding box center [190, 173] width 0 height 8
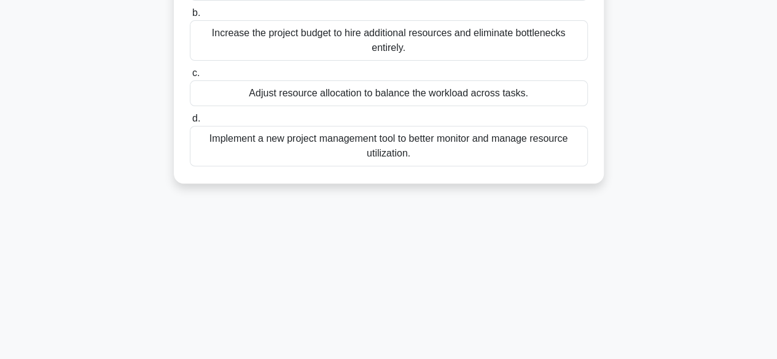
scroll to position [0, 0]
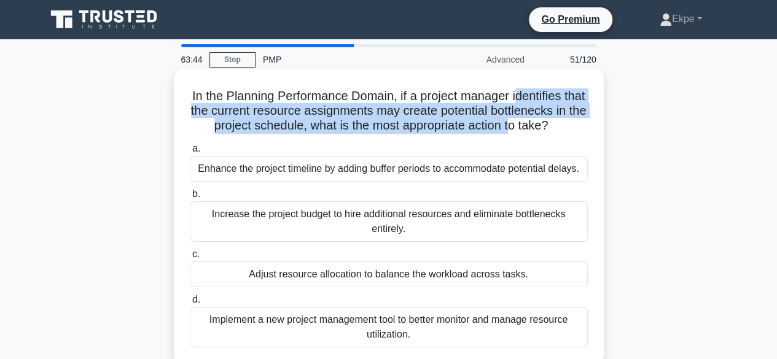
drag, startPoint x: 528, startPoint y: 96, endPoint x: 532, endPoint y: 126, distance: 30.3
click at [532, 126] on h5 "In the Planning Performance Domain, if a project manager identifies that the cu…" at bounding box center [388, 110] width 400 height 45
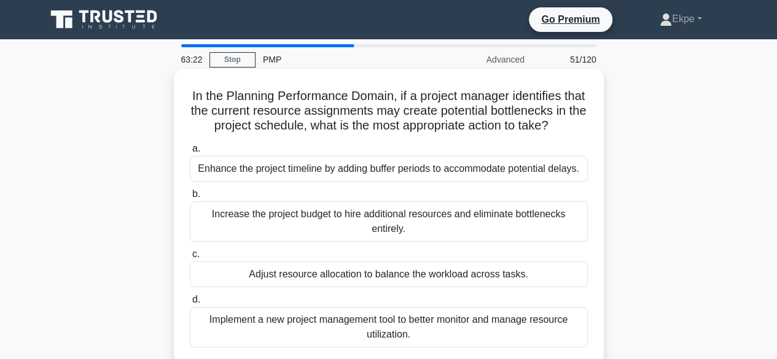
click at [431, 179] on div "Enhance the project timeline by adding buffer periods to accommodate potential …" at bounding box center [389, 169] width 398 height 26
click at [190, 153] on input "a. Enhance the project timeline by adding buffer periods to accommodate potenti…" at bounding box center [190, 149] width 0 height 8
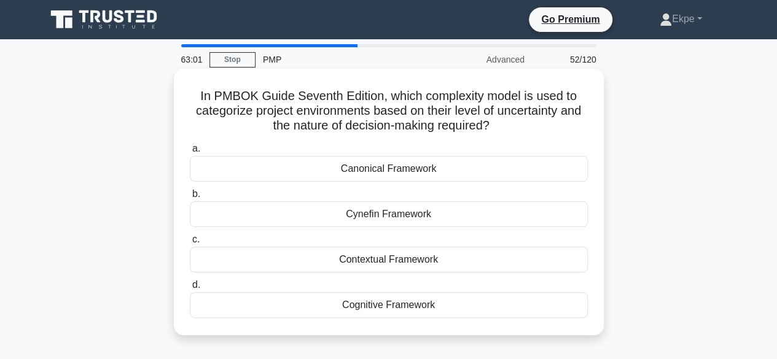
click at [401, 263] on div "Contextual Framework" at bounding box center [389, 260] width 398 height 26
click at [190, 244] on input "c. Contextual Framework" at bounding box center [190, 240] width 0 height 8
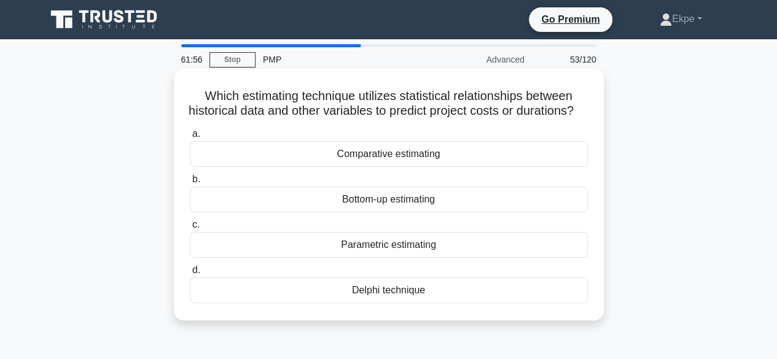
click at [391, 258] on div "Parametric estimating" at bounding box center [389, 245] width 398 height 26
click at [190, 229] on input "c. Parametric estimating" at bounding box center [190, 225] width 0 height 8
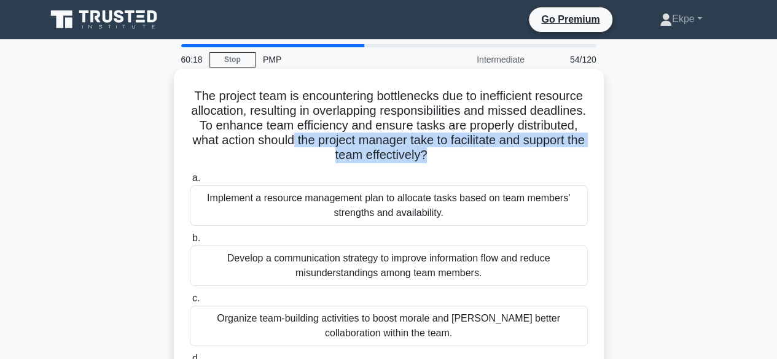
drag, startPoint x: 367, startPoint y: 138, endPoint x: 470, endPoint y: 163, distance: 106.0
click at [470, 163] on h5 "The project team is encountering bottlenecks due to inefficient resource alloca…" at bounding box center [388, 125] width 400 height 75
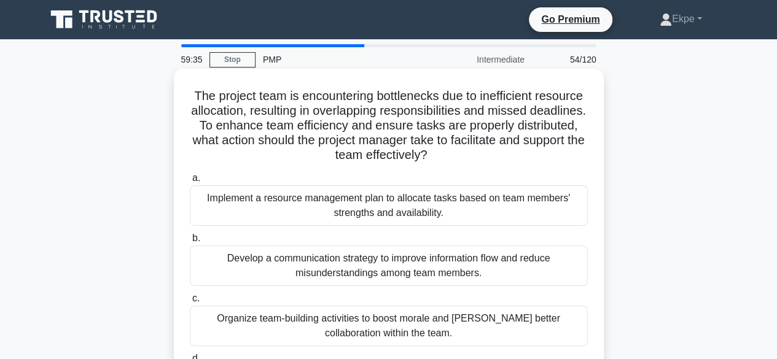
click at [413, 212] on div "Implement a resource management plan to allocate tasks based on team members' s…" at bounding box center [389, 205] width 398 height 41
click at [190, 182] on input "a. Implement a resource management plan to allocate tasks based on team members…" at bounding box center [190, 178] width 0 height 8
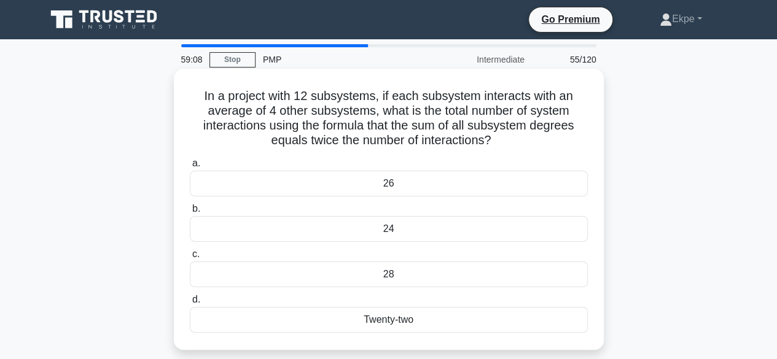
click at [379, 95] on h5 "In a project with 12 subsystems, if each subsystem interacts with an average of…" at bounding box center [388, 118] width 400 height 60
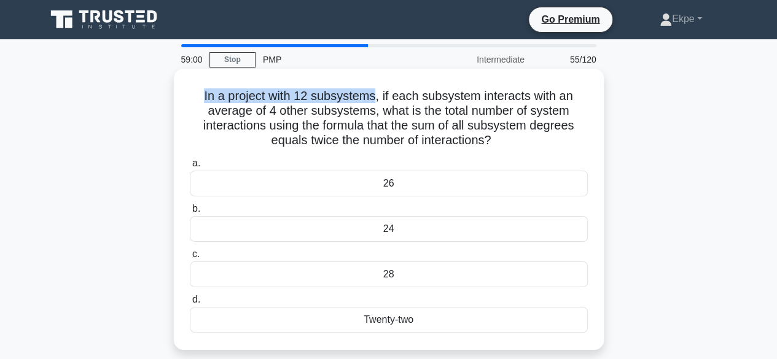
drag, startPoint x: 201, startPoint y: 96, endPoint x: 376, endPoint y: 101, distance: 174.4
click at [376, 102] on h5 "In a project with 12 subsystems, if each subsystem interacts with an average of…" at bounding box center [388, 118] width 400 height 60
drag, startPoint x: 407, startPoint y: 277, endPoint x: 389, endPoint y: 184, distance: 95.7
click at [387, 184] on div "a. 26 b. 24 c. d." at bounding box center [388, 244] width 413 height 182
click at [395, 225] on div "24" at bounding box center [389, 229] width 398 height 26
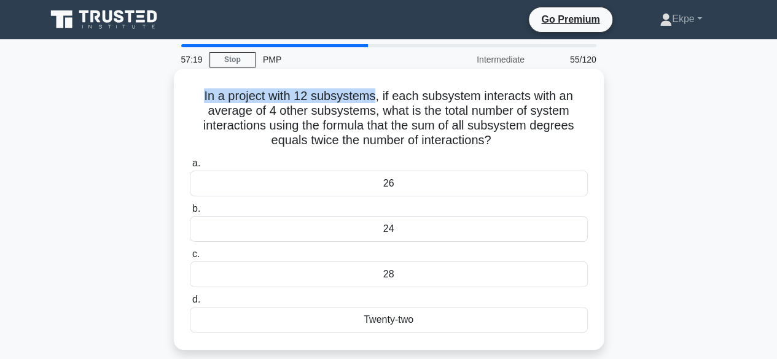
click at [190, 213] on input "b. 24" at bounding box center [190, 209] width 0 height 8
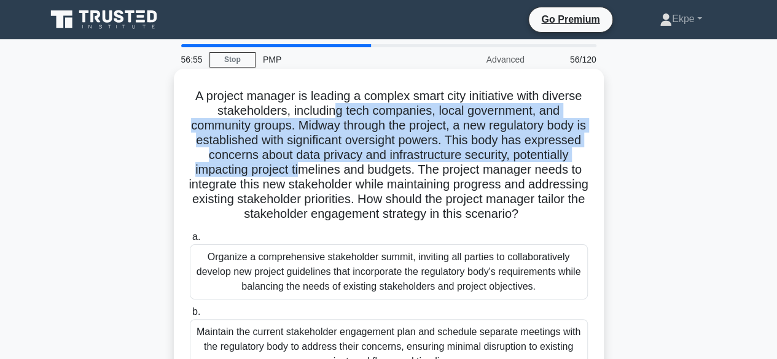
drag, startPoint x: 361, startPoint y: 114, endPoint x: 379, endPoint y: 168, distance: 57.1
click at [381, 168] on h5 "A project manager is leading a complex smart city initiative with diverse stake…" at bounding box center [388, 155] width 400 height 134
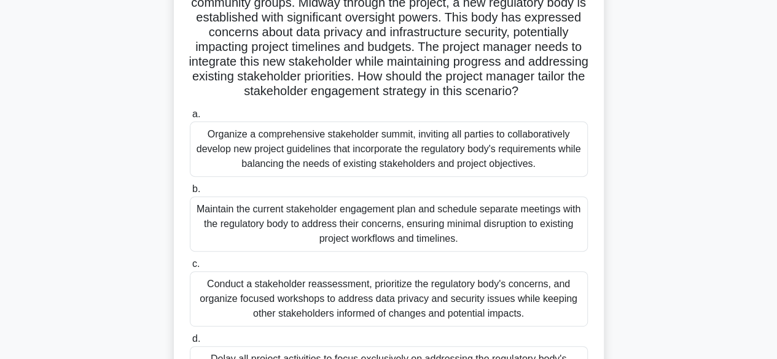
scroll to position [61, 0]
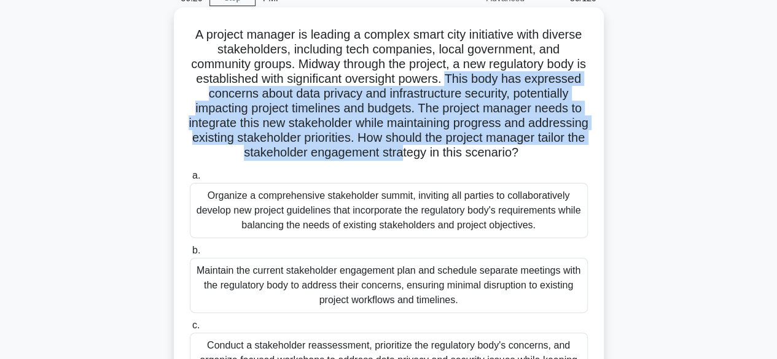
drag, startPoint x: 503, startPoint y: 80, endPoint x: 514, endPoint y: 147, distance: 67.7
click at [514, 147] on h5 "A project manager is leading a complex smart city initiative with diverse stake…" at bounding box center [388, 94] width 400 height 134
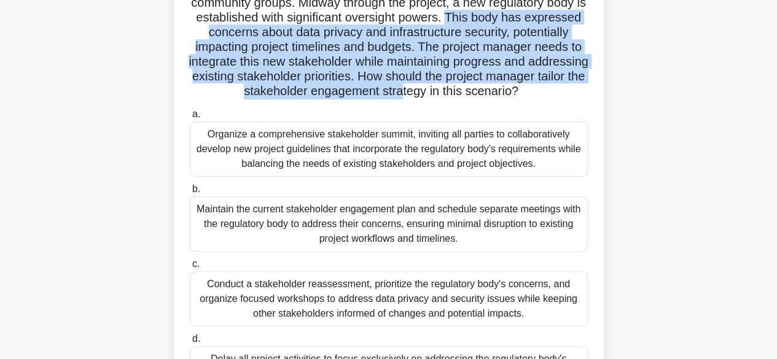
scroll to position [123, 0]
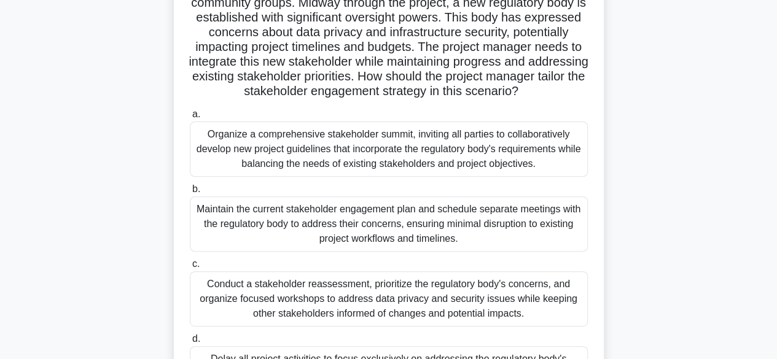
click at [421, 160] on div "Organize a comprehensive stakeholder summit, inviting all parties to collaborat…" at bounding box center [389, 149] width 398 height 55
click at [190, 118] on input "a. Organize a comprehensive stakeholder summit, inviting all parties to collabo…" at bounding box center [190, 114] width 0 height 8
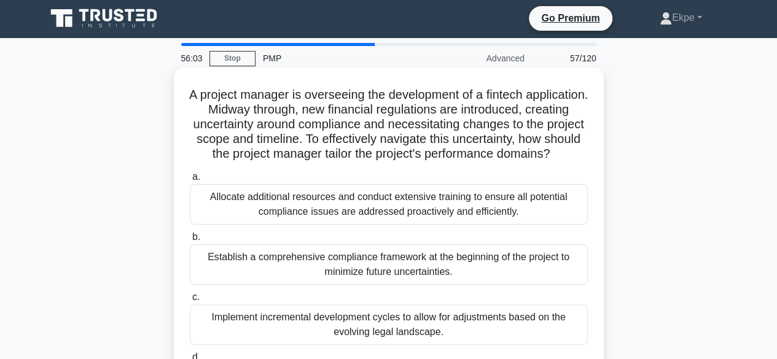
scroll to position [0, 0]
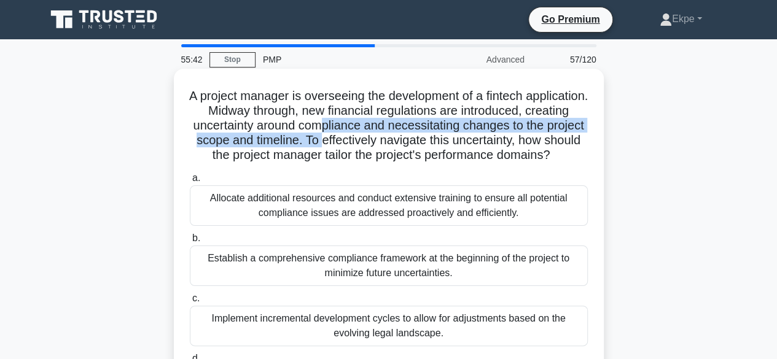
drag, startPoint x: 374, startPoint y: 123, endPoint x: 382, endPoint y: 142, distance: 20.6
click at [382, 142] on h5 "A project manager is overseeing the development of a fintech application. Midwa…" at bounding box center [388, 125] width 400 height 75
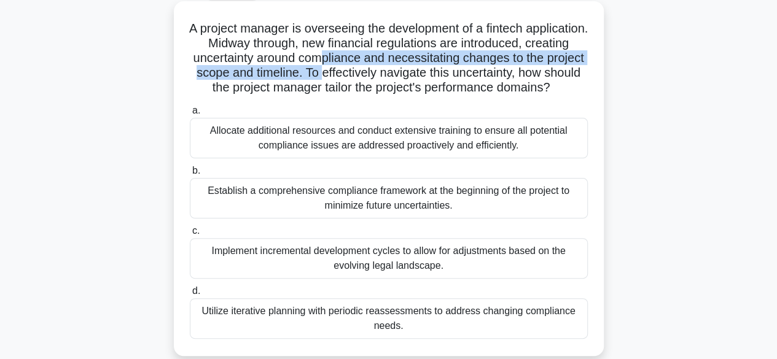
scroll to position [123, 0]
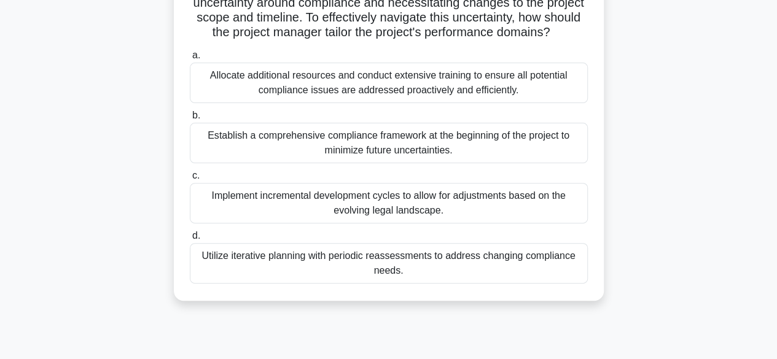
click at [417, 280] on div "Utilize iterative planning with periodic reassessments to address changing comp…" at bounding box center [389, 263] width 398 height 41
click at [190, 240] on input "d. Utilize iterative planning with periodic reassessments to address changing c…" at bounding box center [190, 236] width 0 height 8
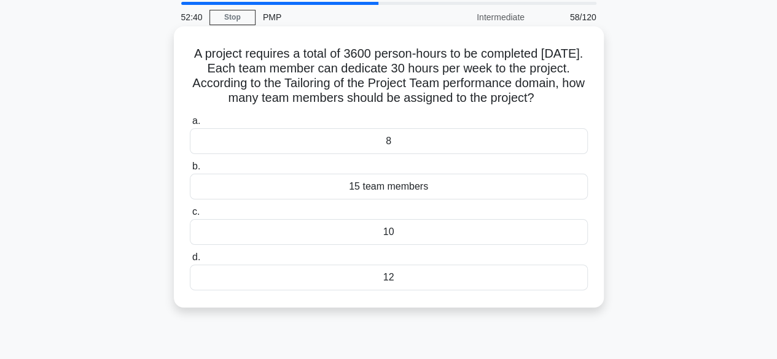
scroll to position [61, 0]
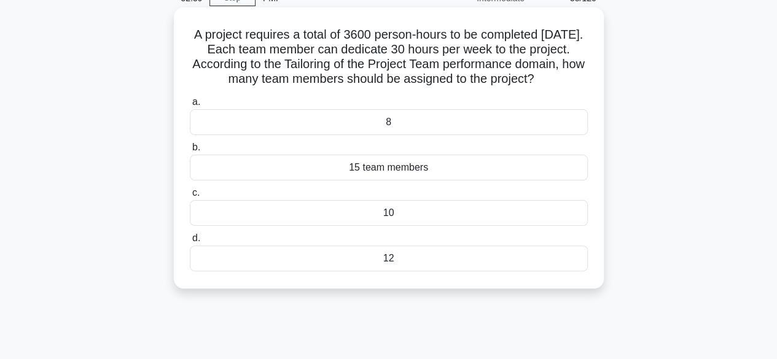
click at [395, 224] on div "10" at bounding box center [389, 213] width 398 height 26
click at [190, 197] on input "c. 10" at bounding box center [190, 193] width 0 height 8
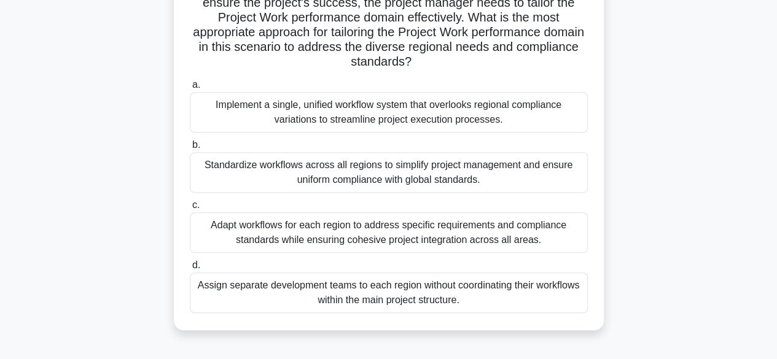
scroll to position [246, 0]
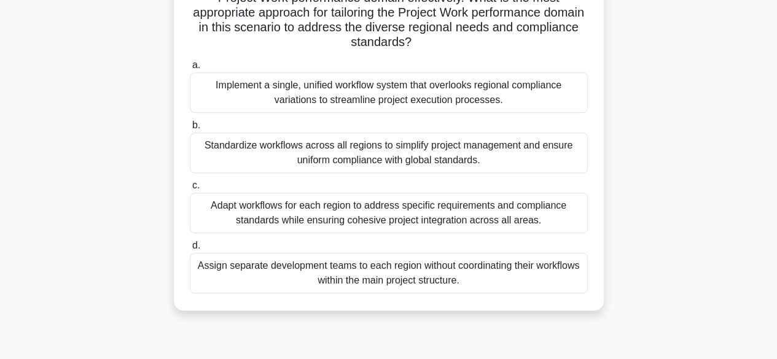
click at [347, 209] on div "Adapt workflows for each region to address specific requirements and compliance…" at bounding box center [389, 213] width 398 height 41
click at [190, 190] on input "c. Adapt workflows for each region to address specific requirements and complia…" at bounding box center [190, 186] width 0 height 8
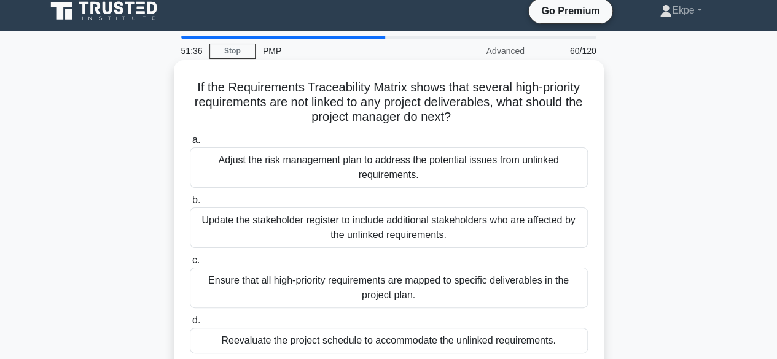
scroll to position [0, 0]
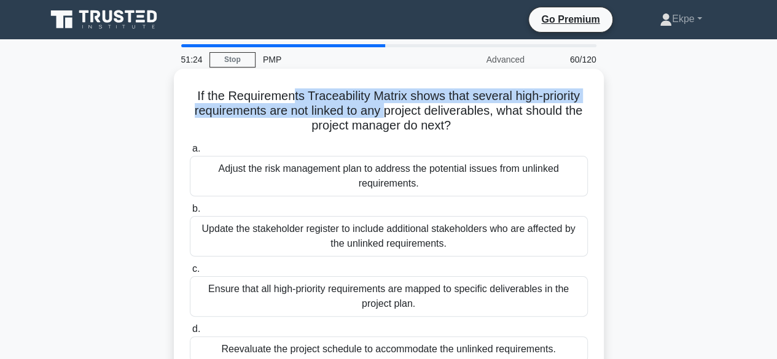
drag, startPoint x: 290, startPoint y: 96, endPoint x: 397, endPoint y: 106, distance: 107.3
click at [397, 106] on h5 "If the Requirements Traceability Matrix shows that several high-priority requir…" at bounding box center [388, 110] width 400 height 45
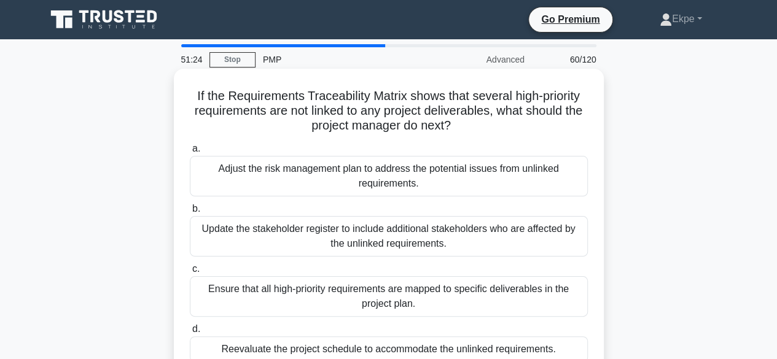
click at [433, 112] on h5 "If the Requirements Traceability Matrix shows that several high-priority requir…" at bounding box center [388, 110] width 400 height 45
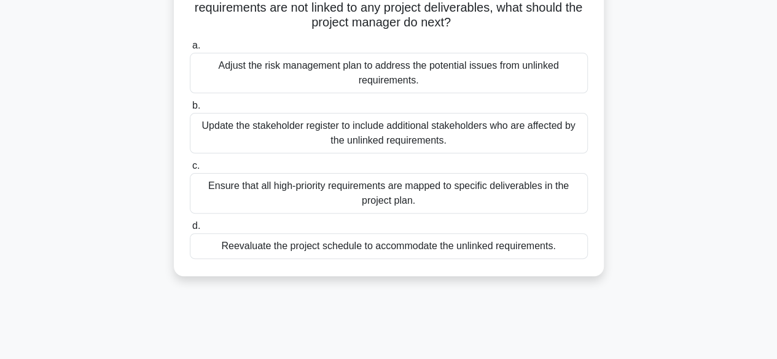
scroll to position [123, 0]
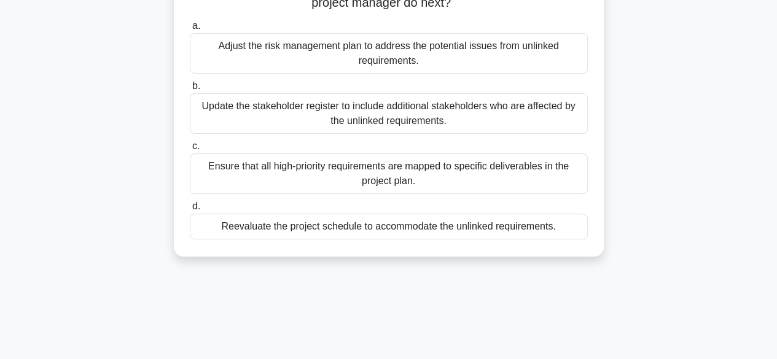
click at [259, 230] on div "Reevaluate the project schedule to accommodate the unlinked requirements." at bounding box center [389, 227] width 398 height 26
click at [190, 211] on input "d. Reevaluate the project schedule to accommodate the unlinked requirements." at bounding box center [190, 207] width 0 height 8
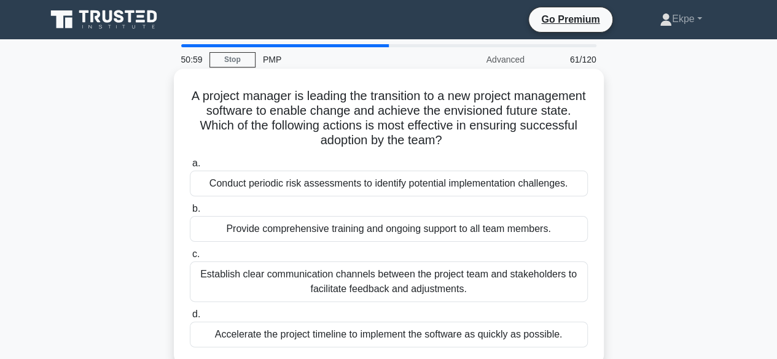
scroll to position [0, 0]
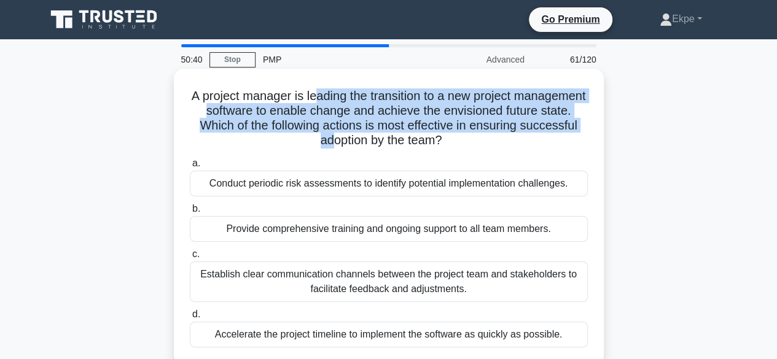
drag, startPoint x: 355, startPoint y: 95, endPoint x: 383, endPoint y: 143, distance: 56.1
click at [383, 143] on h5 "A project manager is leading the transition to a new project management softwar…" at bounding box center [388, 118] width 400 height 60
click at [350, 147] on h5 "A project manager is leading the transition to a new project management softwar…" at bounding box center [388, 118] width 400 height 60
drag, startPoint x: 343, startPoint y: 95, endPoint x: 375, endPoint y: 139, distance: 54.9
click at [375, 139] on h5 "A project manager is leading the transition to a new project management softwar…" at bounding box center [388, 118] width 400 height 60
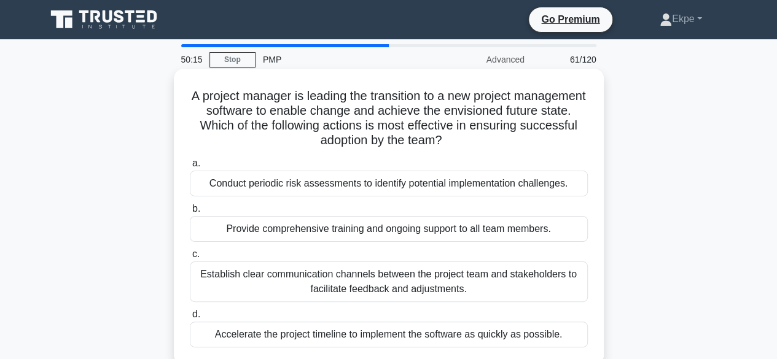
click at [324, 232] on div "Provide comprehensive training and ongoing support to all team members." at bounding box center [389, 229] width 398 height 26
click at [190, 213] on input "b. Provide comprehensive training and ongoing support to all team members." at bounding box center [190, 209] width 0 height 8
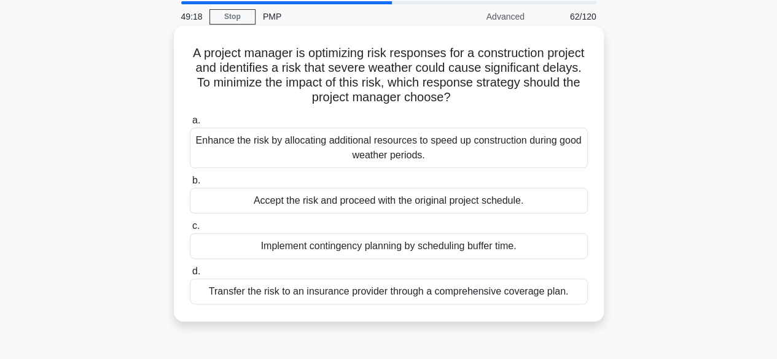
scroll to position [61, 0]
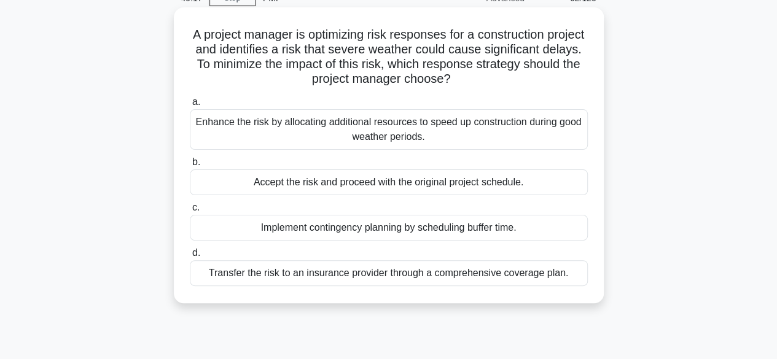
click at [410, 230] on div "Implement contingency planning by scheduling buffer time." at bounding box center [389, 228] width 398 height 26
click at [190, 212] on input "c. Implement contingency planning by scheduling buffer time." at bounding box center [190, 208] width 0 height 8
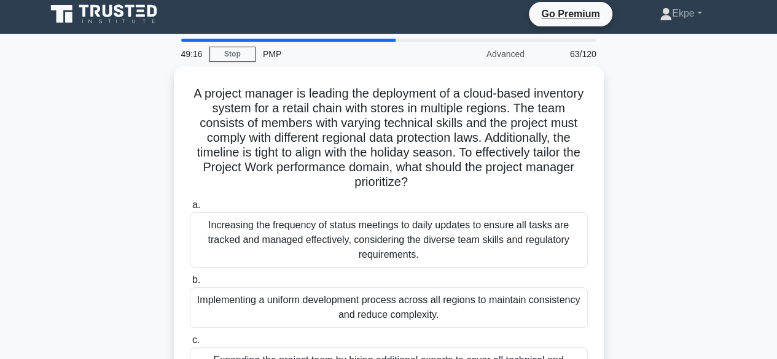
scroll to position [0, 0]
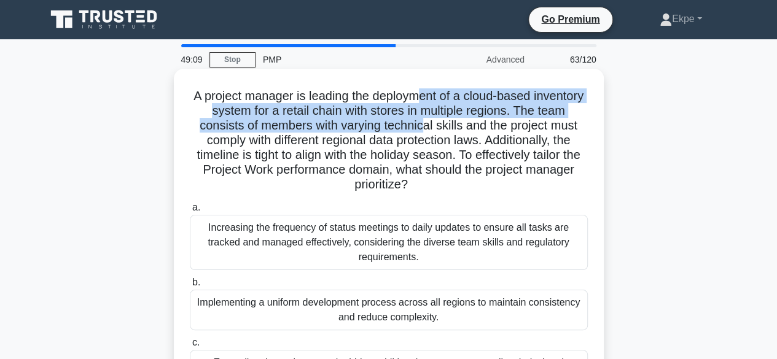
drag, startPoint x: 449, startPoint y: 93, endPoint x: 453, endPoint y: 120, distance: 27.3
click at [453, 120] on h5 "A project manager is leading the deployment of a cloud-based inventory system f…" at bounding box center [388, 140] width 400 height 104
click at [355, 104] on h5 "A project manager is leading the deployment of a cloud-based inventory system f…" at bounding box center [388, 140] width 400 height 104
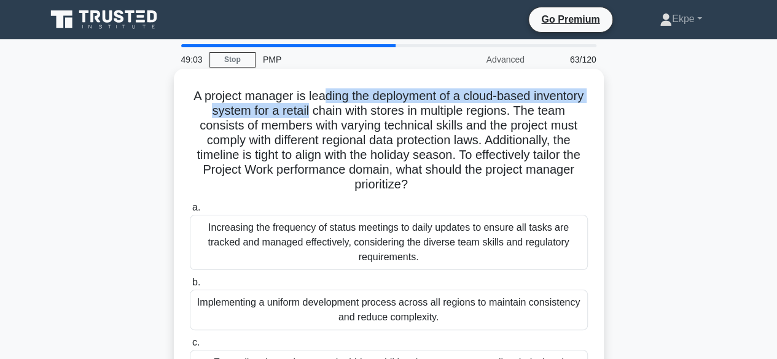
drag, startPoint x: 349, startPoint y: 96, endPoint x: 352, endPoint y: 104, distance: 8.6
click at [352, 104] on h5 "A project manager is leading the deployment of a cloud-based inventory system f…" at bounding box center [388, 140] width 400 height 104
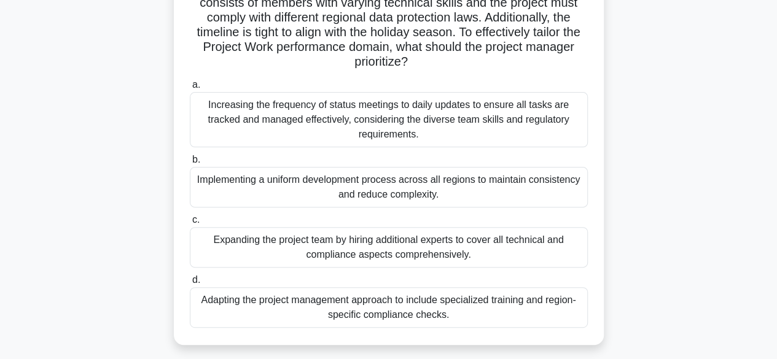
click at [373, 324] on div "Adapting the project management approach to include specialized training and re…" at bounding box center [389, 307] width 398 height 41
click at [190, 284] on input "d. Adapting the project management approach to include specialized training and…" at bounding box center [190, 280] width 0 height 8
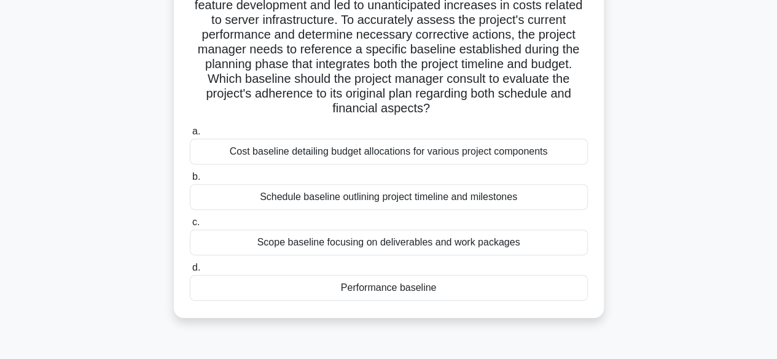
scroll to position [304, 0]
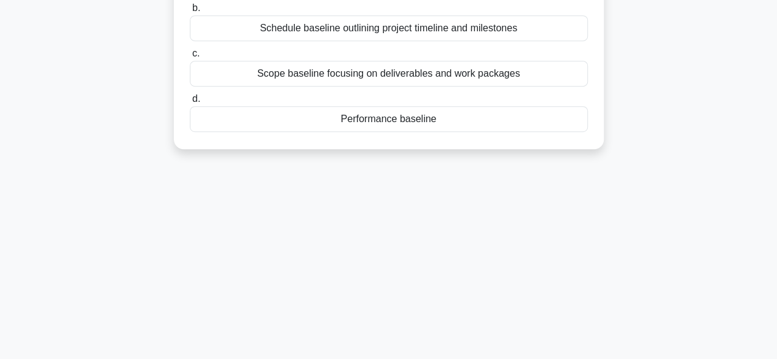
click at [400, 116] on div "Performance baseline" at bounding box center [389, 119] width 398 height 26
click at [190, 103] on input "d. Performance baseline" at bounding box center [190, 99] width 0 height 8
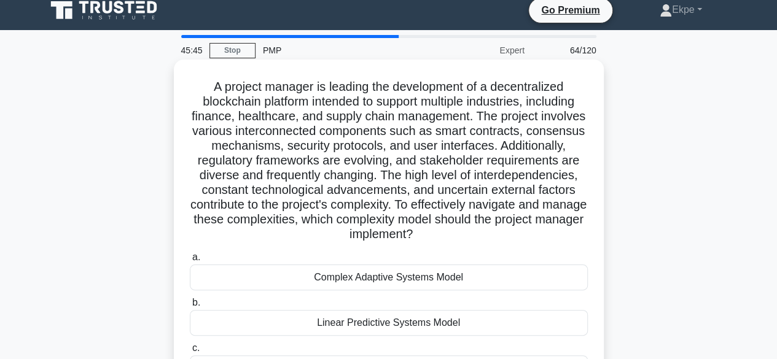
scroll to position [0, 0]
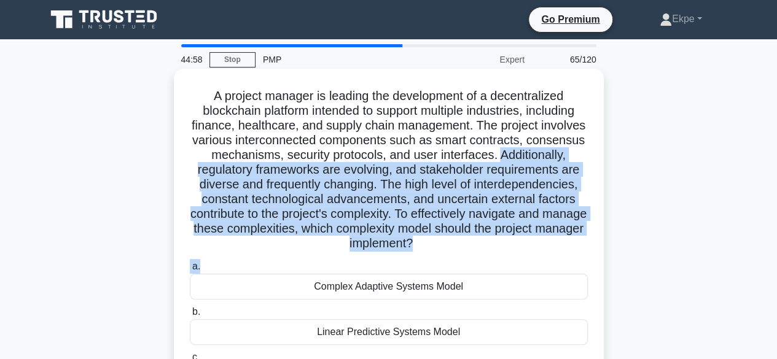
drag, startPoint x: 500, startPoint y: 152, endPoint x: 545, endPoint y: 257, distance: 114.1
click at [545, 257] on div "A project manager is leading the development of a decentralized blockchain plat…" at bounding box center [389, 268] width 420 height 389
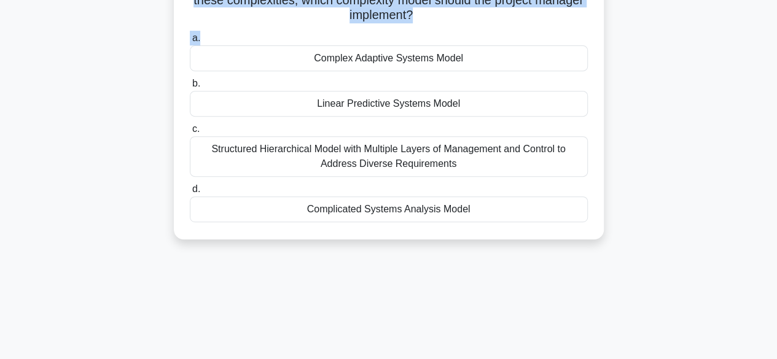
scroll to position [246, 0]
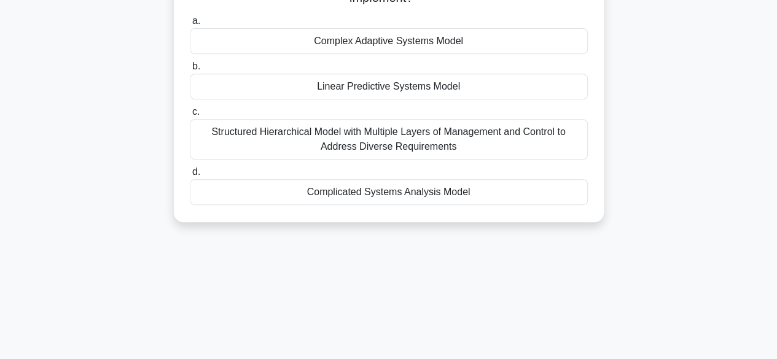
click at [390, 42] on div "Complex Adaptive Systems Model" at bounding box center [389, 41] width 398 height 26
click at [190, 25] on input "a. Complex Adaptive Systems Model" at bounding box center [190, 21] width 0 height 8
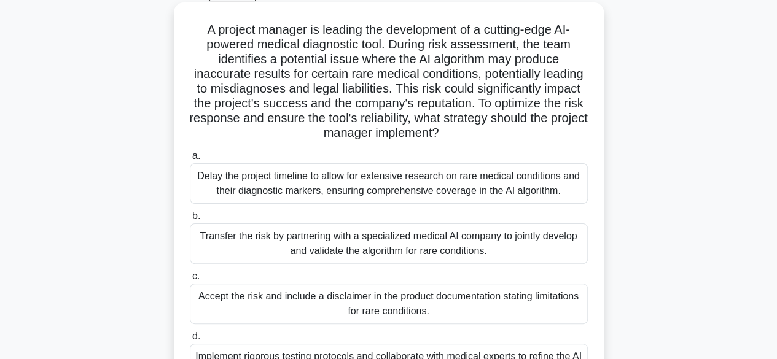
scroll to position [123, 0]
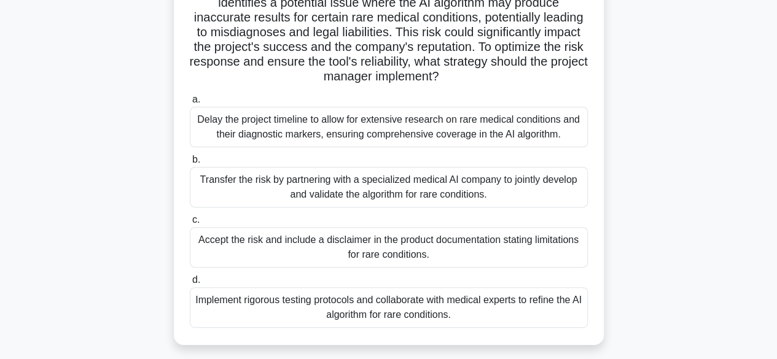
click at [395, 191] on div "Transfer the risk by partnering with a specialized medical AI company to jointl…" at bounding box center [389, 187] width 398 height 41
click at [190, 164] on input "b. Transfer the risk by partnering with a specialized medical AI company to joi…" at bounding box center [190, 160] width 0 height 8
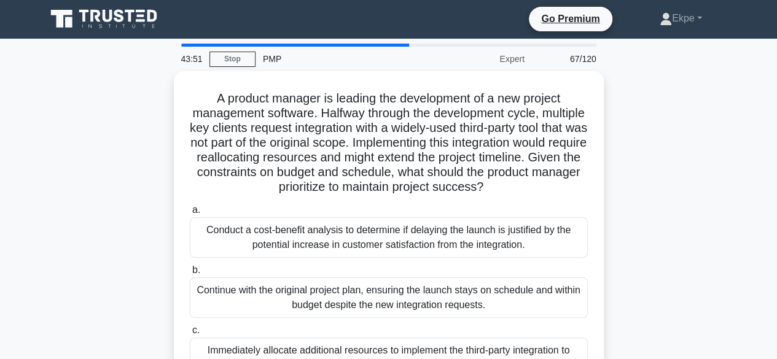
scroll to position [0, 0]
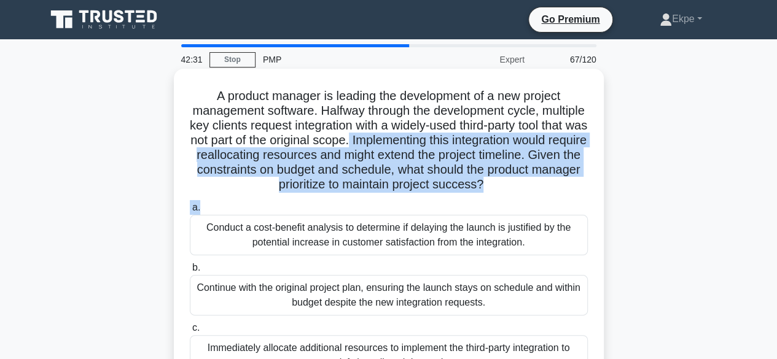
drag, startPoint x: 458, startPoint y: 142, endPoint x: 570, endPoint y: 203, distance: 127.5
click at [570, 203] on div "A product manager is leading the development of a new project management softwa…" at bounding box center [389, 261] width 420 height 374
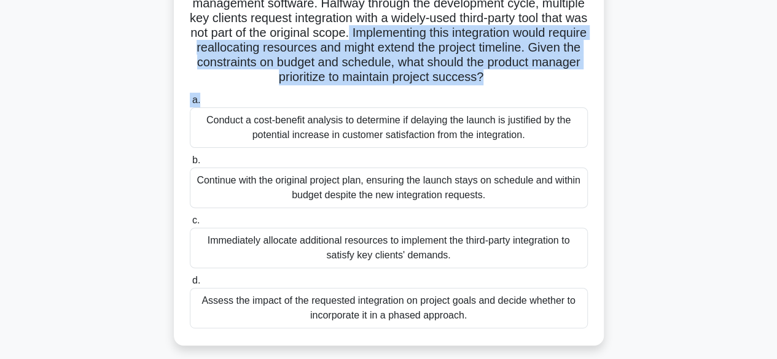
scroll to position [184, 0]
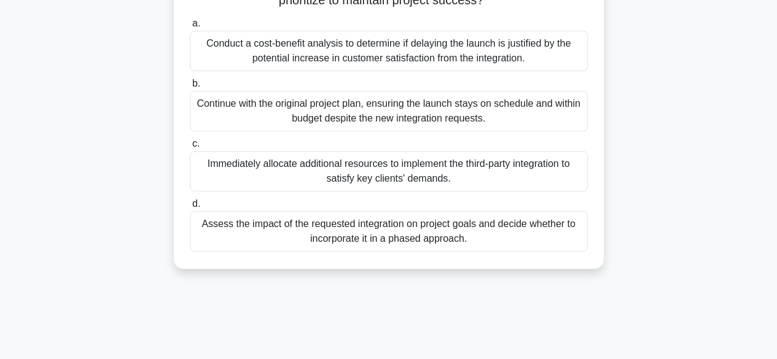
click at [415, 233] on div "Assess the impact of the requested integration on project goals and decide whet…" at bounding box center [389, 231] width 398 height 41
click at [190, 208] on input "d. Assess the impact of the requested integration on project goals and decide w…" at bounding box center [190, 204] width 0 height 8
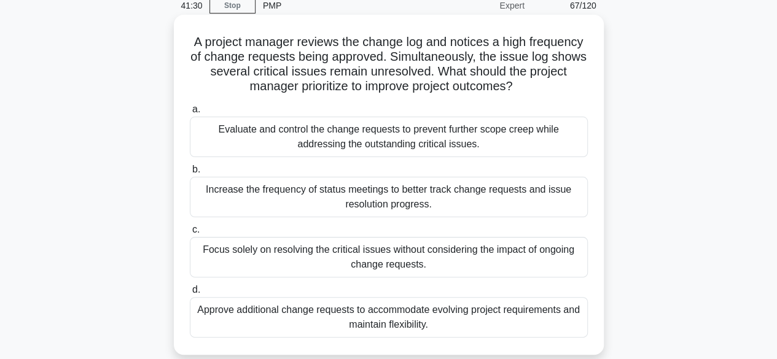
scroll to position [0, 0]
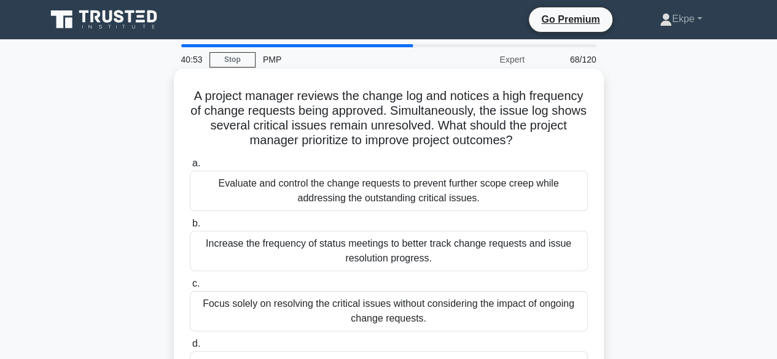
drag, startPoint x: 394, startPoint y: 124, endPoint x: 521, endPoint y: 145, distance: 128.9
click at [521, 145] on h5 "A project manager reviews the change log and notices a high frequency of change…" at bounding box center [388, 118] width 400 height 60
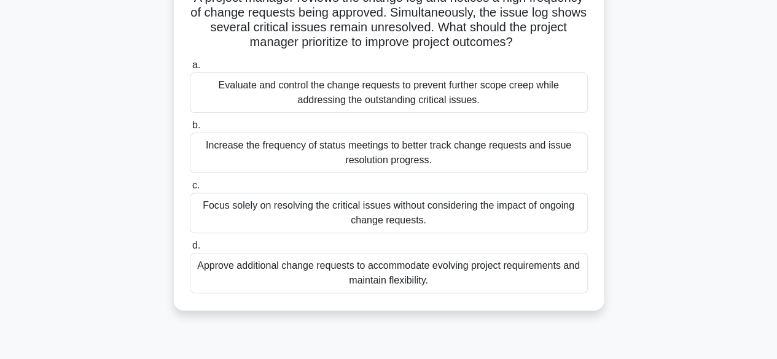
scroll to position [123, 0]
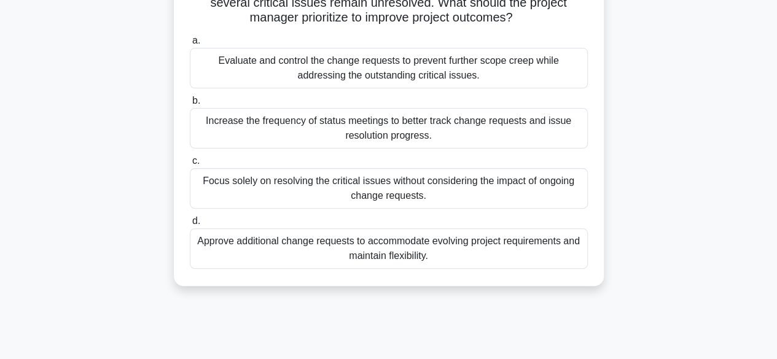
click at [470, 78] on div "Evaluate and control the change requests to prevent further scope creep while a…" at bounding box center [389, 68] width 398 height 41
click at [190, 45] on input "a. Evaluate and control the change requests to prevent further scope creep whil…" at bounding box center [190, 41] width 0 height 8
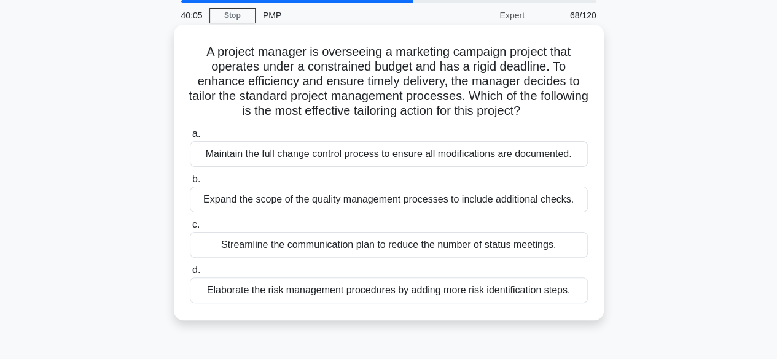
scroll to position [0, 0]
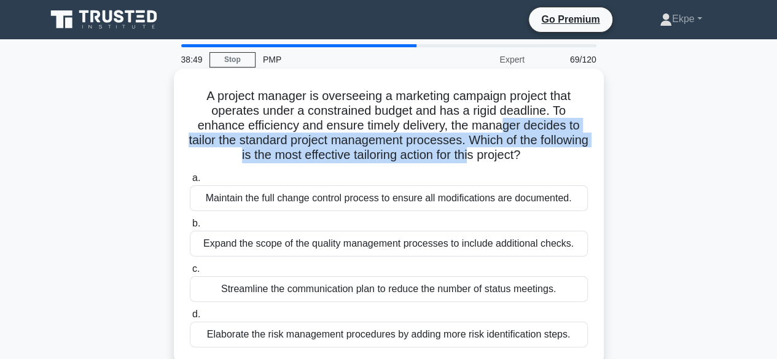
drag, startPoint x: 503, startPoint y: 126, endPoint x: 500, endPoint y: 152, distance: 26.6
click at [500, 152] on h5 "A project manager is overseeing a marketing campaign project that operates unde…" at bounding box center [388, 125] width 400 height 75
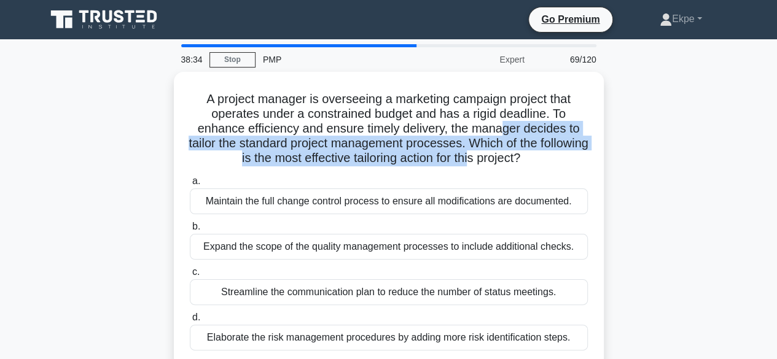
click at [34, 160] on main "38:34 Stop PMP Expert 69/120 A project manager is overseeing a marketing campai…" at bounding box center [388, 351] width 777 height 624
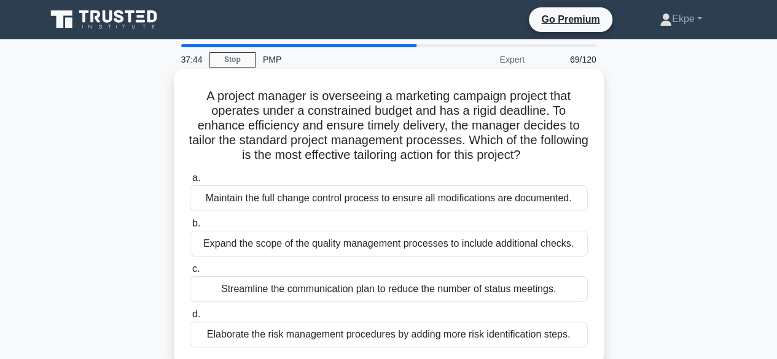
drag, startPoint x: 527, startPoint y: 111, endPoint x: 573, endPoint y: 155, distance: 63.8
click at [573, 155] on h5 "A project manager is overseeing a marketing campaign project that operates unde…" at bounding box center [388, 125] width 400 height 75
click at [463, 193] on div "Maintain the full change control process to ensure all modifications are docume…" at bounding box center [389, 198] width 398 height 26
click at [190, 182] on input "a. Maintain the full change control process to ensure all modifications are doc…" at bounding box center [190, 178] width 0 height 8
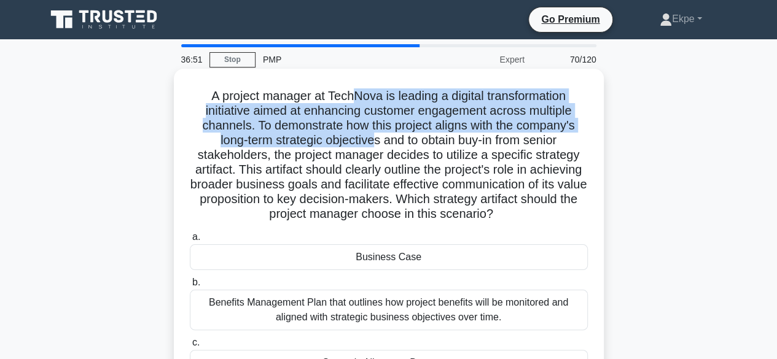
drag, startPoint x: 355, startPoint y: 98, endPoint x: 373, endPoint y: 134, distance: 41.2
click at [373, 134] on h5 "A project manager at TechNova is leading a digital transformation initiative ai…" at bounding box center [388, 155] width 400 height 134
click at [341, 134] on h5 "A project manager at TechNova is leading a digital transformation initiative ai…" at bounding box center [388, 155] width 400 height 134
click at [309, 121] on h5 "A project manager at TechNova is leading a digital transformation initiative ai…" at bounding box center [388, 155] width 400 height 134
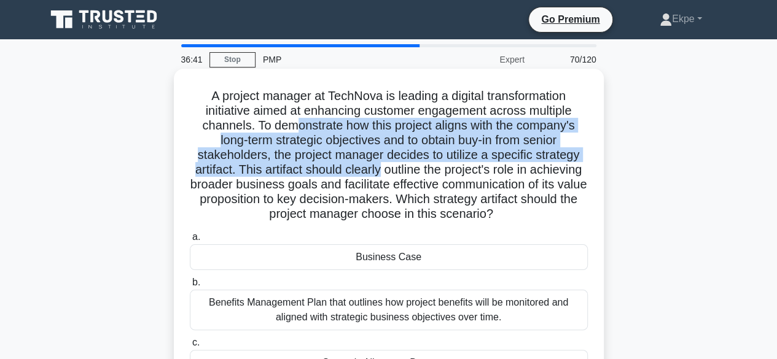
drag, startPoint x: 295, startPoint y: 120, endPoint x: 408, endPoint y: 176, distance: 126.6
click at [408, 176] on h5 "A project manager at TechNova is leading a digital transformation initiative ai…" at bounding box center [388, 155] width 400 height 134
click at [317, 175] on h5 "A project manager at TechNova is leading a digital transformation initiative ai…" at bounding box center [388, 155] width 400 height 134
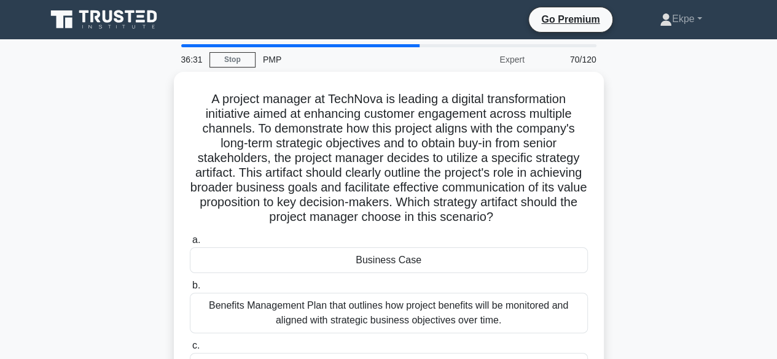
drag, startPoint x: 259, startPoint y: 170, endPoint x: 609, endPoint y: 220, distance: 353.4
click at [609, 220] on div "A project manager at TechNova is leading a digital transformation initiative ai…" at bounding box center [389, 264] width 700 height 384
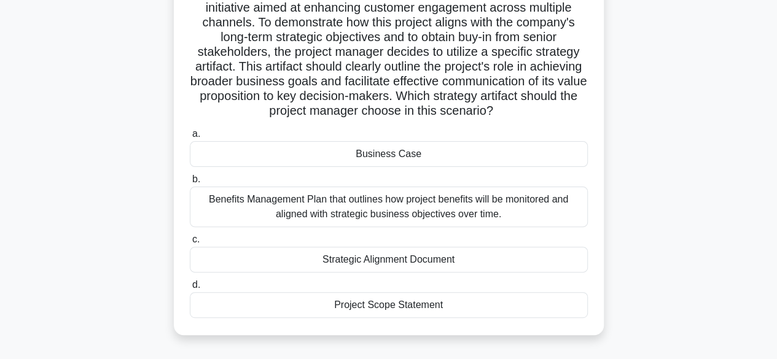
scroll to position [123, 0]
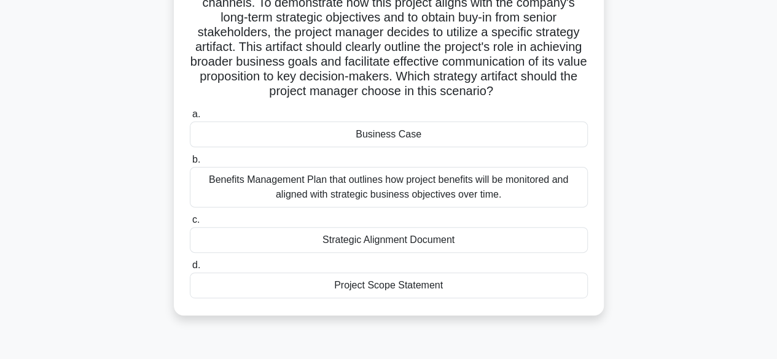
click at [422, 136] on div "Business Case" at bounding box center [389, 135] width 398 height 26
click at [190, 118] on input "a. Business Case" at bounding box center [190, 114] width 0 height 8
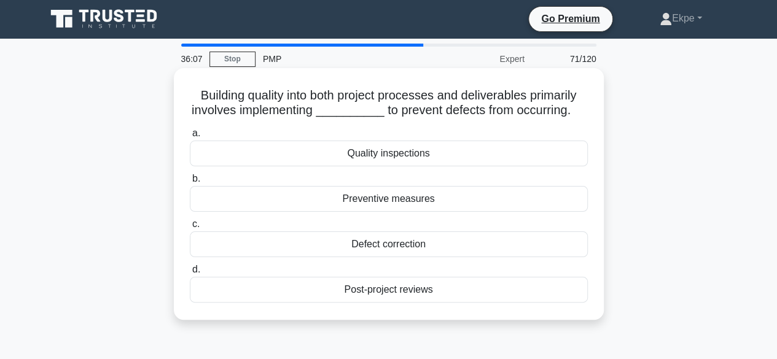
scroll to position [0, 0]
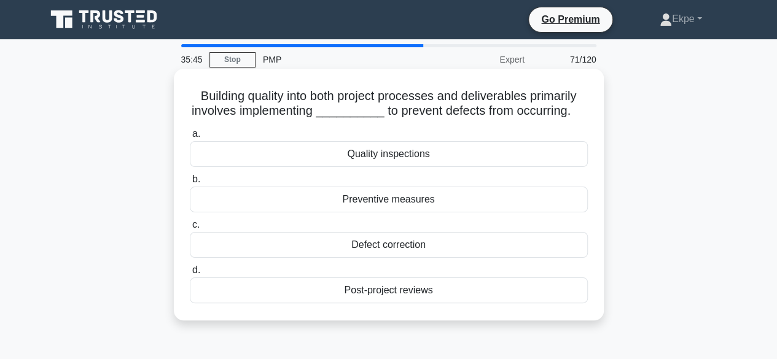
click at [420, 158] on div "Quality inspections" at bounding box center [389, 154] width 398 height 26
click at [190, 138] on input "a. Quality inspections" at bounding box center [190, 134] width 0 height 8
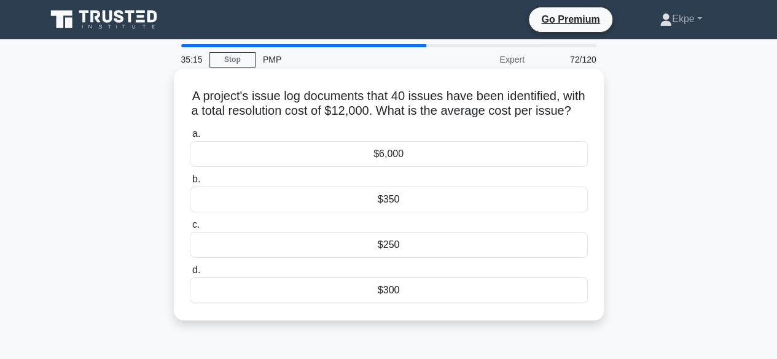
click at [410, 303] on div "$300" at bounding box center [389, 290] width 398 height 26
click at [190, 274] on input "d. $300" at bounding box center [190, 270] width 0 height 8
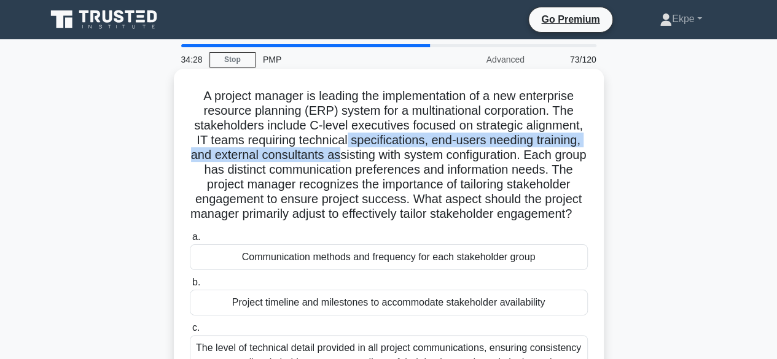
drag, startPoint x: 347, startPoint y: 138, endPoint x: 358, endPoint y: 152, distance: 17.6
click at [358, 152] on h5 "A project manager is leading the implementation of a new enterprise resource pl…" at bounding box center [388, 155] width 400 height 134
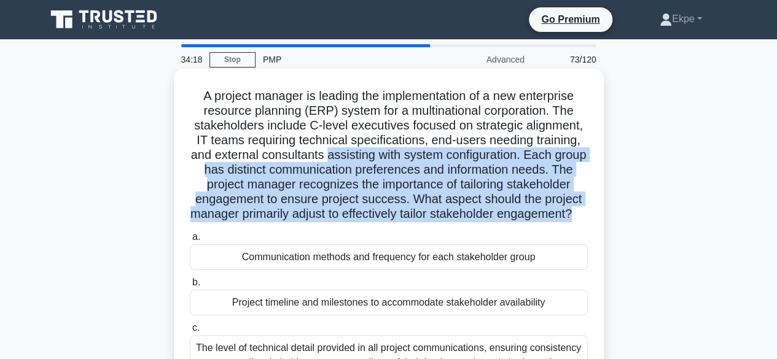
drag, startPoint x: 358, startPoint y: 152, endPoint x: 453, endPoint y: 238, distance: 128.2
click at [453, 222] on h5 "A project manager is leading the implementation of a new enterprise resource pl…" at bounding box center [388, 155] width 400 height 134
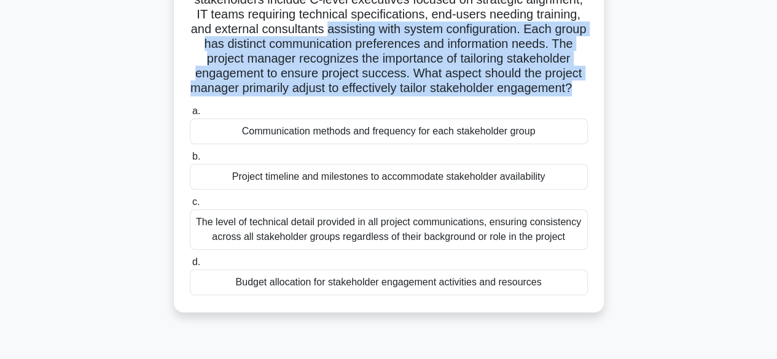
scroll to position [61, 0]
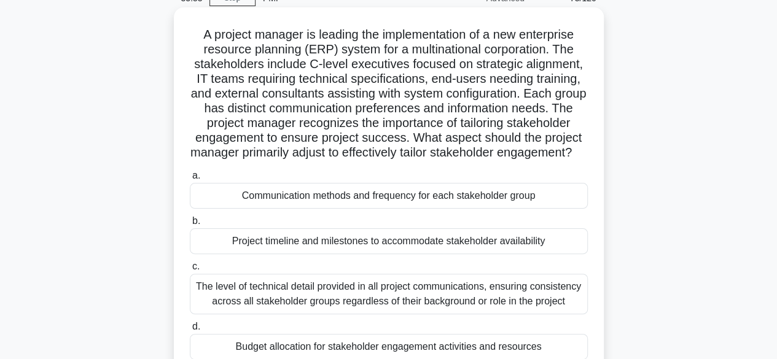
click at [387, 209] on div "Communication methods and frequency for each stakeholder group" at bounding box center [389, 196] width 398 height 26
click at [190, 180] on input "a. Communication methods and frequency for each stakeholder group" at bounding box center [190, 176] width 0 height 8
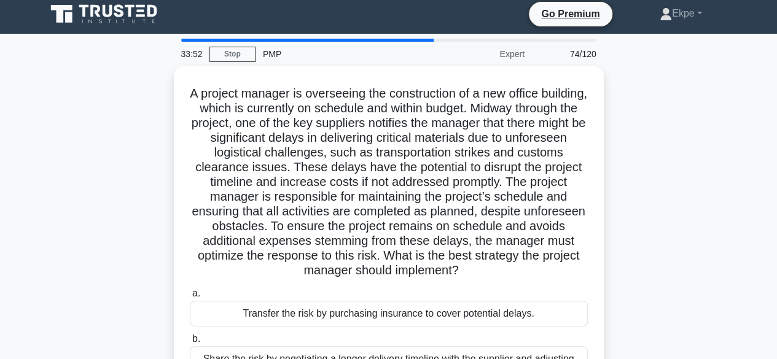
scroll to position [0, 0]
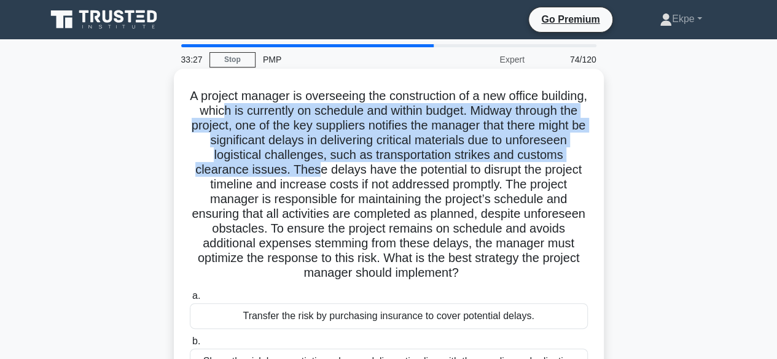
drag, startPoint x: 277, startPoint y: 112, endPoint x: 361, endPoint y: 166, distance: 100.0
click at [361, 166] on h5 "A project manager is overseeing the construction of a new office building, whic…" at bounding box center [388, 184] width 400 height 193
click at [358, 169] on h5 "A project manager is overseeing the construction of a new office building, whic…" at bounding box center [388, 184] width 400 height 193
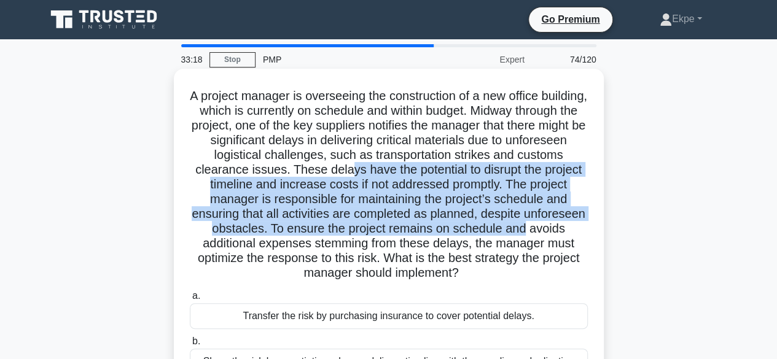
drag, startPoint x: 390, startPoint y: 169, endPoint x: 579, endPoint y: 228, distance: 198.0
click at [579, 228] on h5 "A project manager is overseeing the construction of a new office building, whic…" at bounding box center [388, 184] width 400 height 193
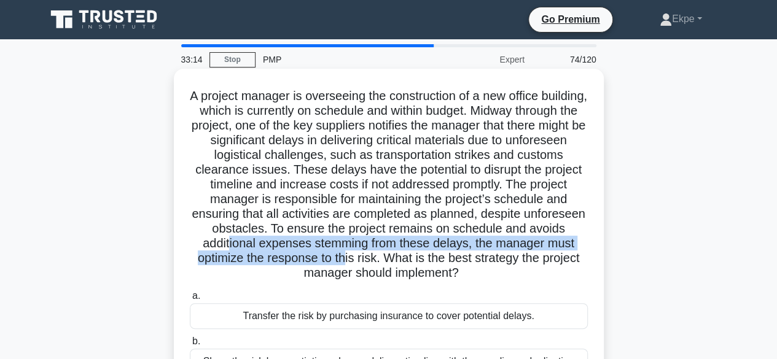
drag, startPoint x: 260, startPoint y: 244, endPoint x: 378, endPoint y: 260, distance: 118.2
click at [378, 260] on h5 "A project manager is overseeing the construction of a new office building, whic…" at bounding box center [388, 184] width 400 height 193
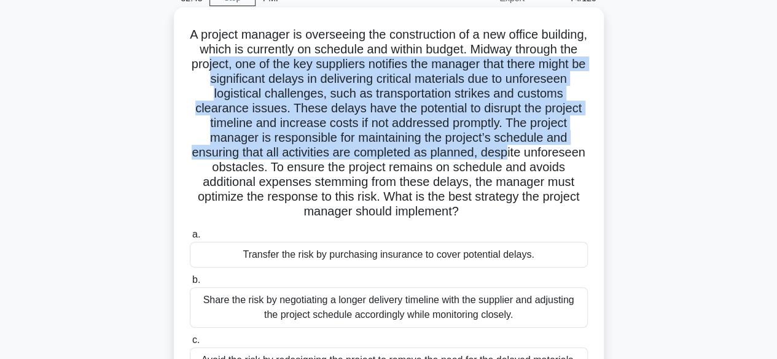
drag, startPoint x: 280, startPoint y: 69, endPoint x: 551, endPoint y: 147, distance: 282.3
click at [551, 147] on h5 "A project manager is overseeing the construction of a new office building, whic…" at bounding box center [388, 123] width 400 height 193
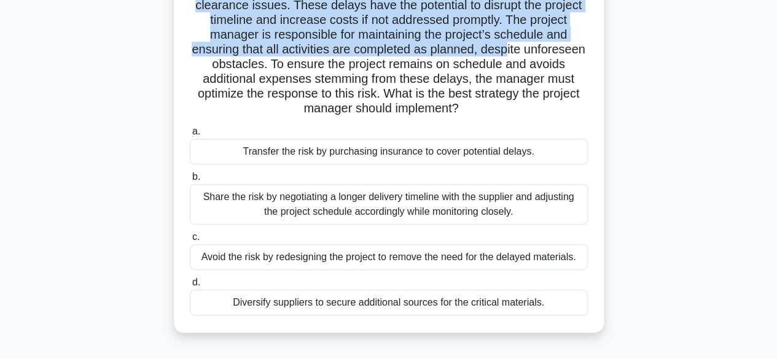
scroll to position [184, 0]
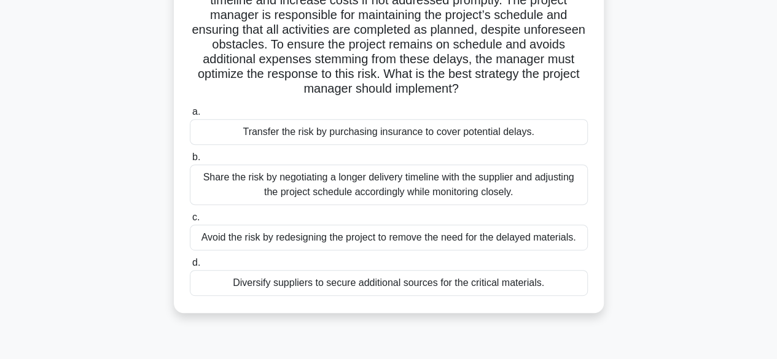
click at [393, 287] on div "Diversify suppliers to secure additional sources for the critical materials." at bounding box center [389, 283] width 398 height 26
click at [190, 267] on input "d. Diversify suppliers to secure additional sources for the critical materials." at bounding box center [190, 263] width 0 height 8
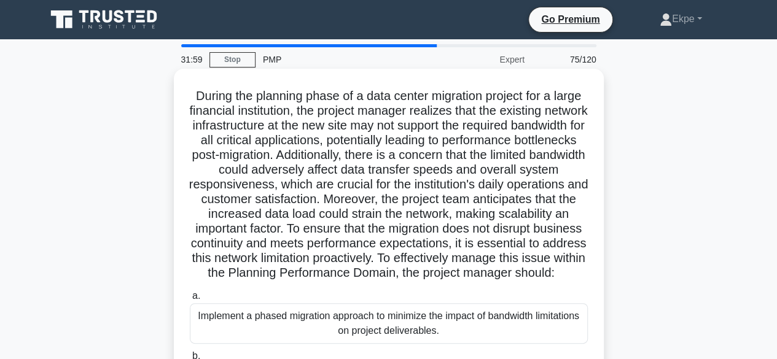
scroll to position [0, 0]
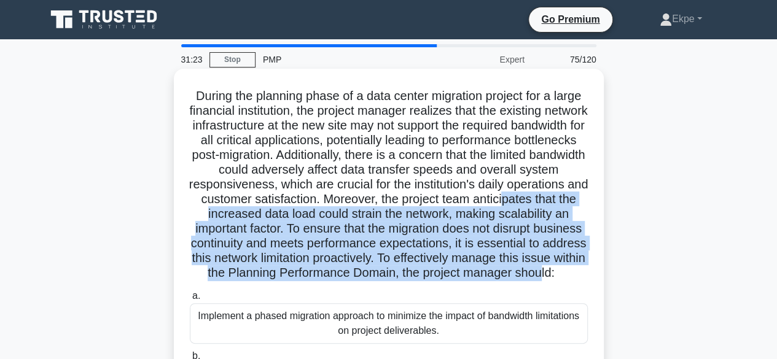
drag, startPoint x: 300, startPoint y: 217, endPoint x: 505, endPoint y: 290, distance: 217.7
click at [505, 281] on h5 "During the planning phase of a data center migration project for a large financ…" at bounding box center [388, 184] width 400 height 193
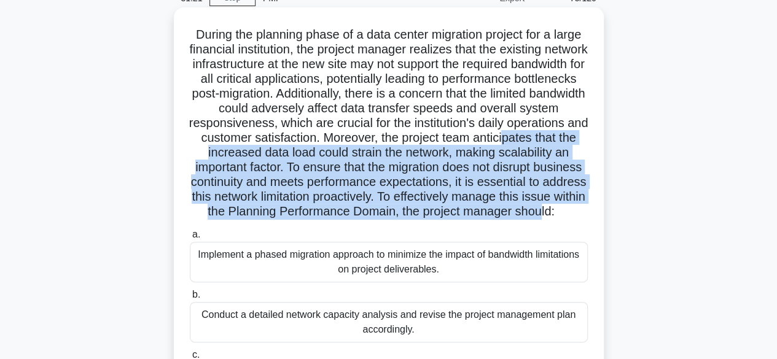
click at [338, 220] on h5 "During the planning phase of a data center migration project for a large financ…" at bounding box center [388, 123] width 400 height 193
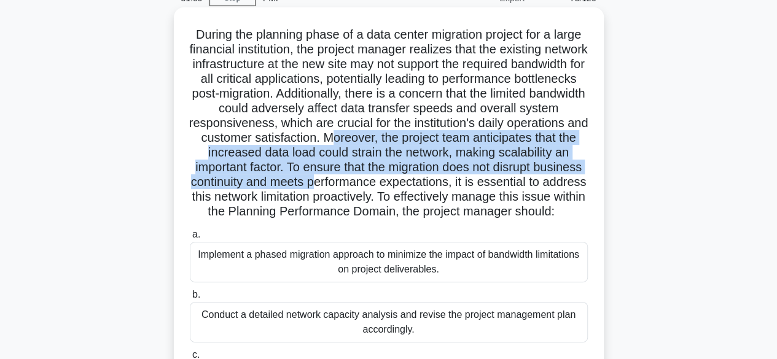
drag, startPoint x: 513, startPoint y: 134, endPoint x: 519, endPoint y: 185, distance: 51.2
click at [519, 185] on h5 "During the planning phase of a data center migration project for a large financ…" at bounding box center [388, 123] width 400 height 193
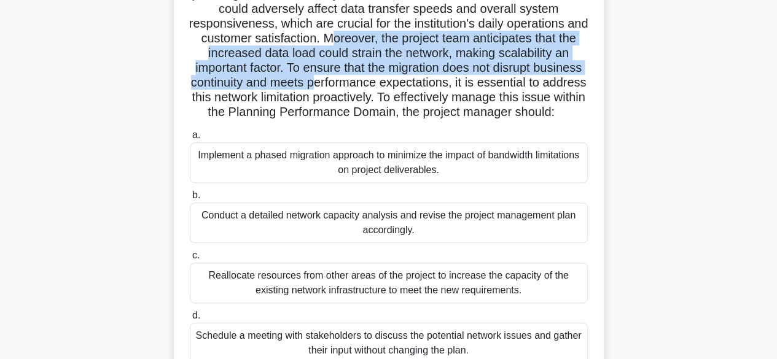
scroll to position [304, 0]
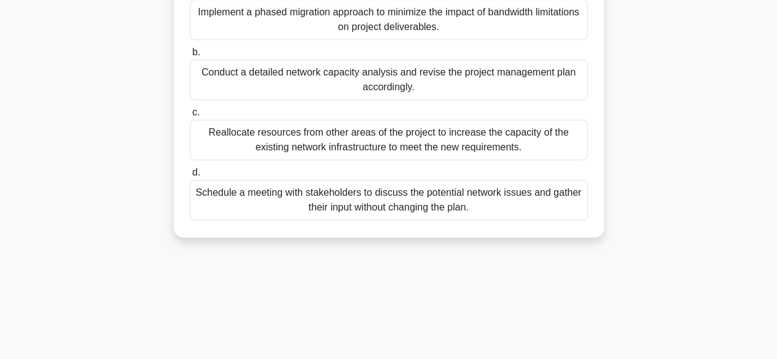
click at [383, 212] on div "Schedule a meeting with stakeholders to discuss the potential network issues an…" at bounding box center [389, 200] width 398 height 41
click at [190, 177] on input "d. Schedule a meeting with stakeholders to discuss the potential network issues…" at bounding box center [190, 173] width 0 height 8
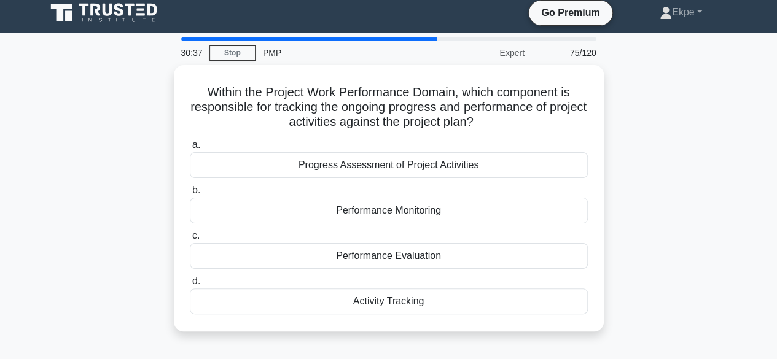
scroll to position [0, 0]
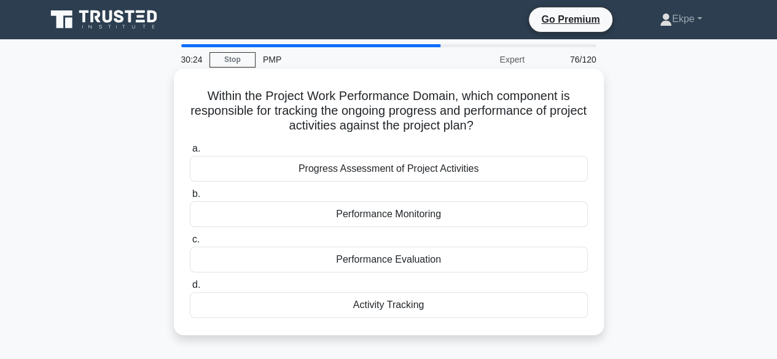
drag, startPoint x: 292, startPoint y: 89, endPoint x: 529, endPoint y: 122, distance: 239.2
click at [529, 122] on h5 "Within the Project Work Performance Domain, which component is responsible for …" at bounding box center [388, 110] width 400 height 45
click at [419, 217] on div "Performance Monitoring" at bounding box center [389, 214] width 398 height 26
click at [190, 198] on input "b. Performance Monitoring" at bounding box center [190, 194] width 0 height 8
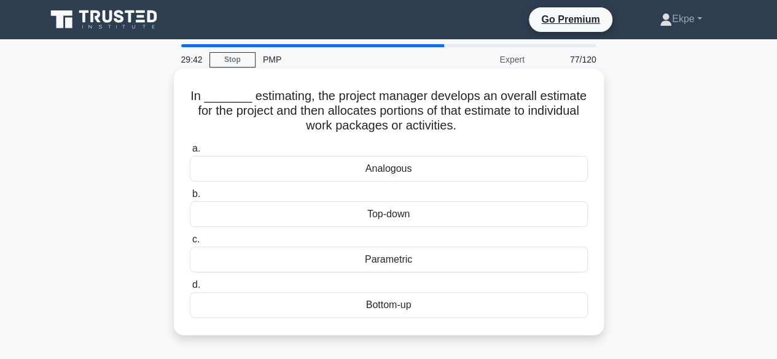
click at [395, 170] on div "Analogous" at bounding box center [389, 169] width 398 height 26
click at [190, 153] on input "a. Analogous" at bounding box center [190, 149] width 0 height 8
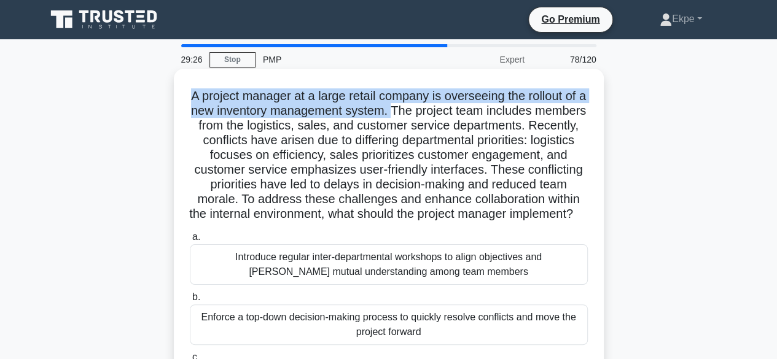
drag, startPoint x: 192, startPoint y: 96, endPoint x: 425, endPoint y: 106, distance: 234.1
click at [425, 106] on h5 "A project manager at a large retail company is overseeing the rollout of a new …" at bounding box center [388, 155] width 400 height 134
click at [424, 110] on h5 "A project manager at a large retail company is overseeing the rollout of a new …" at bounding box center [388, 155] width 400 height 134
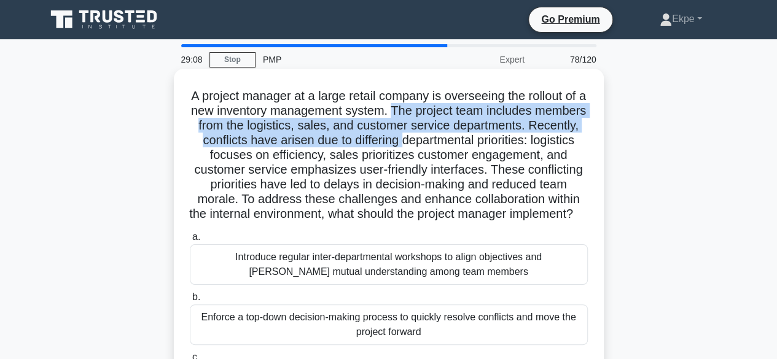
drag, startPoint x: 424, startPoint y: 110, endPoint x: 455, endPoint y: 143, distance: 46.0
click at [455, 143] on h5 "A project manager at a large retail company is overseeing the rollout of a new …" at bounding box center [388, 155] width 400 height 134
click at [454, 142] on h5 "A project manager at a large retail company is overseeing the rollout of a new …" at bounding box center [388, 155] width 400 height 134
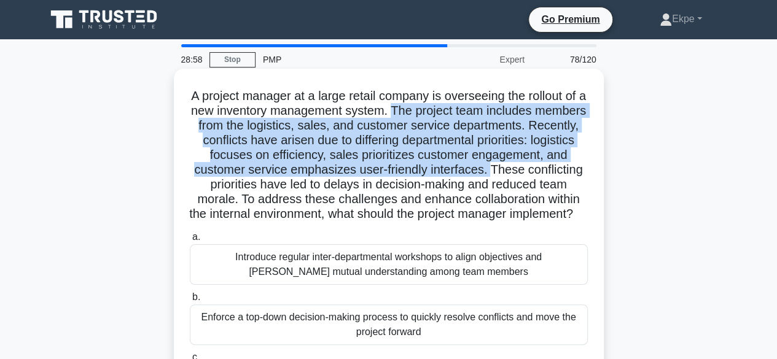
drag, startPoint x: 423, startPoint y: 110, endPoint x: 532, endPoint y: 168, distance: 123.3
click at [532, 168] on h5 "A project manager at a large retail company is overseeing the rollout of a new …" at bounding box center [388, 155] width 400 height 134
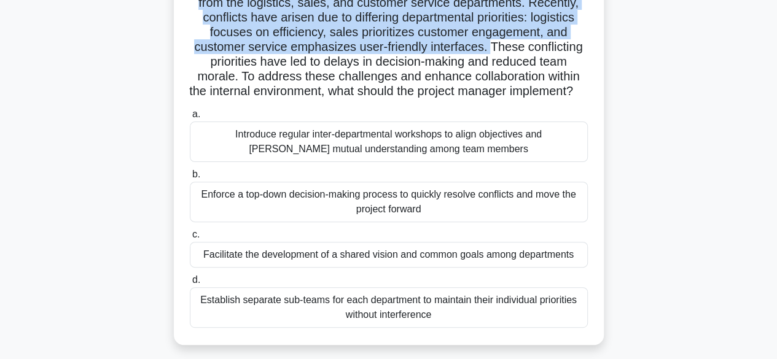
scroll to position [184, 0]
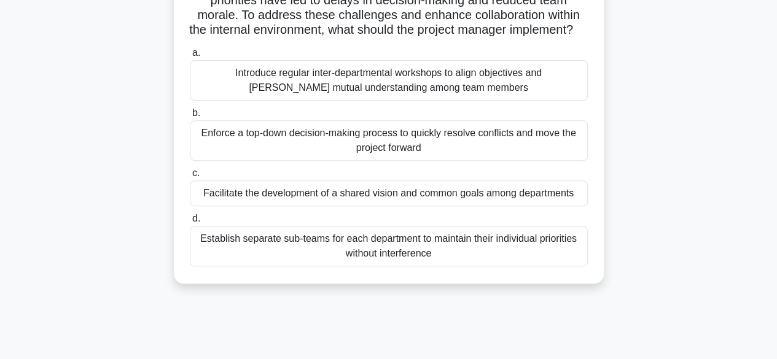
click at [496, 206] on div "Facilitate the development of a shared vision and common goals among departments" at bounding box center [389, 193] width 398 height 26
click at [190, 177] on input "c. Facilitate the development of a shared vision and common goals among departm…" at bounding box center [190, 173] width 0 height 8
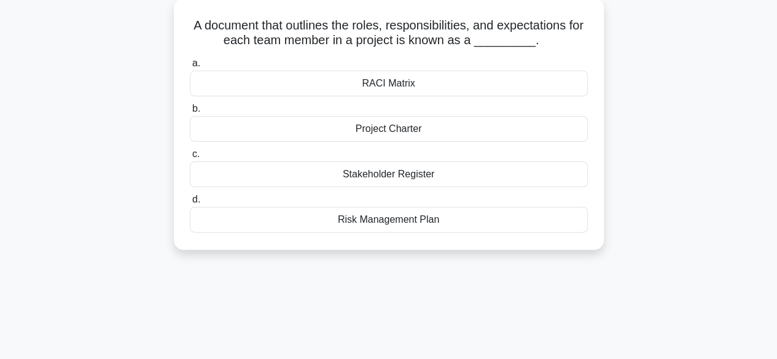
scroll to position [0, 0]
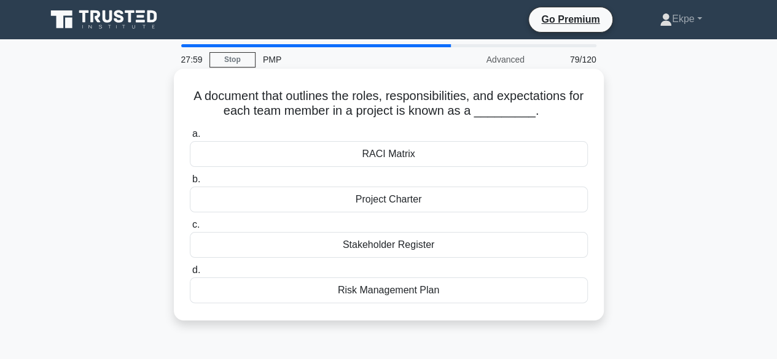
click at [382, 153] on div "RACI Matrix" at bounding box center [389, 154] width 398 height 26
click at [190, 138] on input "a. RACI Matrix" at bounding box center [190, 134] width 0 height 8
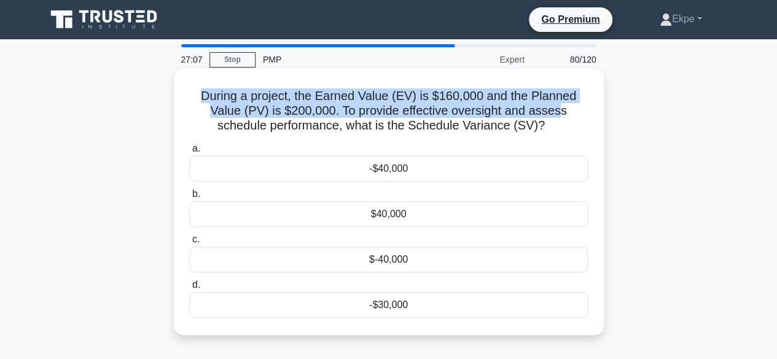
drag, startPoint x: 201, startPoint y: 96, endPoint x: 559, endPoint y: 105, distance: 358.0
click at [559, 105] on h5 "During a project, the Earned Value (EV) is $160,000 and the Planned Value (PV) …" at bounding box center [388, 110] width 400 height 45
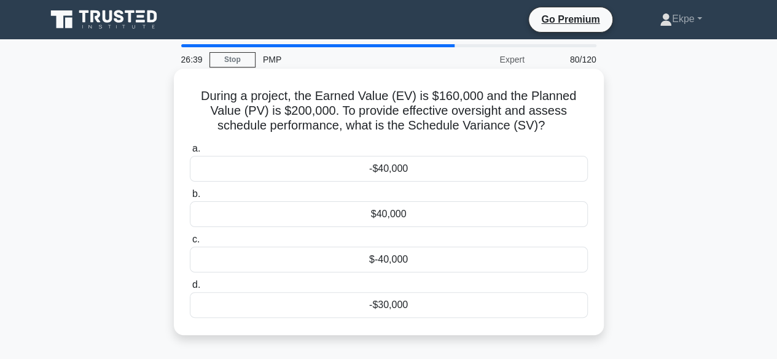
click at [421, 160] on div "-$40,000" at bounding box center [389, 169] width 398 height 26
click at [190, 153] on input "a. -$40,000" at bounding box center [190, 149] width 0 height 8
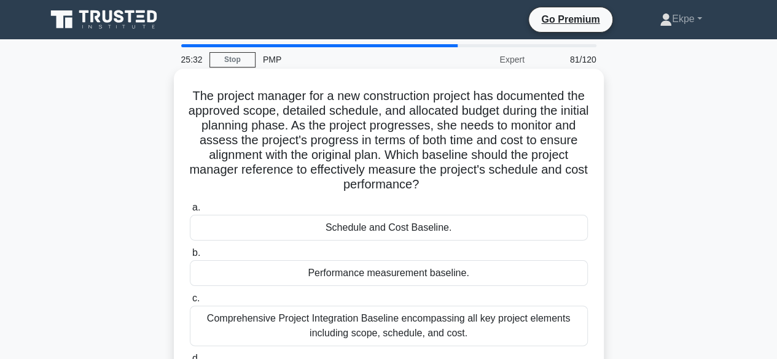
click at [424, 230] on div "Schedule and Cost Baseline." at bounding box center [389, 228] width 398 height 26
click at [190, 212] on input "a. Schedule and Cost Baseline." at bounding box center [190, 208] width 0 height 8
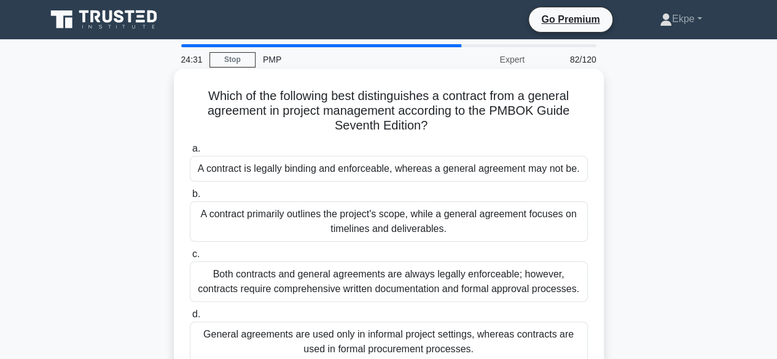
scroll to position [61, 0]
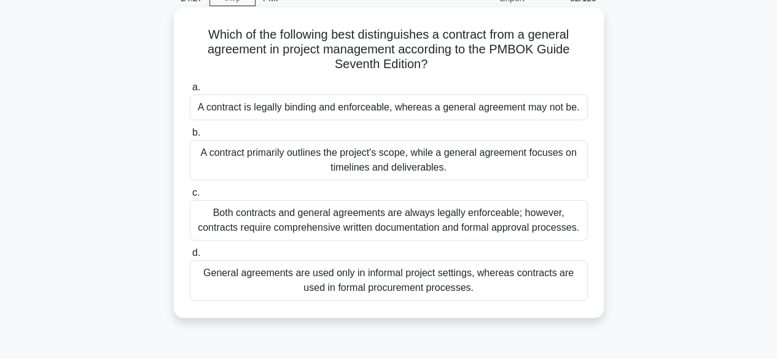
click at [433, 274] on div "General agreements are used only in informal project settings, whereas contract…" at bounding box center [389, 280] width 398 height 41
click at [190, 257] on input "d. General agreements are used only in informal project settings, whereas contr…" at bounding box center [190, 253] width 0 height 8
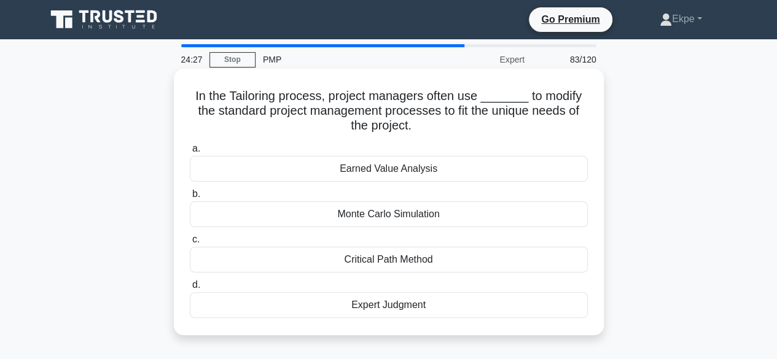
scroll to position [0, 0]
click at [400, 168] on div "Earned Value Analysis" at bounding box center [389, 169] width 398 height 26
click at [190, 153] on input "a. Earned Value Analysis" at bounding box center [190, 149] width 0 height 8
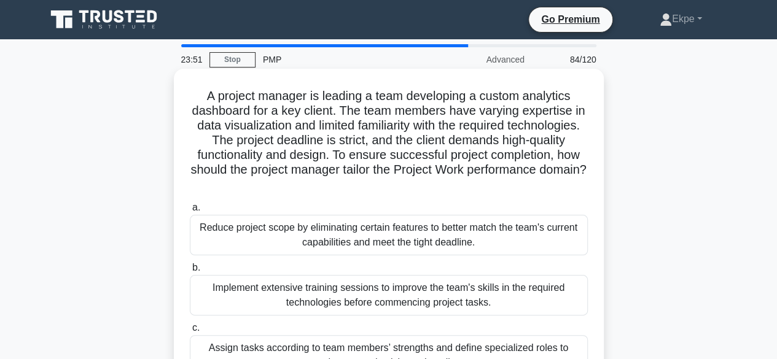
drag, startPoint x: 273, startPoint y: 127, endPoint x: 497, endPoint y: 185, distance: 231.4
click at [497, 185] on h5 "A project manager is leading a team developing a custom analytics dashboard for…" at bounding box center [388, 140] width 400 height 104
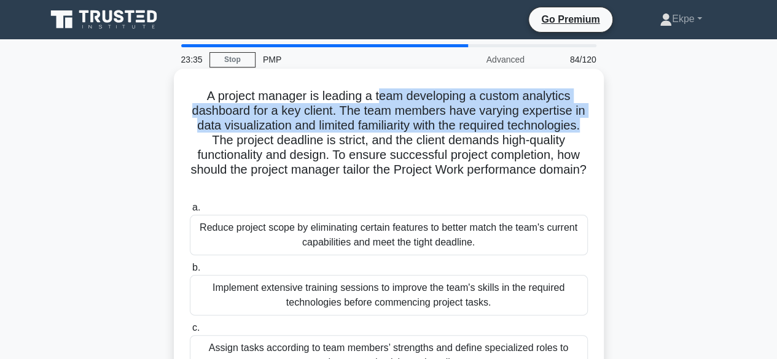
drag, startPoint x: 382, startPoint y: 96, endPoint x: 277, endPoint y: 144, distance: 114.8
click at [277, 144] on h5 "A project manager is leading a team developing a custom analytics dashboard for…" at bounding box center [388, 140] width 400 height 104
click at [411, 98] on h5 "A project manager is leading a team developing a custom analytics dashboard for…" at bounding box center [388, 140] width 400 height 104
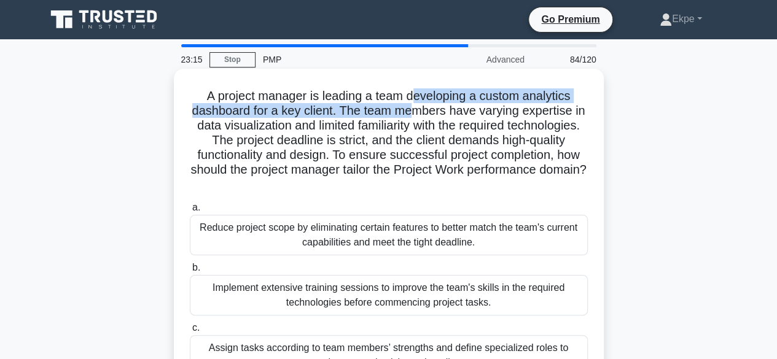
drag, startPoint x: 416, startPoint y: 95, endPoint x: 424, endPoint y: 118, distance: 24.5
click at [424, 118] on h5 "A project manager is leading a team developing a custom analytics dashboard for…" at bounding box center [388, 140] width 400 height 104
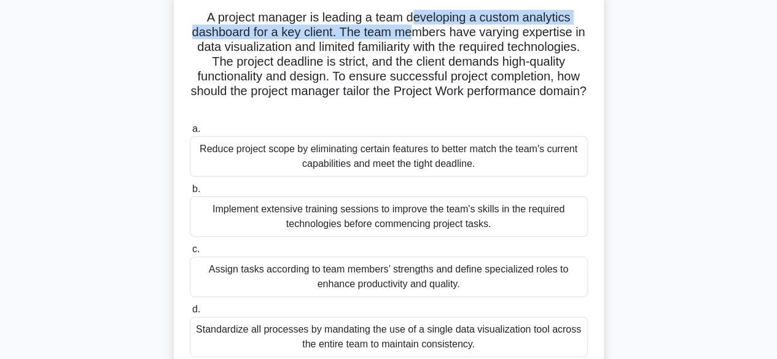
scroll to position [61, 0]
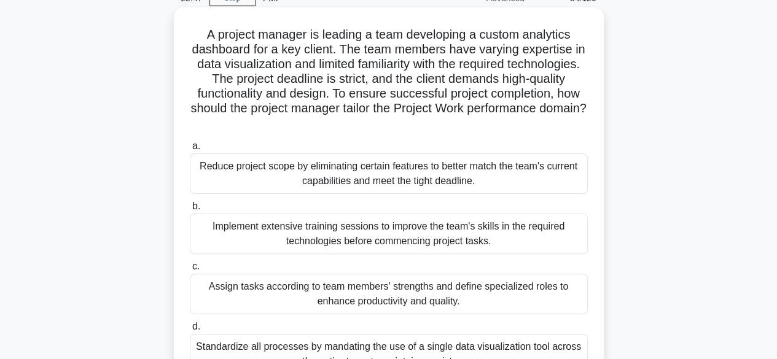
click at [441, 293] on div "Assign tasks according to team members’ strengths and define specialized roles …" at bounding box center [389, 294] width 398 height 41
click at [190, 271] on input "c. Assign tasks according to team members’ strengths and define specialized rol…" at bounding box center [190, 267] width 0 height 8
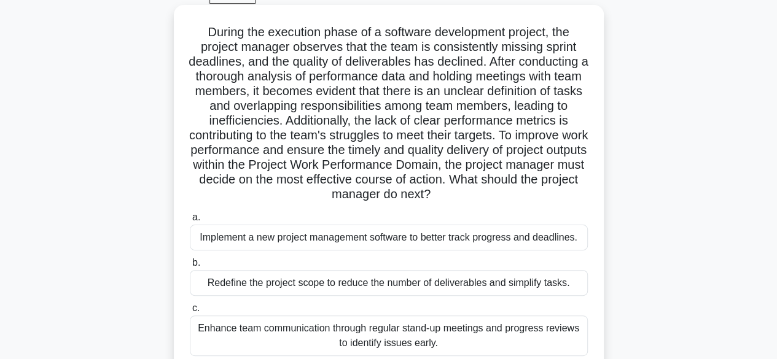
scroll to position [123, 0]
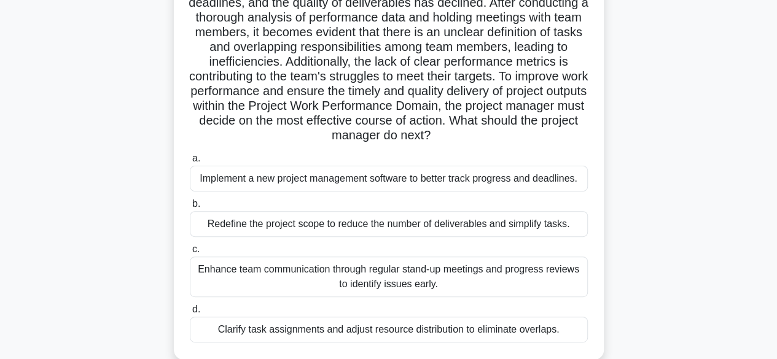
click at [441, 284] on div "Enhance team communication through regular stand-up meetings and progress revie…" at bounding box center [389, 277] width 398 height 41
click at [190, 254] on input "c. Enhance team communication through regular stand-up meetings and progress re…" at bounding box center [190, 250] width 0 height 8
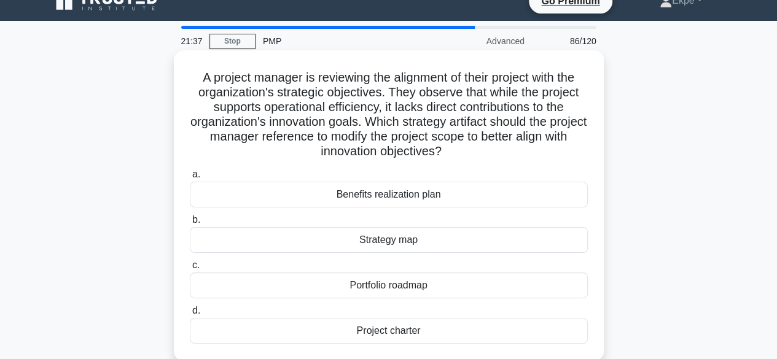
scroll to position [0, 0]
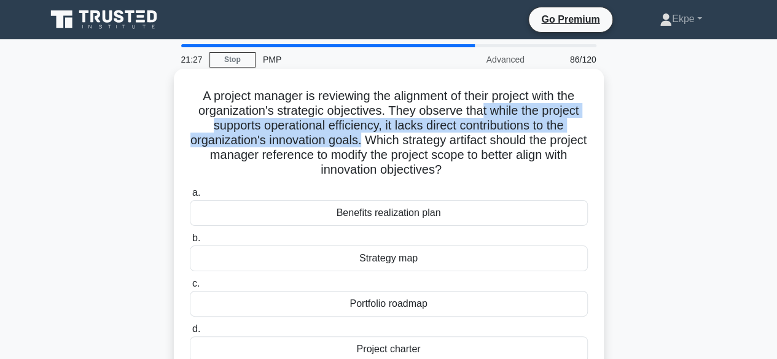
drag, startPoint x: 482, startPoint y: 109, endPoint x: 378, endPoint y: 141, distance: 108.5
click at [378, 141] on h5 "A project manager is reviewing the alignment of their project with the organiza…" at bounding box center [388, 133] width 400 height 90
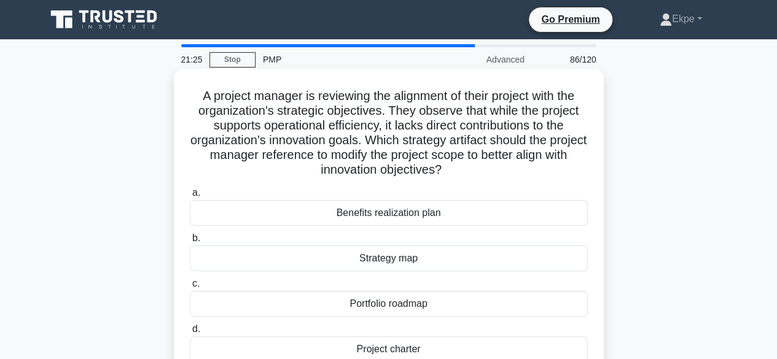
click at [398, 139] on h5 "A project manager is reviewing the alignment of their project with the organiza…" at bounding box center [388, 133] width 400 height 90
drag, startPoint x: 386, startPoint y: 138, endPoint x: 502, endPoint y: 172, distance: 121.4
click at [502, 172] on h5 "A project manager is reviewing the alignment of their project with the organiza…" at bounding box center [388, 133] width 400 height 90
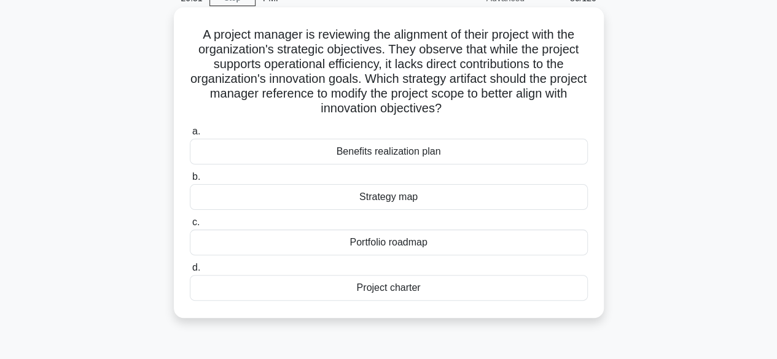
click at [412, 242] on div "Portfolio roadmap" at bounding box center [389, 243] width 398 height 26
click at [190, 227] on input "c. Portfolio roadmap" at bounding box center [190, 223] width 0 height 8
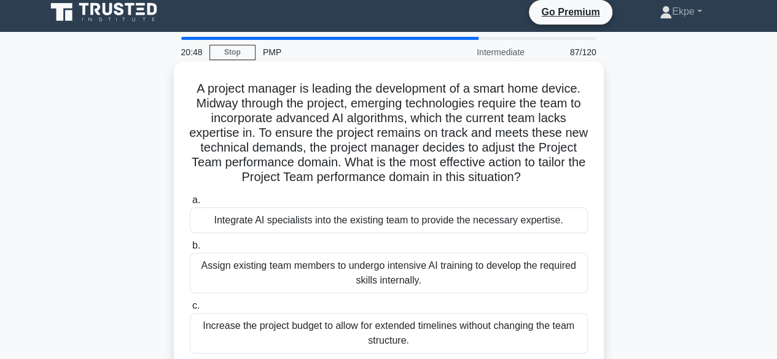
scroll to position [0, 0]
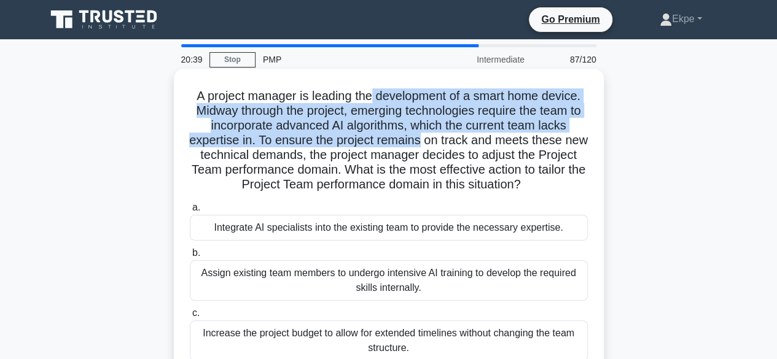
drag, startPoint x: 373, startPoint y: 89, endPoint x: 435, endPoint y: 135, distance: 77.2
click at [435, 135] on h5 "A project manager is leading the development of a smart home device. Midway thr…" at bounding box center [388, 140] width 400 height 104
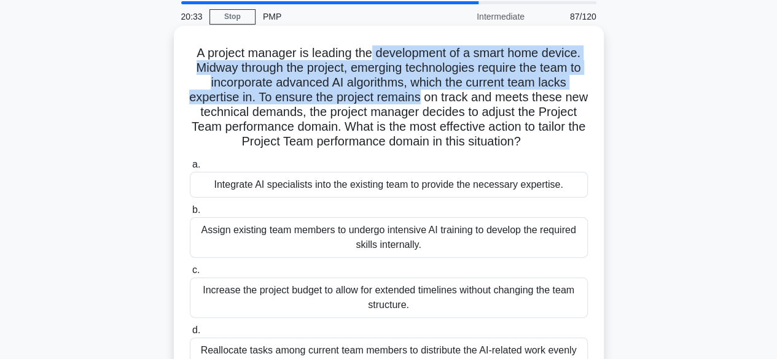
scroll to position [61, 0]
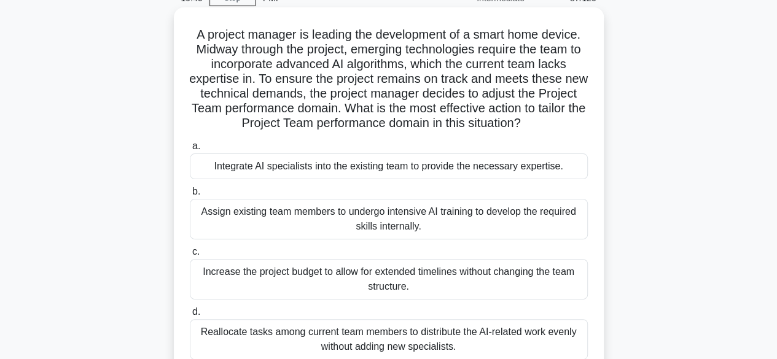
click at [394, 207] on div "Assign existing team members to undergo intensive AI training to develop the re…" at bounding box center [389, 219] width 398 height 41
click at [190, 196] on input "b. Assign existing team members to undergo intensive AI training to develop the…" at bounding box center [190, 192] width 0 height 8
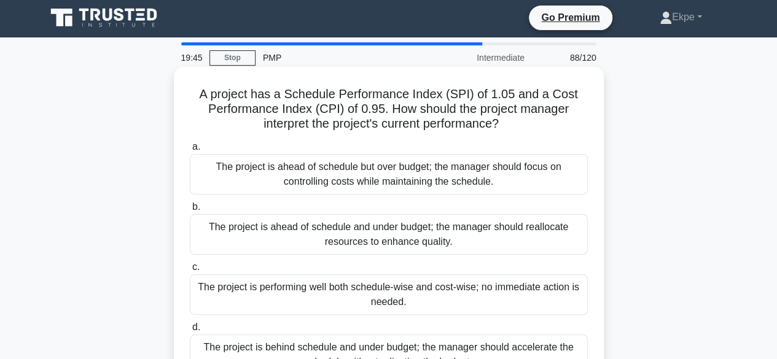
scroll to position [0, 0]
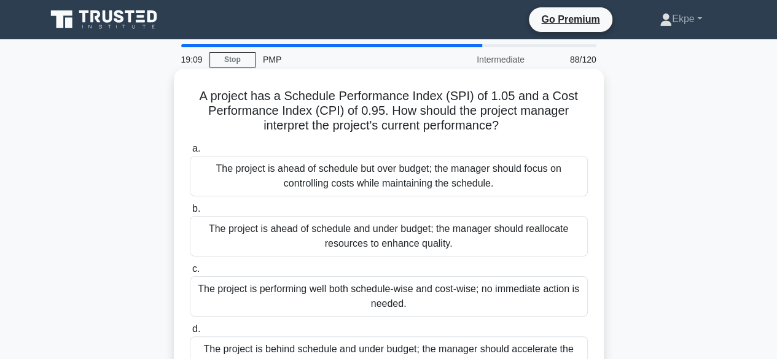
click at [356, 184] on div "The project is ahead of schedule but over budget; the manager should focus on c…" at bounding box center [389, 176] width 398 height 41
click at [190, 153] on input "a. The project is ahead of schedule but over budget; the manager should focus o…" at bounding box center [190, 149] width 0 height 8
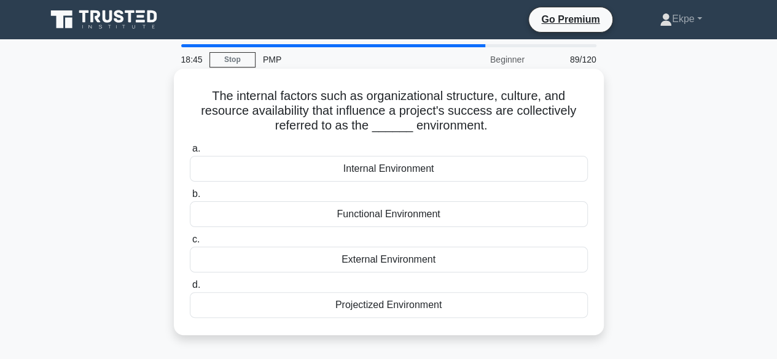
click at [416, 171] on div "Internal Environment" at bounding box center [389, 169] width 398 height 26
click at [190, 153] on input "a. Internal Environment" at bounding box center [190, 149] width 0 height 8
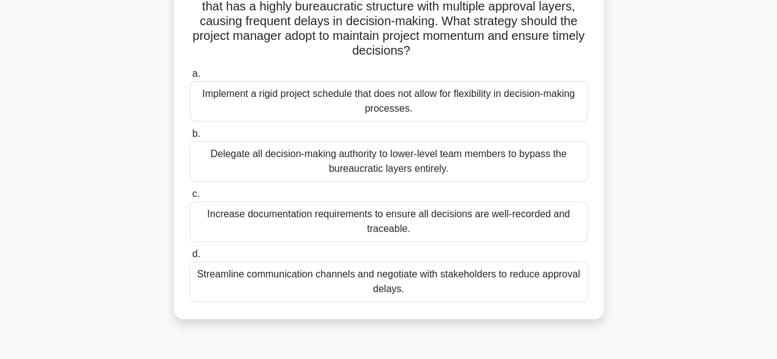
scroll to position [123, 0]
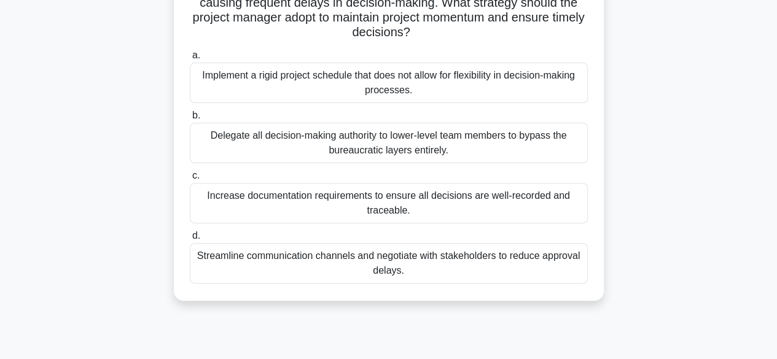
click at [478, 271] on div "Streamline communication channels and negotiate with stakeholders to reduce app…" at bounding box center [389, 263] width 398 height 41
click at [190, 240] on input "d. Streamline communication channels and negotiate with stakeholders to reduce …" at bounding box center [190, 236] width 0 height 8
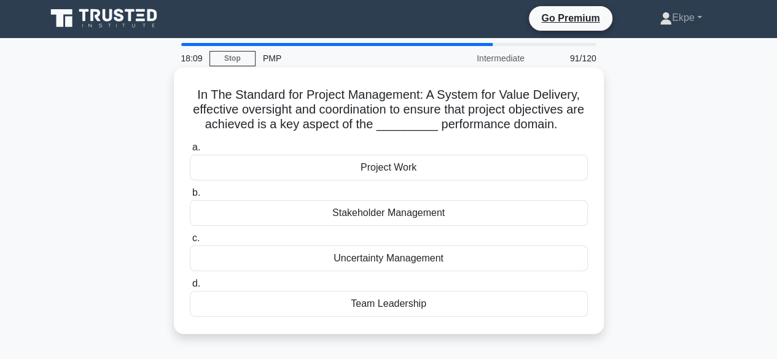
scroll to position [0, 0]
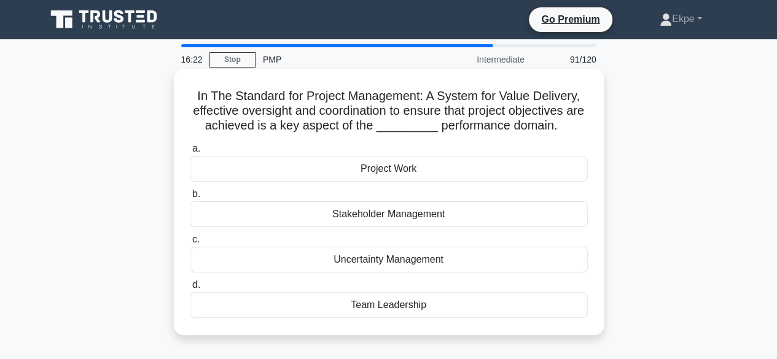
click at [451, 163] on div "Project Work" at bounding box center [389, 169] width 398 height 26
click at [190, 153] on input "a. Project Work" at bounding box center [190, 149] width 0 height 8
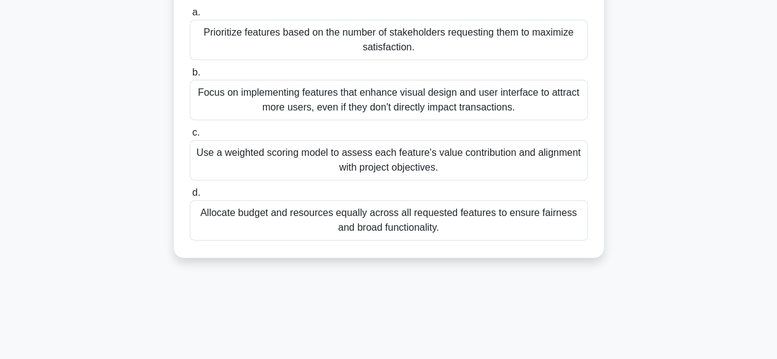
scroll to position [184, 0]
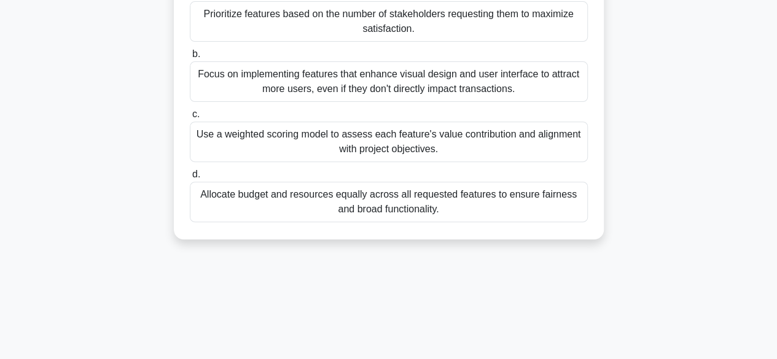
click at [489, 146] on div "Use a weighted scoring model to assess each feature's value contribution and al…" at bounding box center [389, 142] width 398 height 41
click at [190, 118] on input "c. Use a weighted scoring model to assess each feature's value contribution and…" at bounding box center [190, 114] width 0 height 8
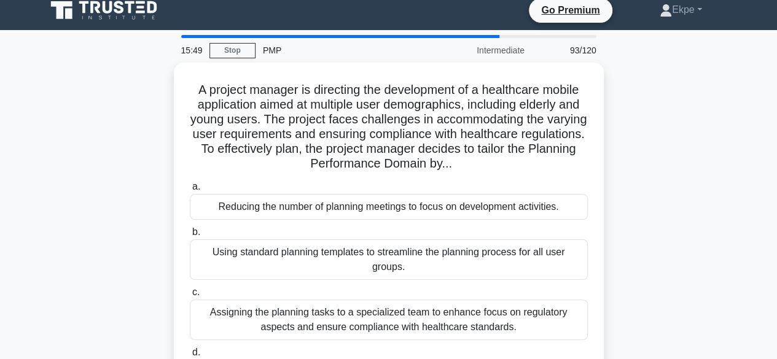
scroll to position [0, 0]
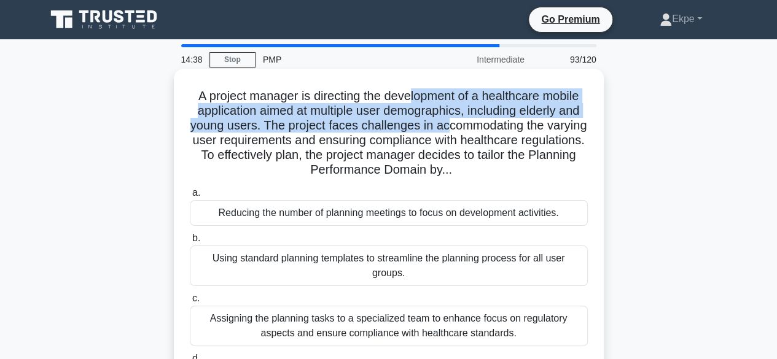
drag, startPoint x: 411, startPoint y: 96, endPoint x: 470, endPoint y: 126, distance: 65.9
click at [470, 126] on h5 "A project manager is directing the development of a healthcare mobile applicati…" at bounding box center [388, 133] width 400 height 90
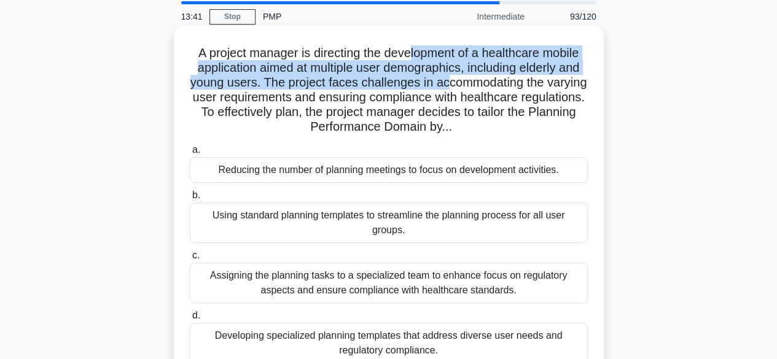
scroll to position [123, 0]
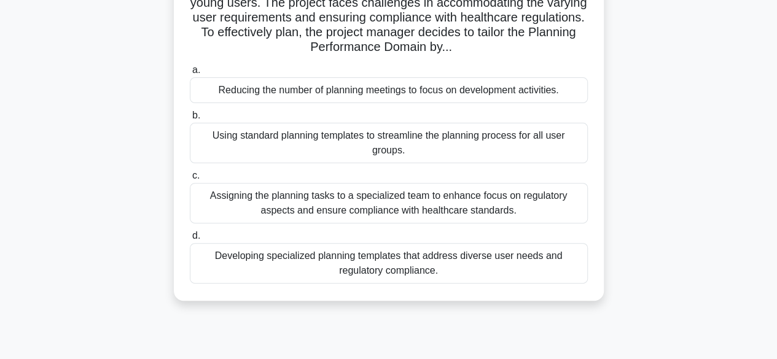
click at [328, 269] on div "Developing specialized planning templates that address diverse user needs and r…" at bounding box center [389, 263] width 398 height 41
click at [190, 240] on input "d. Developing specialized planning templates that address diverse user needs an…" at bounding box center [190, 236] width 0 height 8
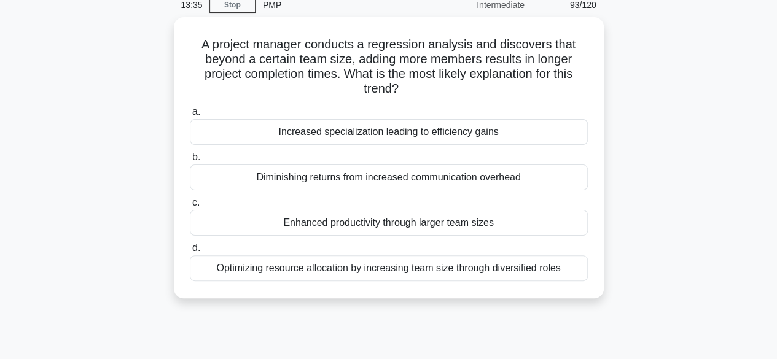
scroll to position [0, 0]
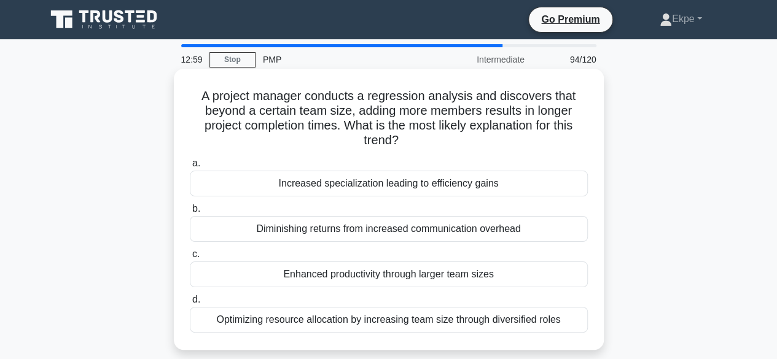
click at [409, 225] on div "Diminishing returns from increased communication overhead" at bounding box center [389, 229] width 398 height 26
click at [190, 213] on input "b. Diminishing returns from increased communication overhead" at bounding box center [190, 209] width 0 height 8
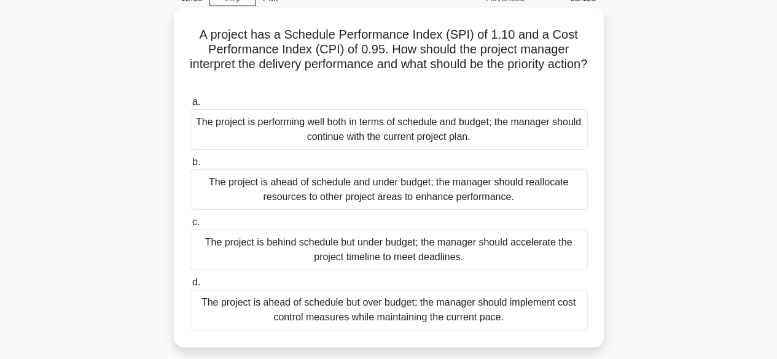
scroll to position [123, 0]
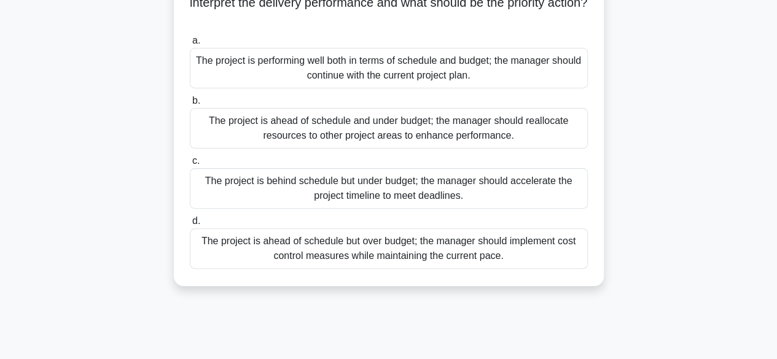
click at [425, 241] on div "The project is ahead of schedule but over budget; the manager should implement …" at bounding box center [389, 248] width 398 height 41
click at [190, 225] on input "d. The project is ahead of schedule but over budget; the manager should impleme…" at bounding box center [190, 221] width 0 height 8
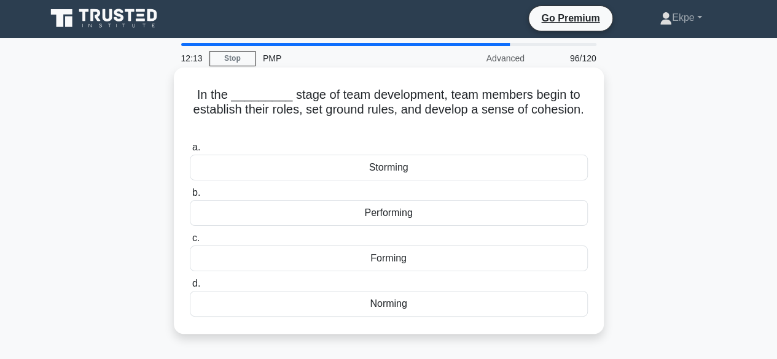
scroll to position [0, 0]
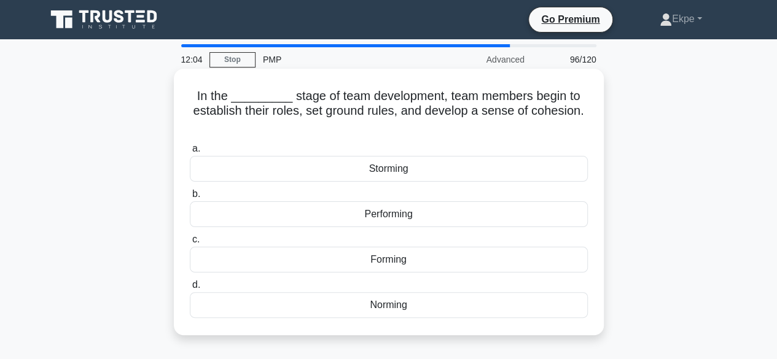
click at [419, 308] on div "Norming" at bounding box center [389, 305] width 398 height 26
click at [190, 289] on input "d. Norming" at bounding box center [190, 285] width 0 height 8
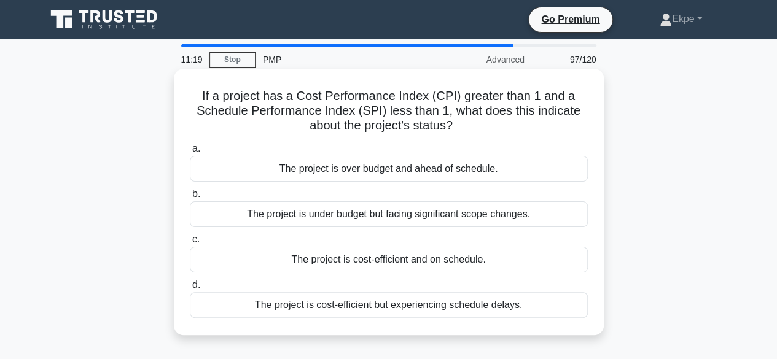
click at [416, 312] on div "The project is cost-efficient but experiencing schedule delays." at bounding box center [389, 305] width 398 height 26
click at [190, 289] on input "d. The project is cost-efficient but experiencing schedule delays." at bounding box center [190, 285] width 0 height 8
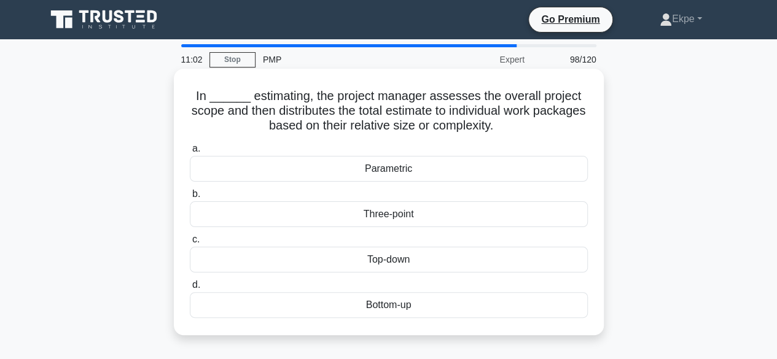
click at [409, 171] on div "Parametric" at bounding box center [389, 169] width 398 height 26
click at [190, 153] on input "a. Parametric" at bounding box center [190, 149] width 0 height 8
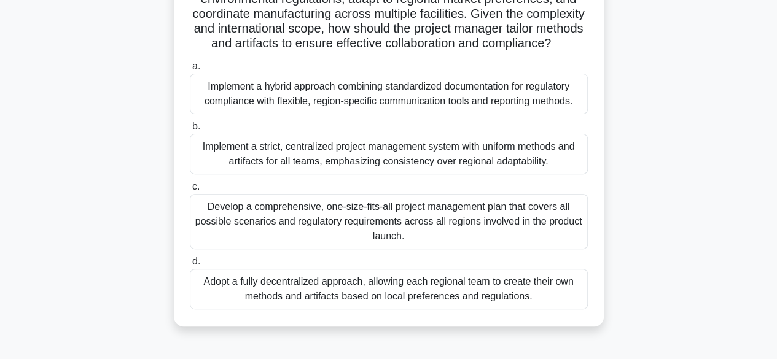
scroll to position [123, 0]
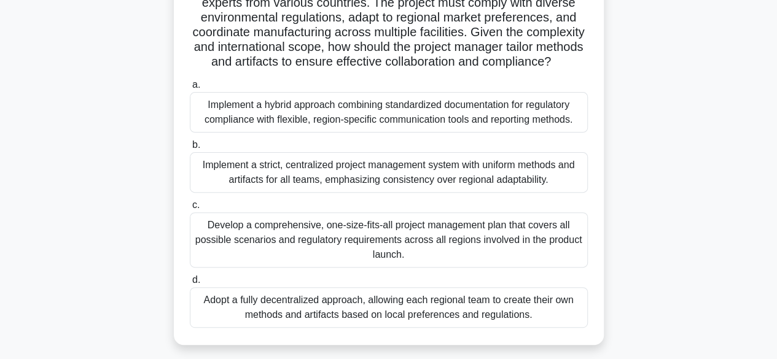
click at [439, 122] on div "Implement a hybrid approach combining standardized documentation for regulatory…" at bounding box center [389, 112] width 398 height 41
click at [190, 89] on input "a. Implement a hybrid approach combining standardized documentation for regulat…" at bounding box center [190, 85] width 0 height 8
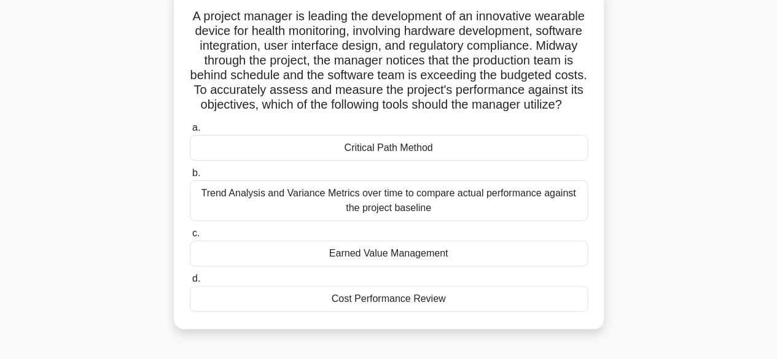
scroll to position [61, 0]
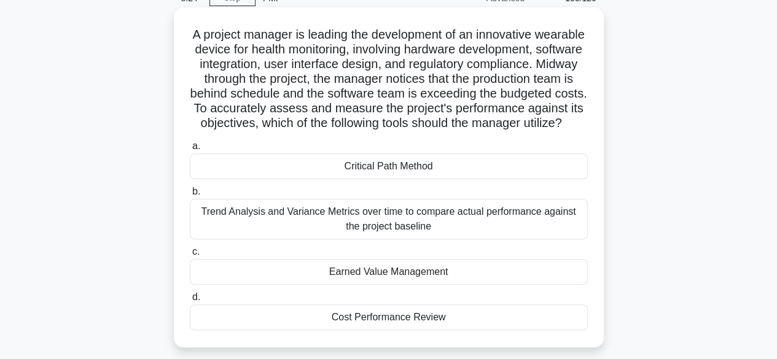
drag, startPoint x: 296, startPoint y: 235, endPoint x: 461, endPoint y: 240, distance: 165.2
click at [461, 239] on div "Trend Analysis and Variance Metrics over time to compare actual performance aga…" at bounding box center [389, 219] width 398 height 41
click at [190, 196] on input "b. Trend Analysis and Variance Metrics over time to compare actual performance …" at bounding box center [190, 192] width 0 height 8
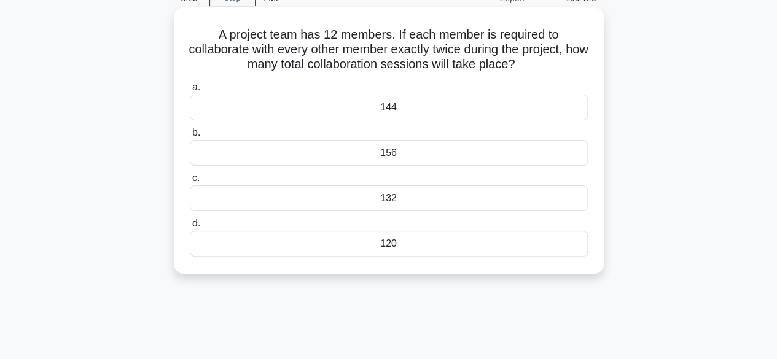
scroll to position [0, 0]
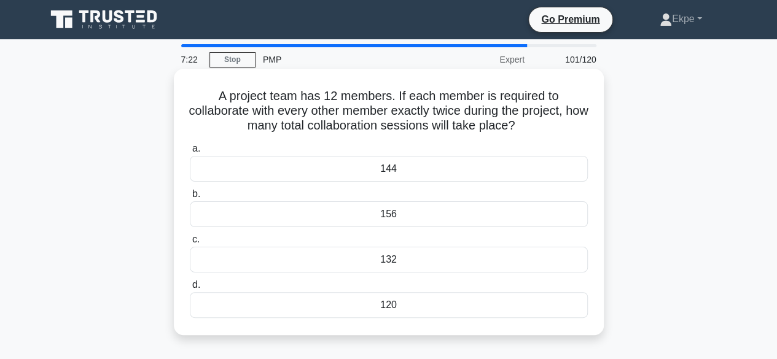
click at [448, 168] on div "144" at bounding box center [389, 169] width 398 height 26
click at [190, 153] on input "a. 144" at bounding box center [190, 149] width 0 height 8
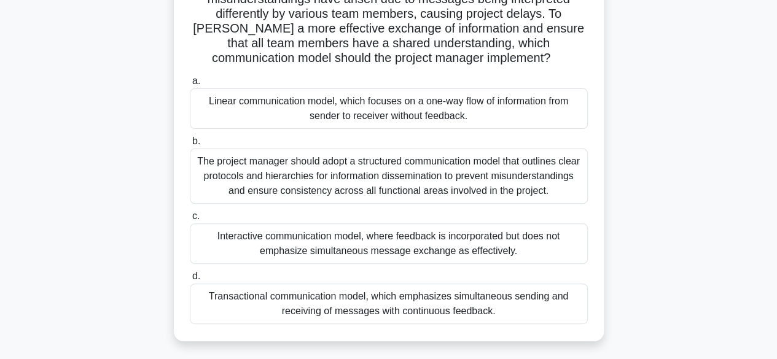
scroll to position [184, 0]
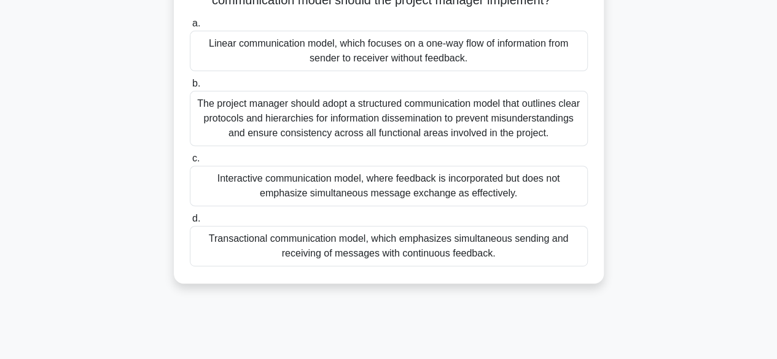
click at [491, 134] on div "The project manager should adopt a structured communication model that outlines…" at bounding box center [389, 118] width 398 height 55
click at [190, 88] on input "b. The project manager should adopt a structured communication model that outli…" at bounding box center [190, 84] width 0 height 8
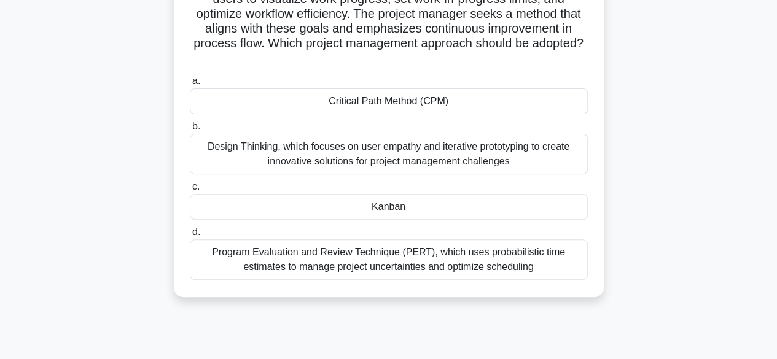
scroll to position [123, 0]
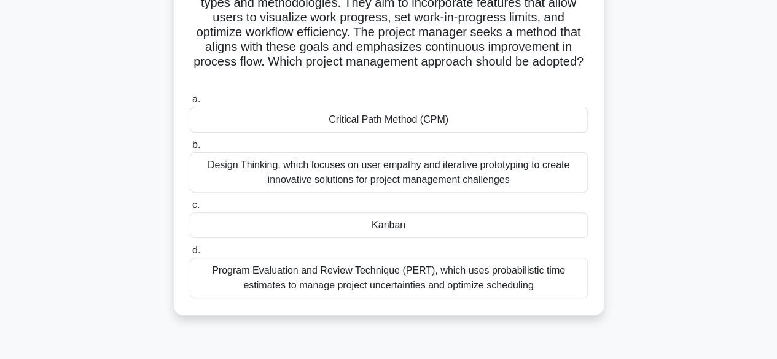
click at [485, 174] on div "Design Thinking, which focuses on user empathy and iterative prototyping to cre…" at bounding box center [389, 172] width 398 height 41
click at [190, 149] on input "b. Design Thinking, which focuses on user empathy and iterative prototyping to …" at bounding box center [190, 145] width 0 height 8
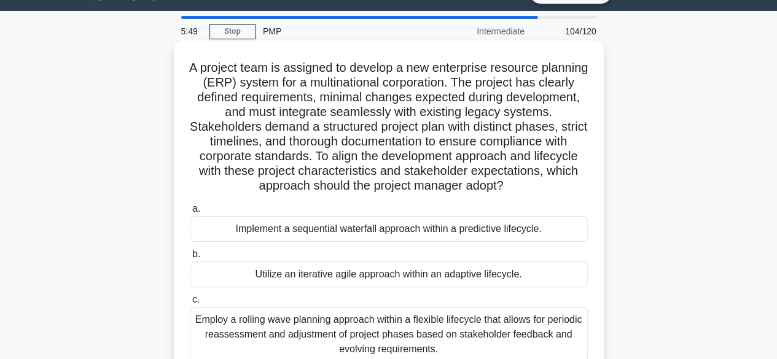
scroll to position [0, 0]
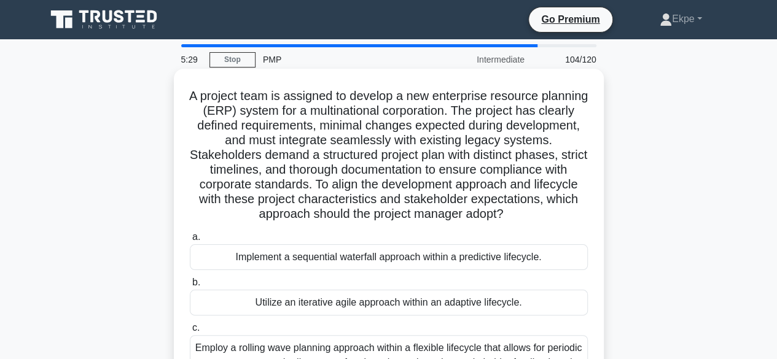
drag, startPoint x: 517, startPoint y: 191, endPoint x: 572, endPoint y: 225, distance: 65.1
click at [572, 222] on h5 "A project team is assigned to develop a new enterprise resource planning (ERP) …" at bounding box center [388, 155] width 400 height 134
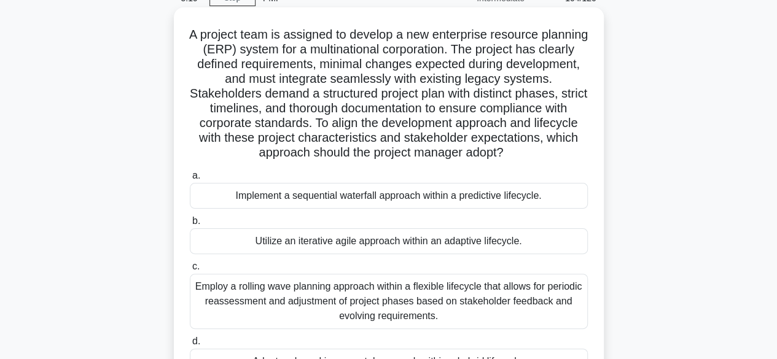
scroll to position [123, 0]
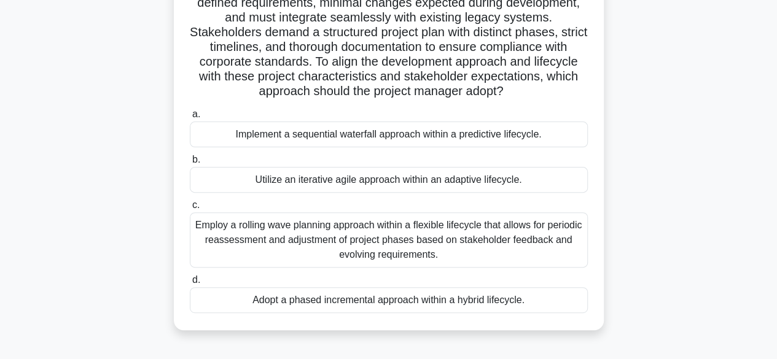
click at [451, 257] on div "Employ a rolling wave planning approach within a flexible lifecycle that allows…" at bounding box center [389, 239] width 398 height 55
click at [190, 209] on input "c. Employ a rolling wave planning approach within a flexible lifecycle that all…" at bounding box center [190, 205] width 0 height 8
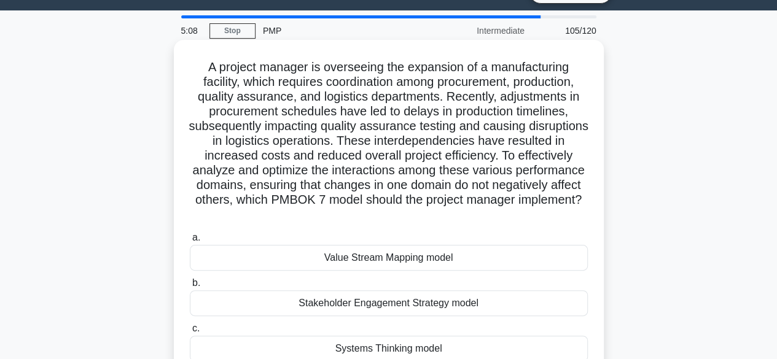
scroll to position [0, 0]
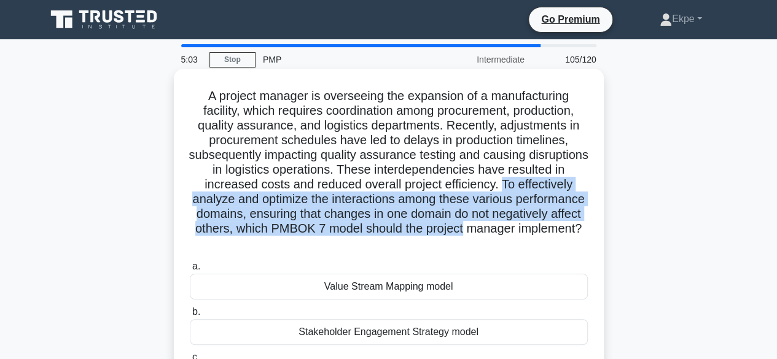
drag, startPoint x: 566, startPoint y: 184, endPoint x: 581, endPoint y: 230, distance: 49.1
click at [581, 230] on h5 "A project manager is overseeing the expansion of a manufacturing facility, whic…" at bounding box center [388, 169] width 400 height 163
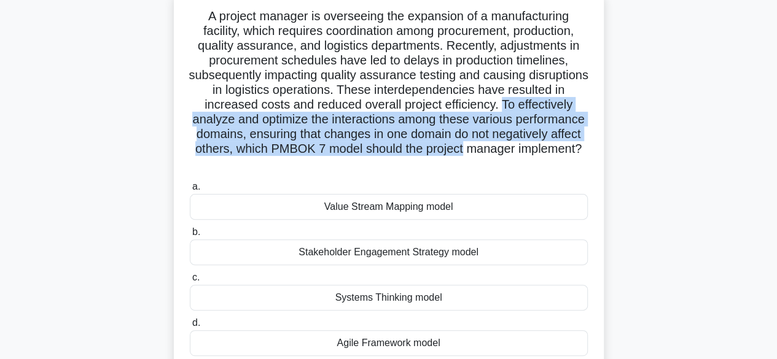
scroll to position [61, 0]
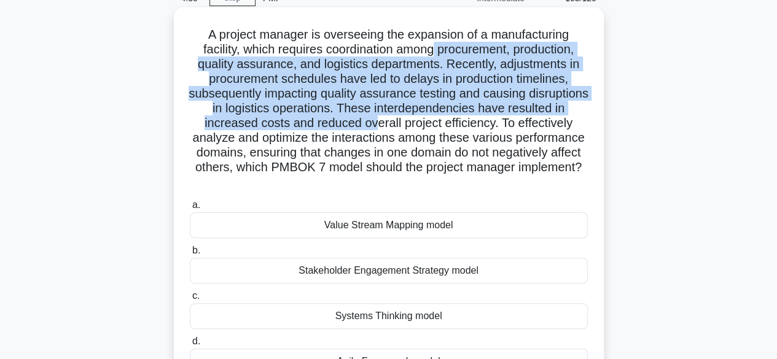
drag, startPoint x: 436, startPoint y: 56, endPoint x: 438, endPoint y: 131, distance: 74.9
click at [438, 131] on h5 "A project manager is overseeing the expansion of a manufacturing facility, whic…" at bounding box center [388, 108] width 400 height 163
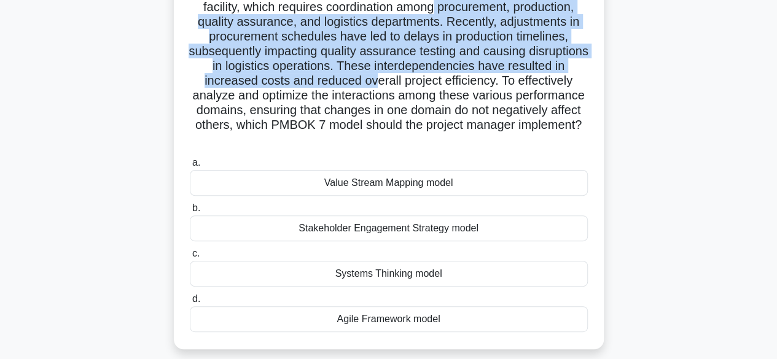
scroll to position [123, 0]
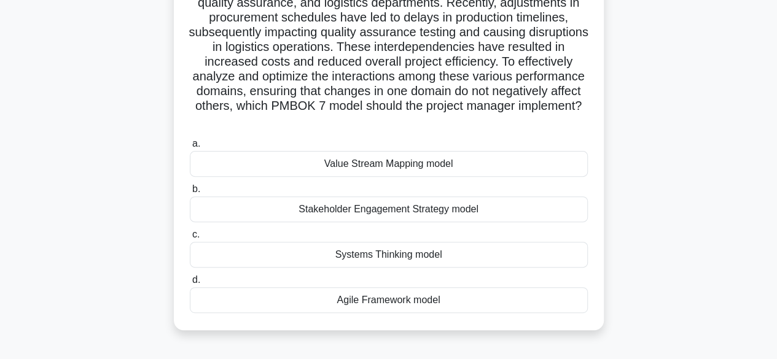
click at [415, 170] on div "Value Stream Mapping model" at bounding box center [389, 164] width 398 height 26
click at [190, 148] on input "a. Value Stream Mapping model" at bounding box center [190, 144] width 0 height 8
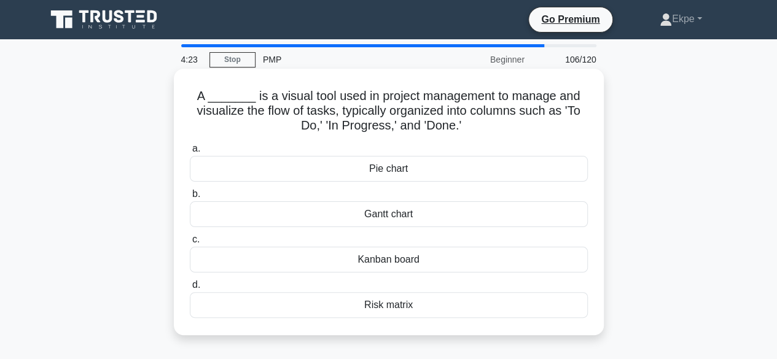
scroll to position [0, 0]
click at [402, 262] on div "Kanban board" at bounding box center [389, 260] width 398 height 26
click at [190, 244] on input "c. Kanban board" at bounding box center [190, 240] width 0 height 8
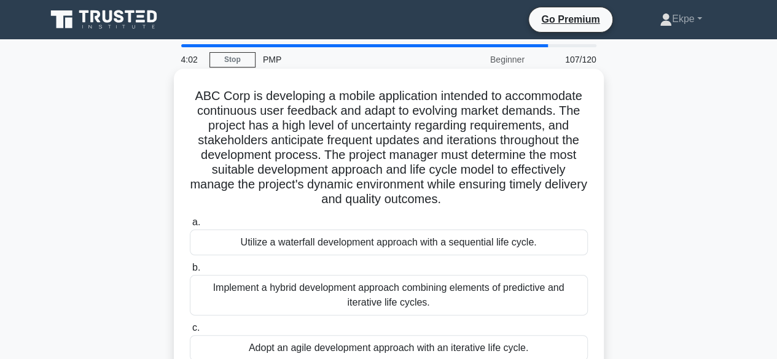
drag, startPoint x: 343, startPoint y: 171, endPoint x: 510, endPoint y: 207, distance: 170.9
click at [510, 207] on h5 "ABC Corp is developing a mobile application intended to accommodate continuous …" at bounding box center [388, 147] width 400 height 119
drag, startPoint x: 249, startPoint y: 116, endPoint x: 516, endPoint y: 198, distance: 278.6
click at [516, 198] on h5 "ABC Corp is developing a mobile application intended to accommodate continuous …" at bounding box center [388, 147] width 400 height 119
click at [307, 155] on h5 "ABC Corp is developing a mobile application intended to accommodate continuous …" at bounding box center [388, 147] width 400 height 119
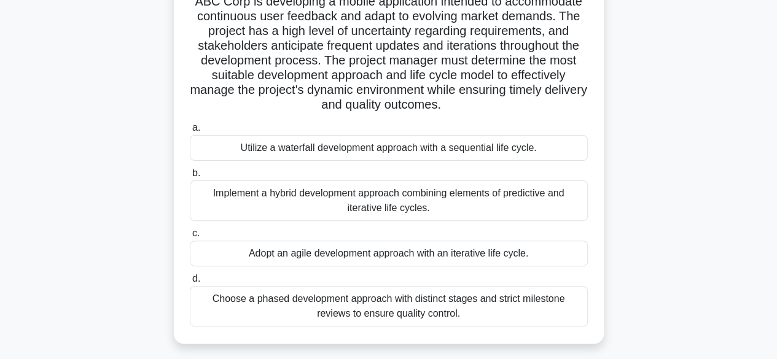
scroll to position [123, 0]
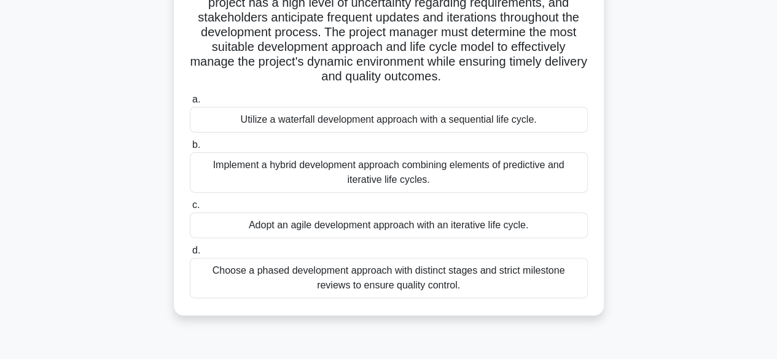
click at [319, 230] on div "Adopt an agile development approach with an iterative life cycle." at bounding box center [389, 225] width 398 height 26
click at [190, 209] on input "c. Adopt an agile development approach with an iterative life cycle." at bounding box center [190, 205] width 0 height 8
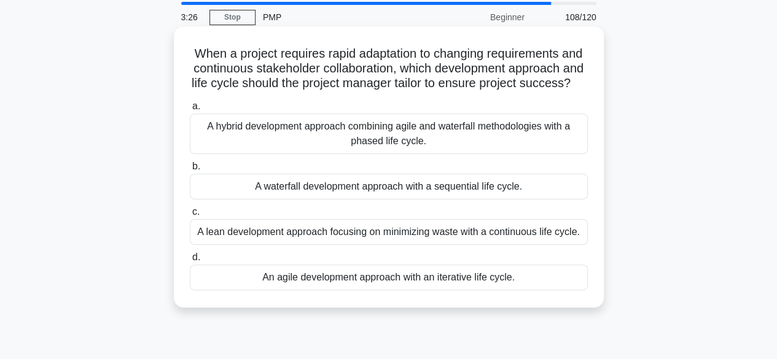
scroll to position [61, 0]
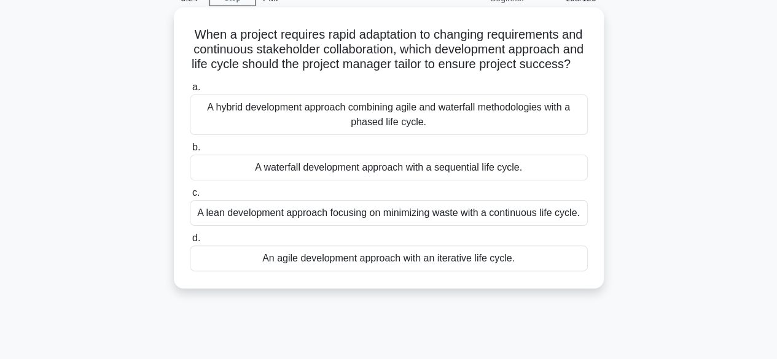
click at [346, 271] on div "An agile development approach with an iterative life cycle." at bounding box center [389, 259] width 398 height 26
click at [190, 242] on input "d. An agile development approach with an iterative life cycle." at bounding box center [190, 238] width 0 height 8
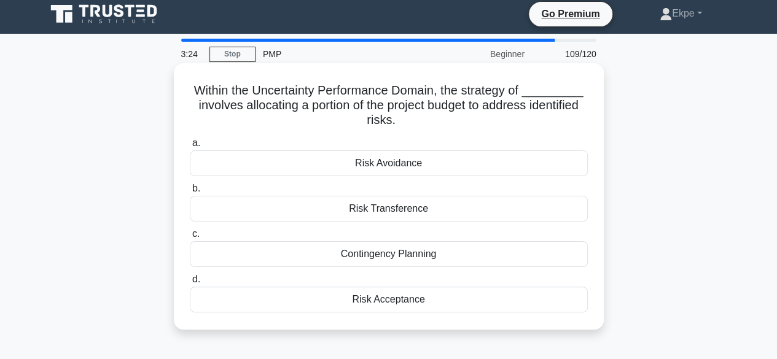
scroll to position [0, 0]
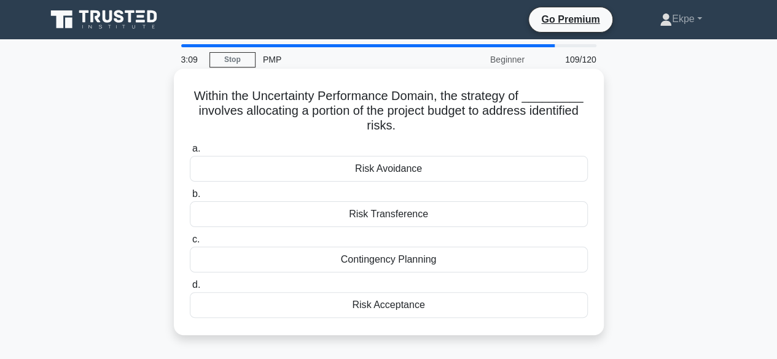
click at [413, 266] on div "Contingency Planning" at bounding box center [389, 260] width 398 height 26
click at [190, 244] on input "c. Contingency Planning" at bounding box center [190, 240] width 0 height 8
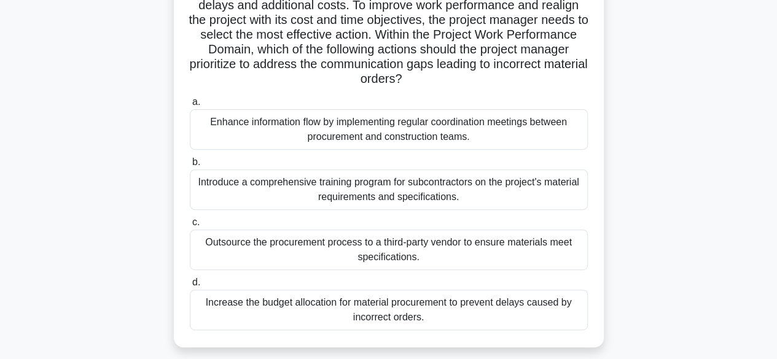
scroll to position [184, 0]
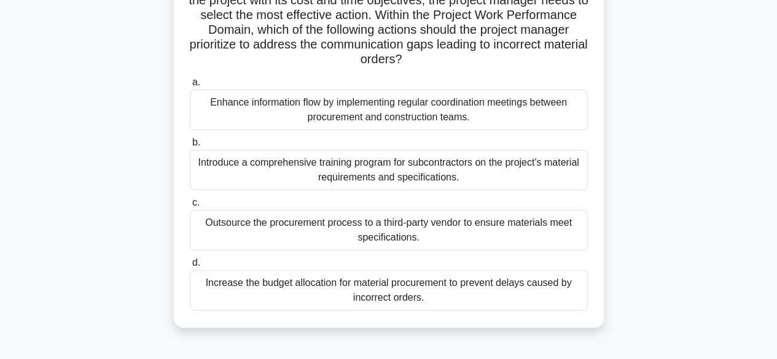
click at [400, 172] on div "Introduce a comprehensive training program for subcontractors on the project's …" at bounding box center [389, 170] width 398 height 41
click at [445, 176] on div "Introduce a comprehensive training program for subcontractors on the project's …" at bounding box center [389, 170] width 398 height 41
click at [190, 147] on input "b. Introduce a comprehensive training program for subcontractors on the project…" at bounding box center [190, 143] width 0 height 8
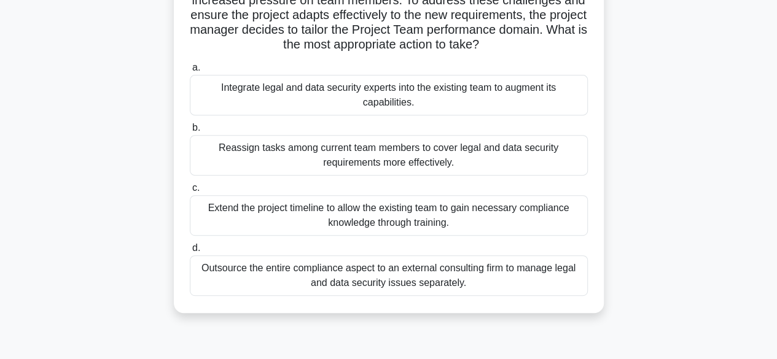
click at [428, 115] on div "Integrate legal and data security experts into the existing team to augment its…" at bounding box center [389, 95] width 398 height 41
click at [190, 72] on input "a. Integrate legal and data security experts into the existing team to augment …" at bounding box center [190, 68] width 0 height 8
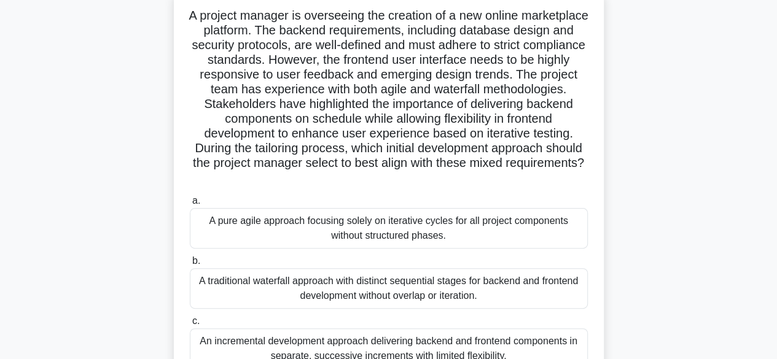
scroll to position [61, 0]
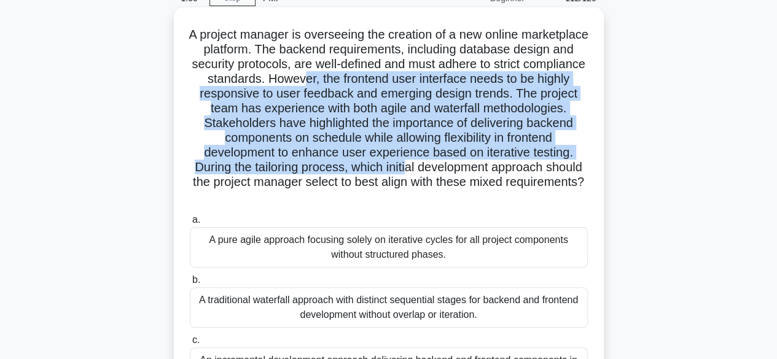
drag, startPoint x: 390, startPoint y: 84, endPoint x: 479, endPoint y: 166, distance: 121.2
click at [479, 166] on h5 "A project manager is overseeing the creation of a new online marketplace platfo…" at bounding box center [388, 116] width 400 height 178
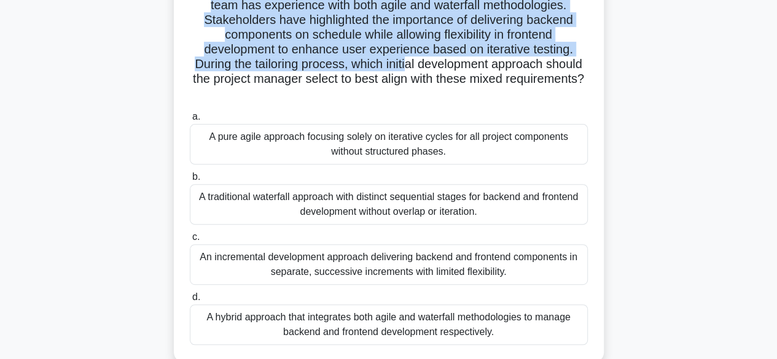
scroll to position [184, 0]
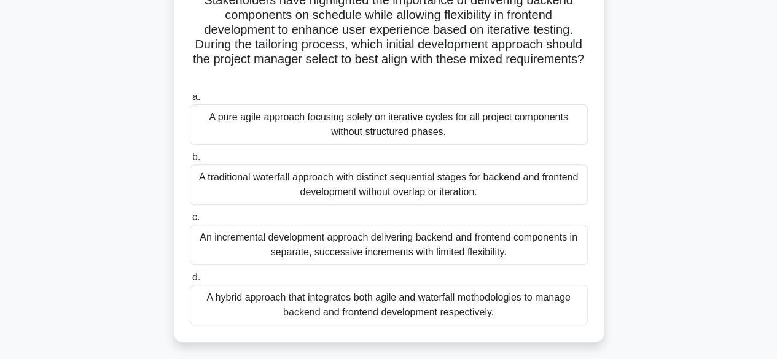
click at [330, 242] on div "An incremental development approach delivering backend and frontend components …" at bounding box center [389, 245] width 398 height 41
click at [190, 222] on input "c. An incremental development approach delivering backend and frontend componen…" at bounding box center [190, 218] width 0 height 8
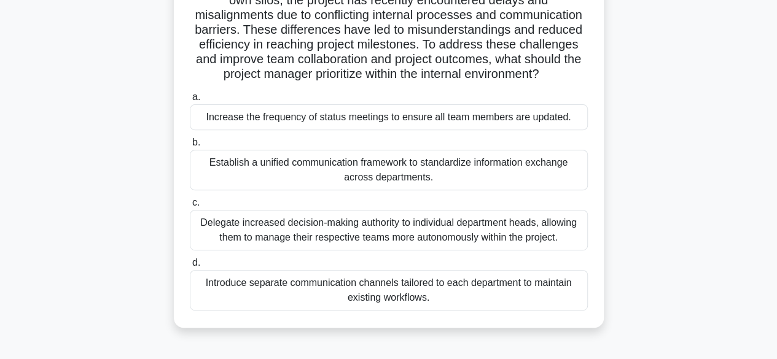
click at [411, 190] on div "Establish a unified communication framework to standardize information exchange…" at bounding box center [389, 170] width 398 height 41
click at [190, 147] on input "b. Establish a unified communication framework to standardize information excha…" at bounding box center [190, 143] width 0 height 8
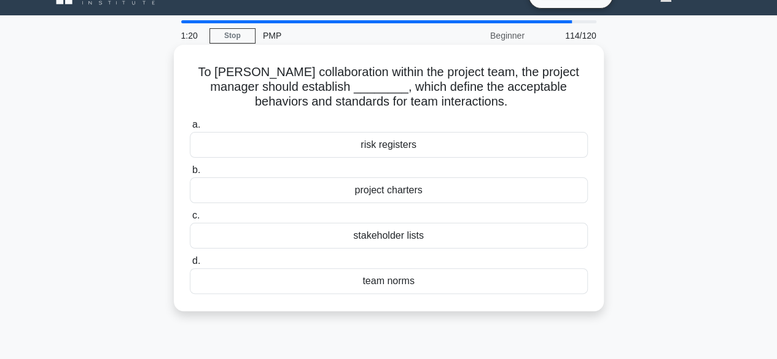
scroll to position [0, 0]
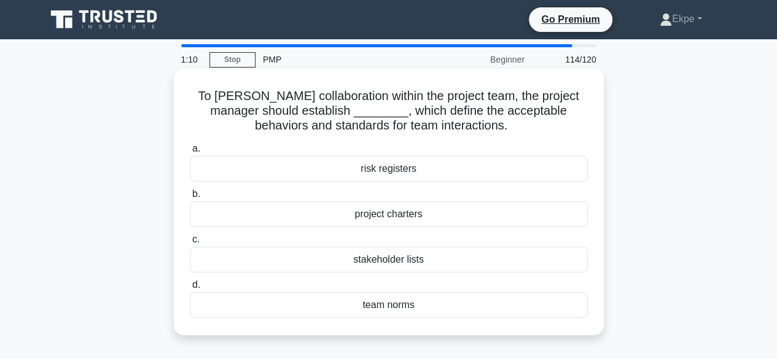
click at [403, 308] on div "team norms" at bounding box center [389, 305] width 398 height 26
click at [190, 289] on input "d. team norms" at bounding box center [190, 285] width 0 height 8
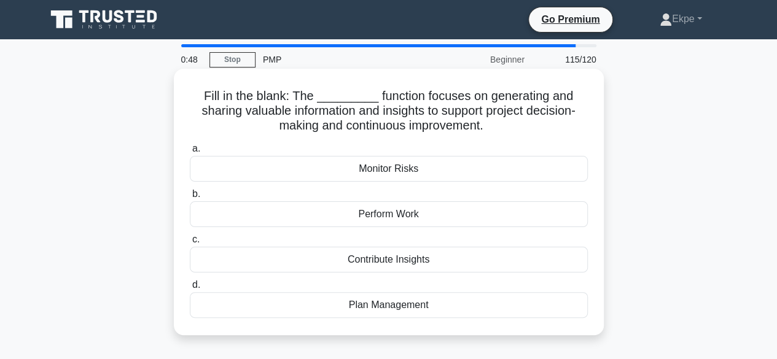
click at [404, 259] on div "Contribute Insights" at bounding box center [389, 260] width 398 height 26
click at [190, 244] on input "c. Contribute Insights" at bounding box center [190, 240] width 0 height 8
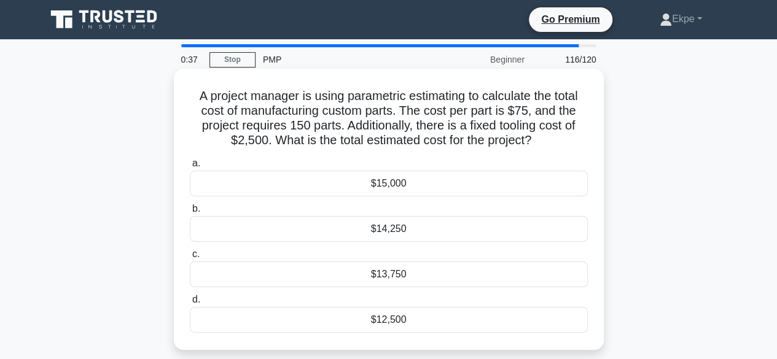
click at [403, 188] on div "$15,000" at bounding box center [389, 184] width 398 height 26
click at [190, 168] on input "a. $15,000" at bounding box center [190, 164] width 0 height 8
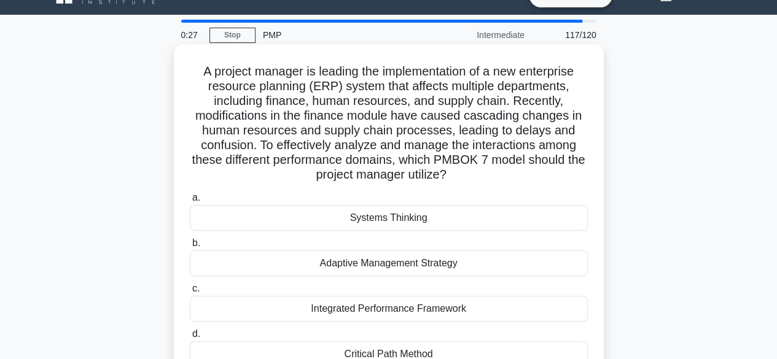
scroll to position [61, 0]
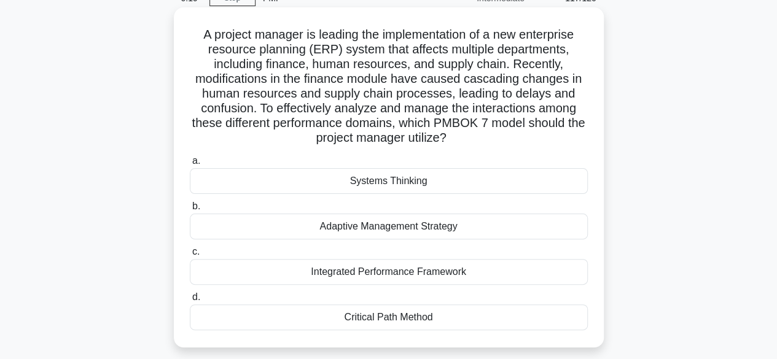
click at [389, 225] on div "Adaptive Management Strategy" at bounding box center [389, 227] width 398 height 26
click at [190, 211] on input "b. Adaptive Management Strategy" at bounding box center [190, 207] width 0 height 8
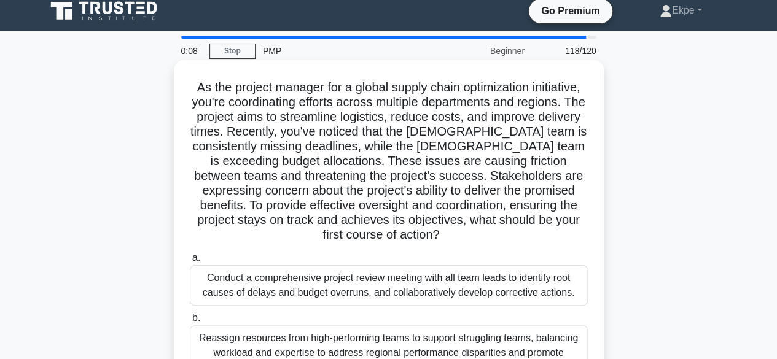
scroll to position [123, 0]
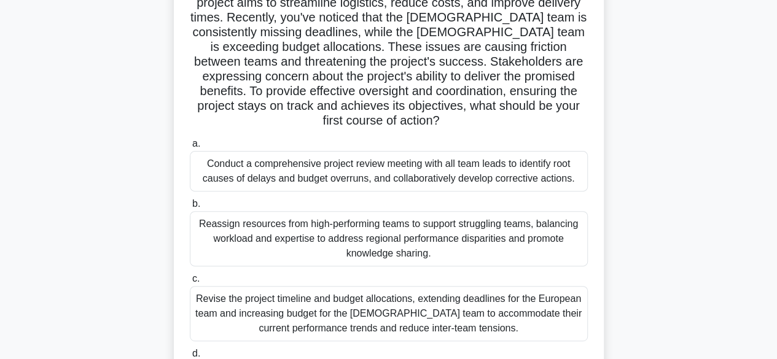
click at [495, 177] on div "Conduct a comprehensive project review meeting with all team leads to identify …" at bounding box center [389, 171] width 398 height 41
click at [190, 148] on input "a. Conduct a comprehensive project review meeting with all team leads to identi…" at bounding box center [190, 144] width 0 height 8
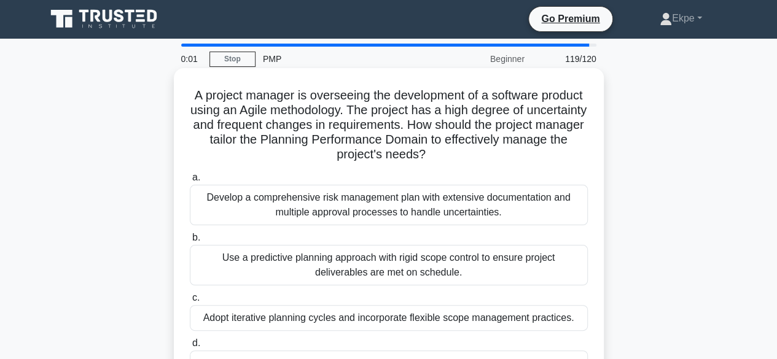
scroll to position [0, 0]
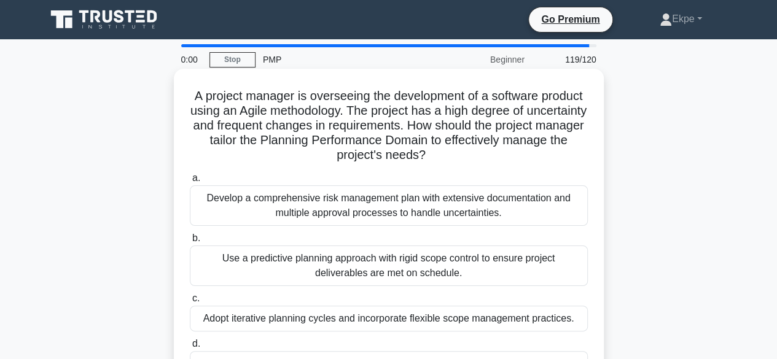
click at [400, 254] on div "Use a predictive planning approach with rigid scope control to ensure project d…" at bounding box center [389, 266] width 398 height 41
click at [190, 242] on input "b. Use a predictive planning approach with rigid scope control to ensure projec…" at bounding box center [190, 238] width 0 height 8
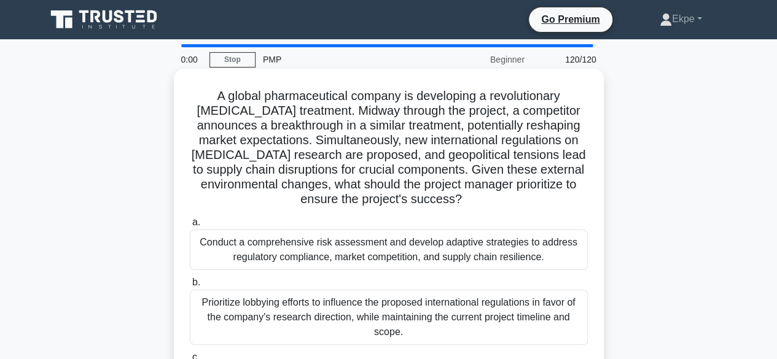
click at [392, 267] on div "Conduct a comprehensive risk assessment and develop adaptive strategies to addr…" at bounding box center [389, 250] width 398 height 41
click at [190, 227] on input "a. Conduct a comprehensive risk assessment and develop adaptive strategies to a…" at bounding box center [190, 223] width 0 height 8
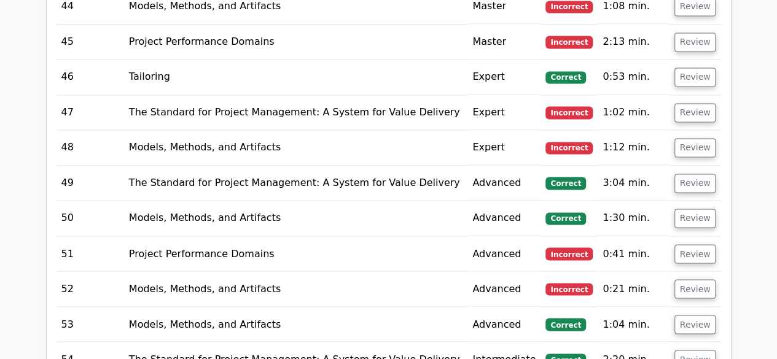
scroll to position [3254, 0]
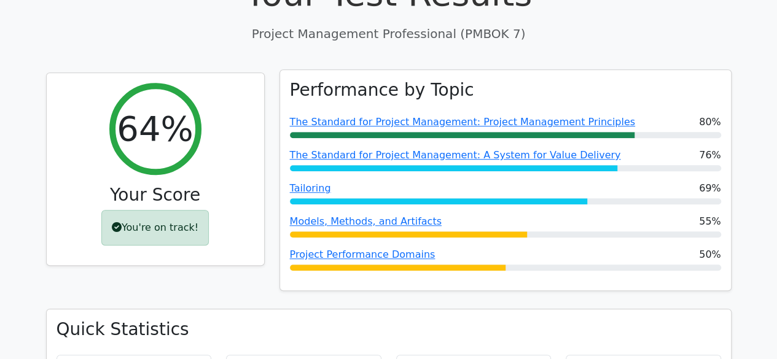
click at [548, 229] on div "Models, Methods, and Artifacts 55%" at bounding box center [505, 221] width 431 height 15
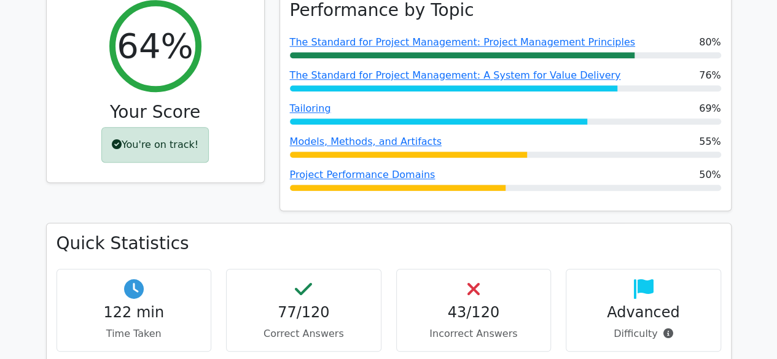
click at [551, 302] on div "43/120 Incorrect Answers" at bounding box center [474, 310] width 170 height 83
click at [552, 297] on div "43/120 Incorrect Answers" at bounding box center [474, 310] width 170 height 83
click at [554, 282] on div "43/120 Incorrect Answers" at bounding box center [474, 310] width 170 height 83
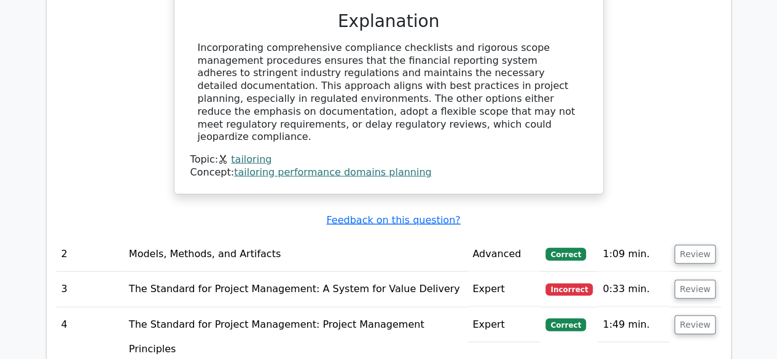
click at [587, 308] on td "Correct" at bounding box center [568, 338] width 57 height 60
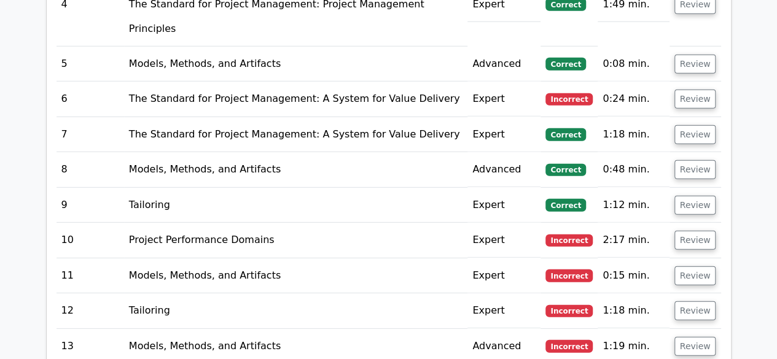
scroll to position [1672, 0]
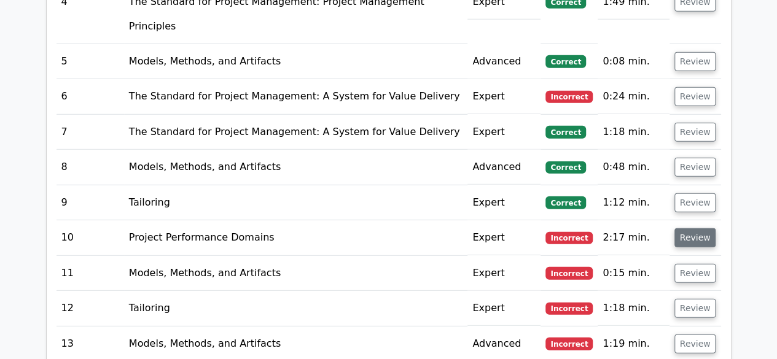
click at [696, 228] on button "Review" at bounding box center [695, 237] width 42 height 19
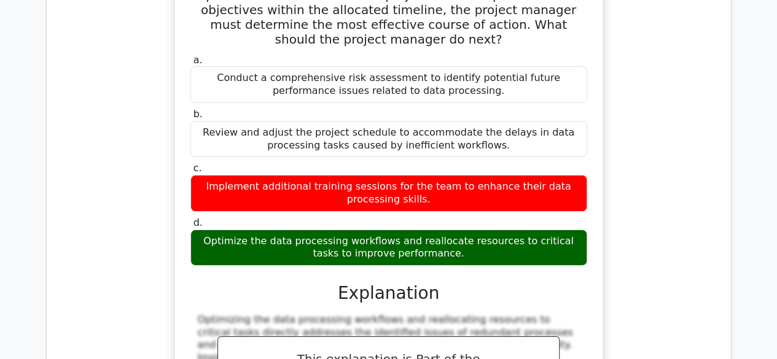
scroll to position [2080, 0]
